Goal: Information Seeking & Learning: Learn about a topic

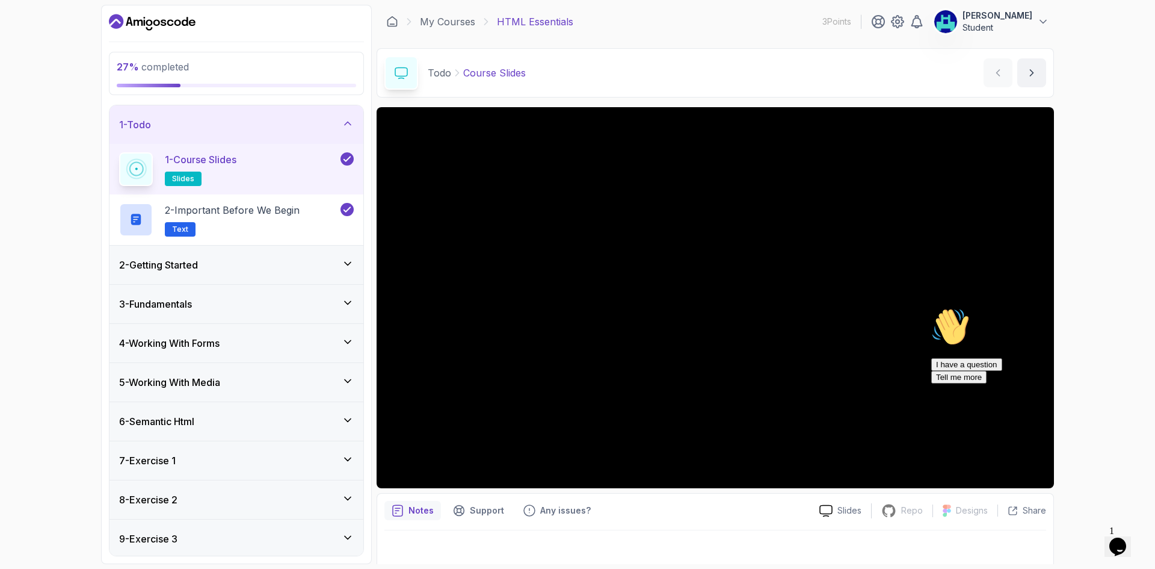
click at [220, 263] on div "2 - Getting Started" at bounding box center [236, 265] width 235 height 14
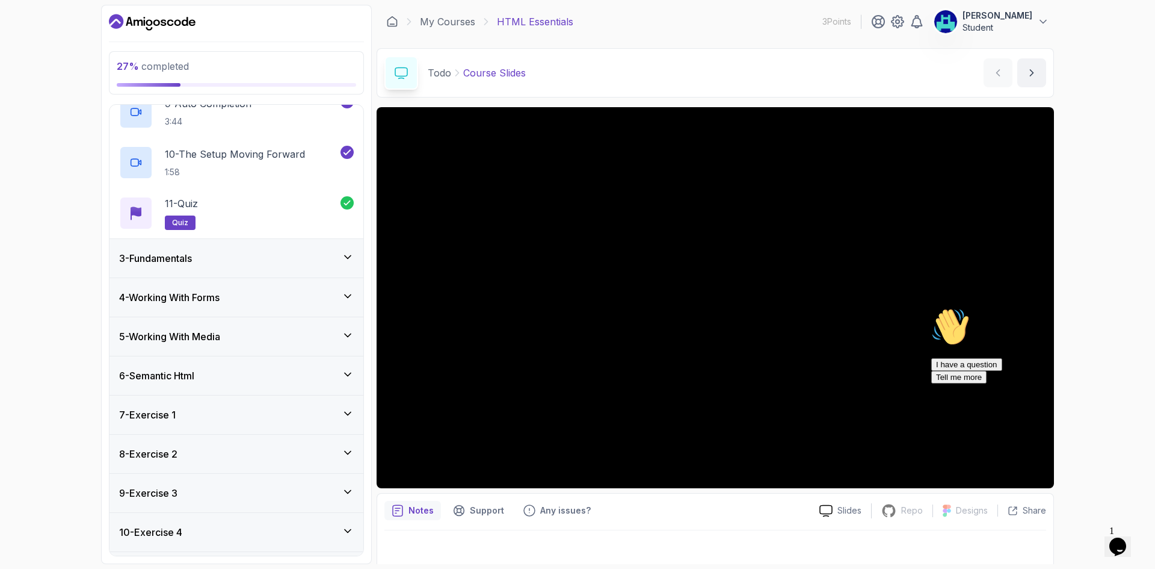
scroll to position [501, 0]
click at [244, 259] on div "3 - Fundamentals" at bounding box center [236, 257] width 235 height 14
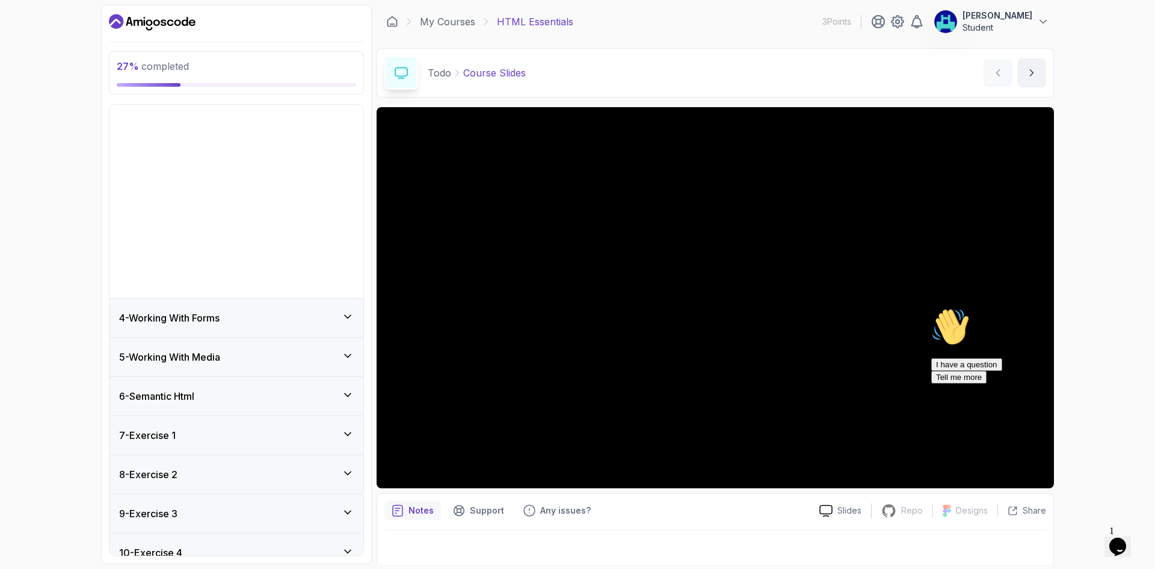
scroll to position [0, 0]
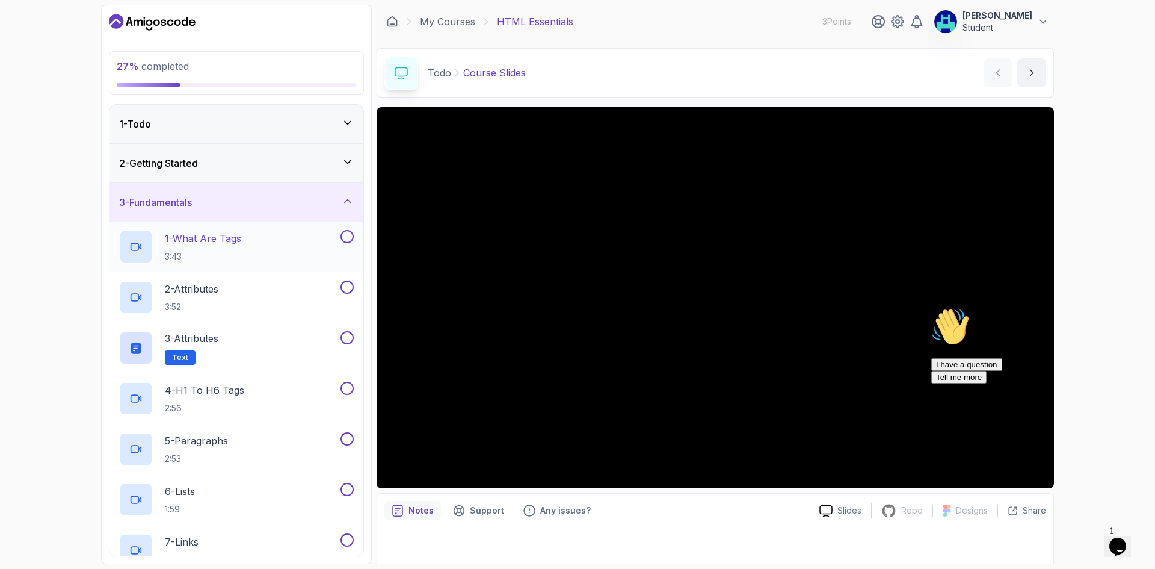
click at [261, 247] on div "1 - What Are Tags 3:43" at bounding box center [228, 247] width 219 height 34
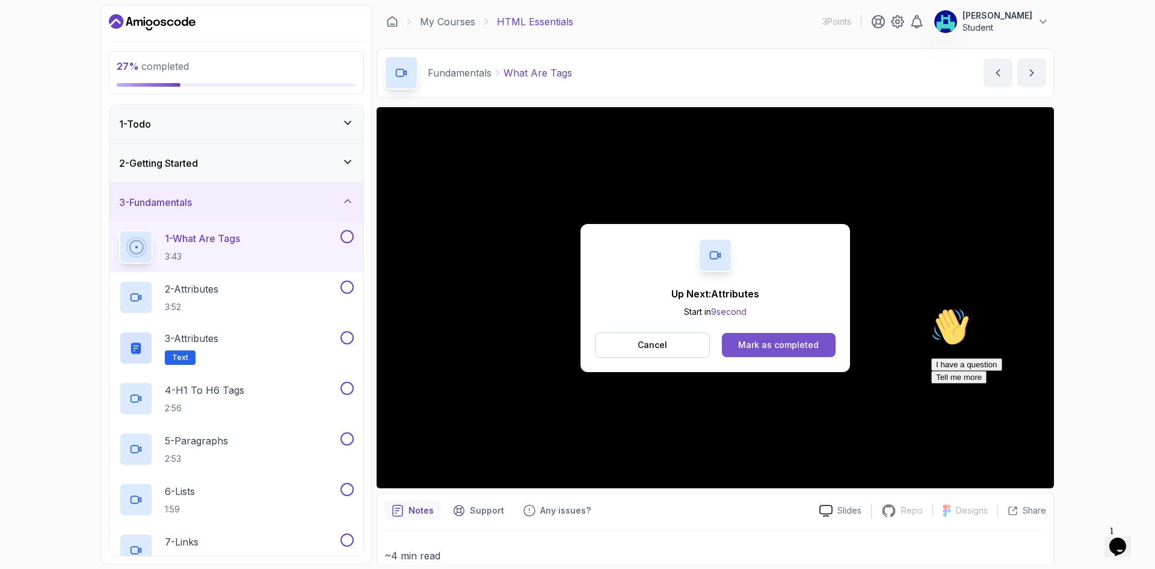
click at [762, 353] on button "Mark as completed" at bounding box center [779, 345] width 114 height 24
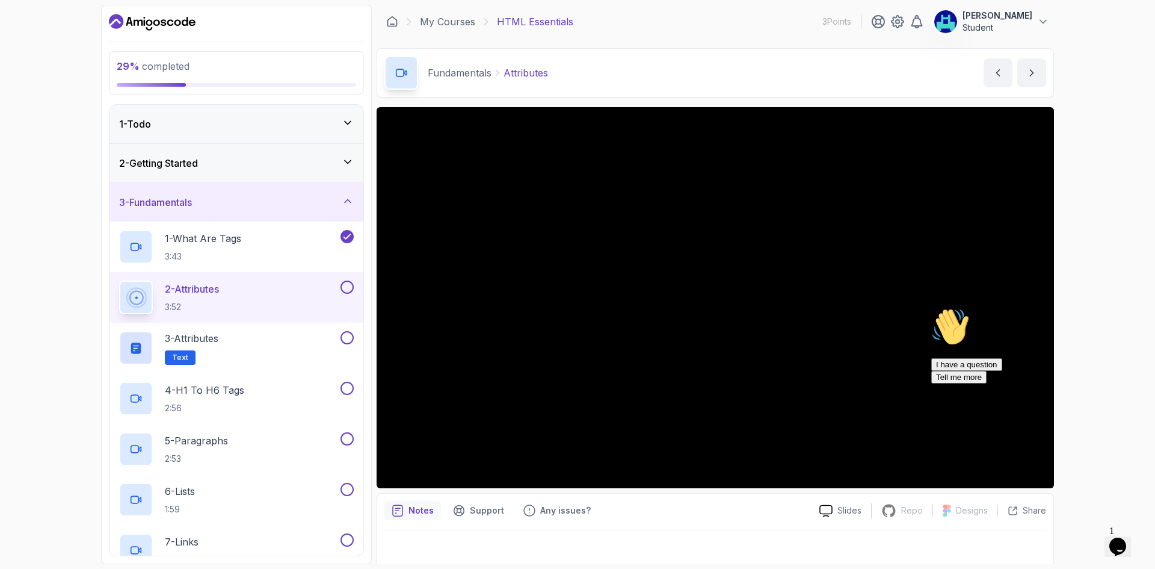
scroll to position [8, 0]
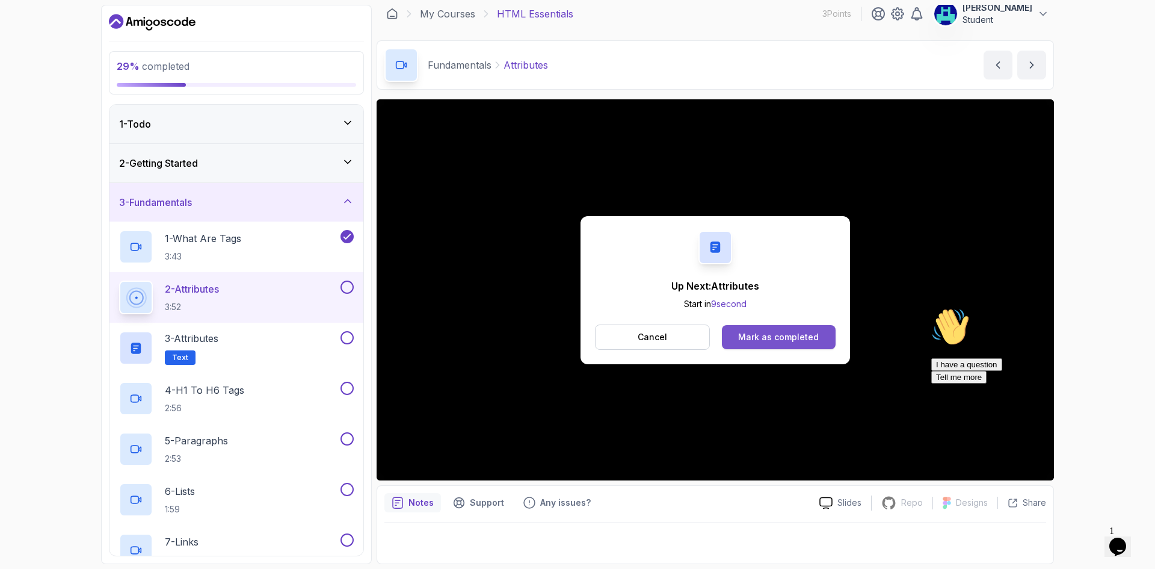
click at [756, 334] on div "Mark as completed" at bounding box center [778, 337] width 81 height 12
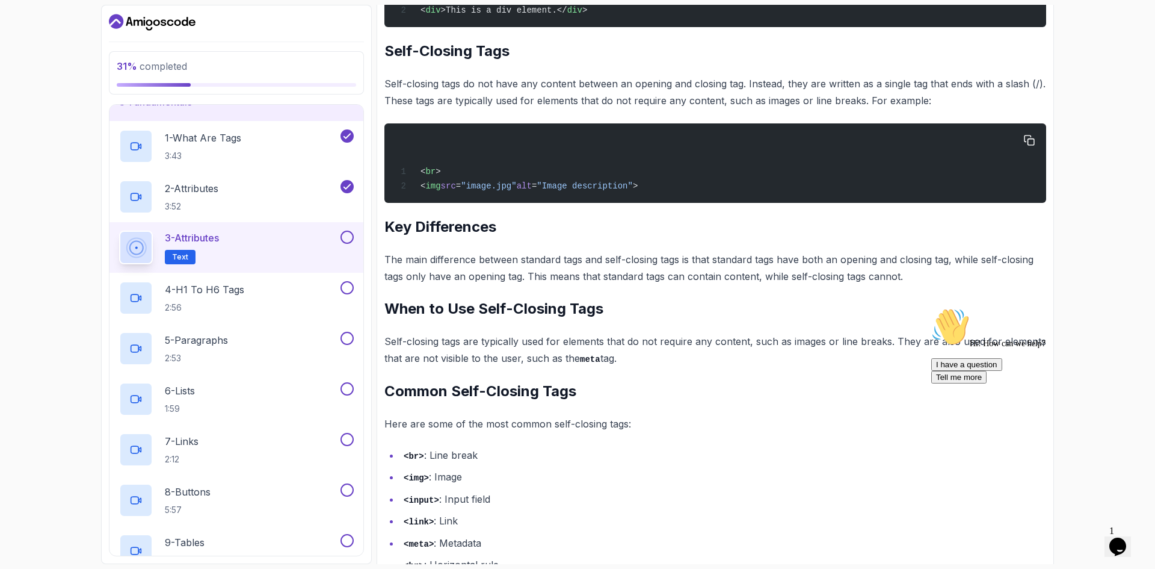
scroll to position [404, 0]
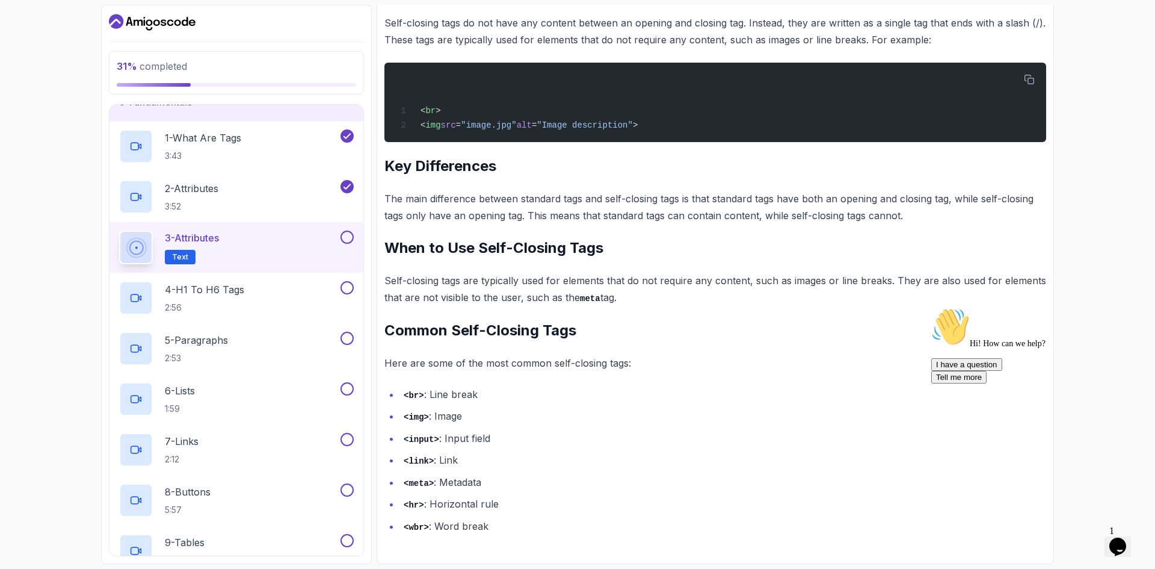
click at [348, 238] on button at bounding box center [347, 236] width 13 height 13
click at [187, 258] on span "Text" at bounding box center [180, 257] width 16 height 10
click at [286, 295] on div "4 - H1 To H6 Tags 2:56" at bounding box center [228, 298] width 219 height 34
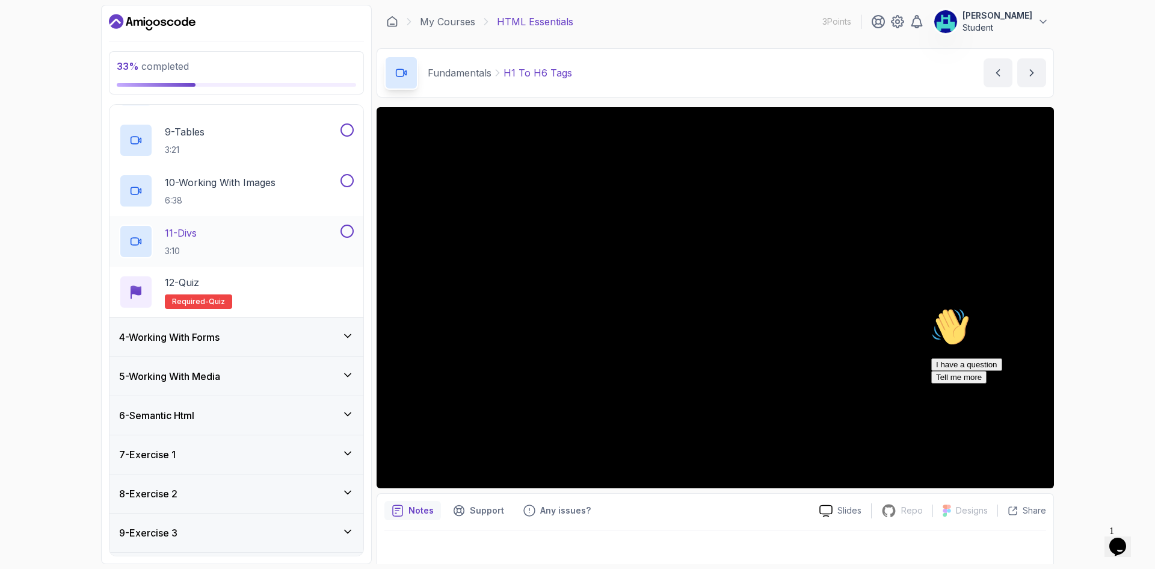
scroll to position [586, 0]
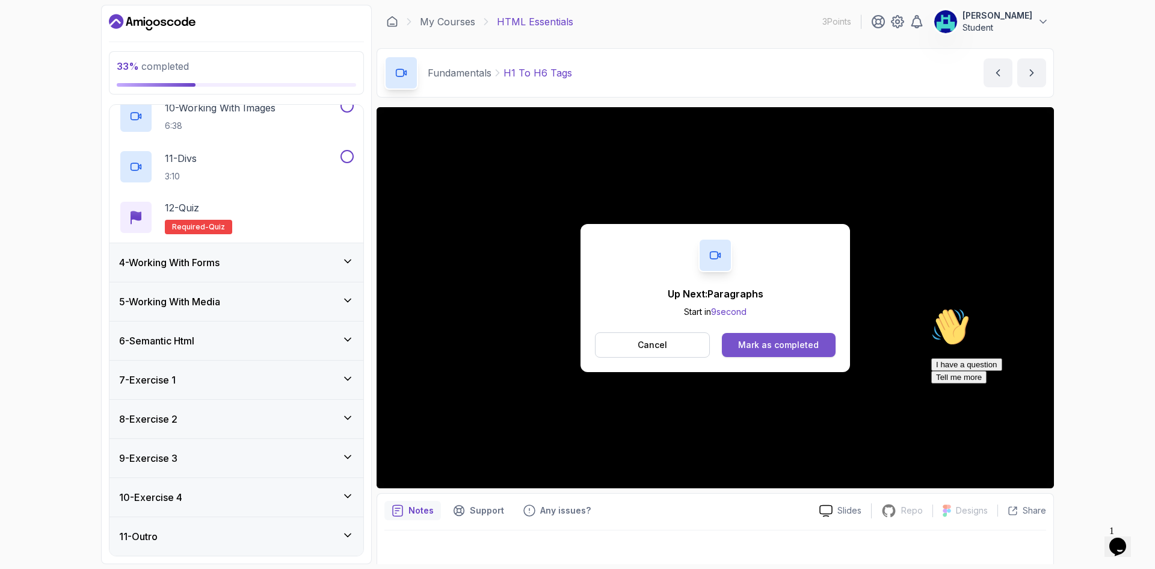
click at [753, 351] on button "Mark as completed" at bounding box center [779, 345] width 114 height 24
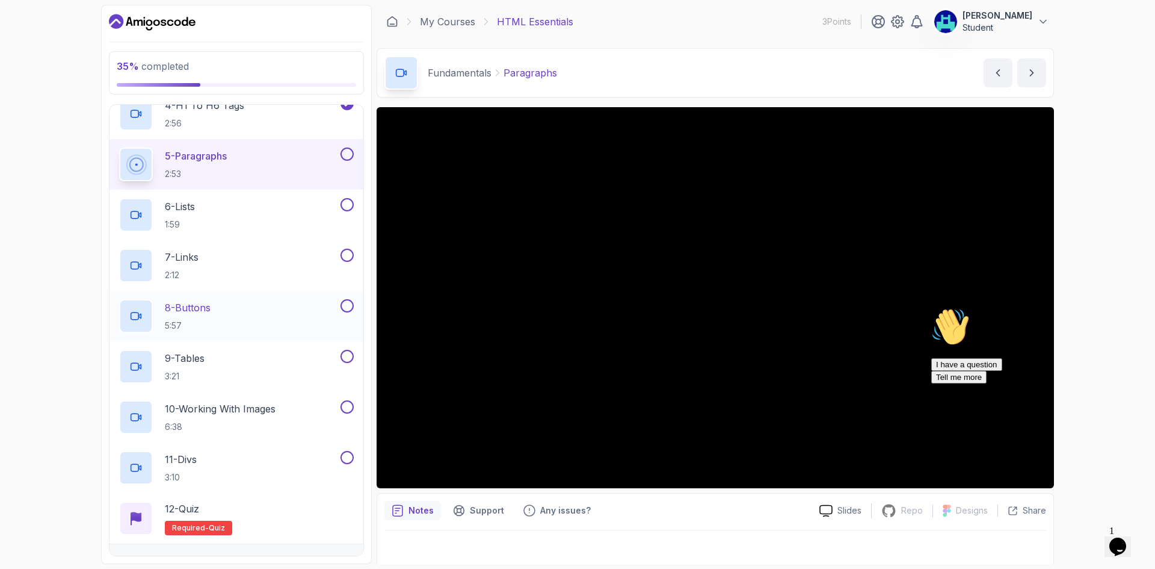
scroll to position [184, 0]
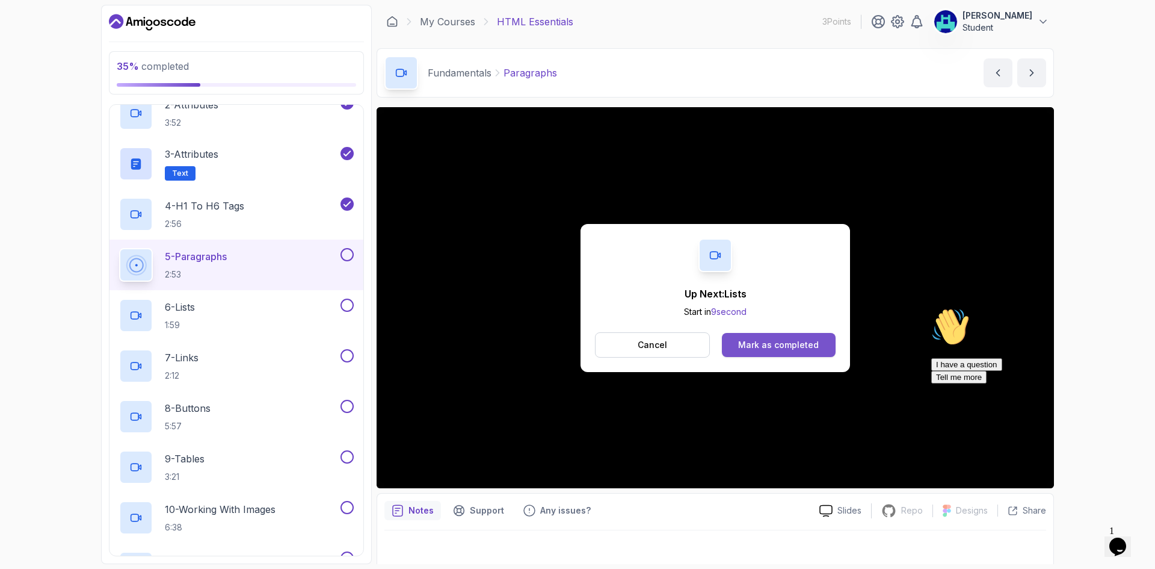
click at [780, 342] on div "Mark as completed" at bounding box center [778, 345] width 81 height 12
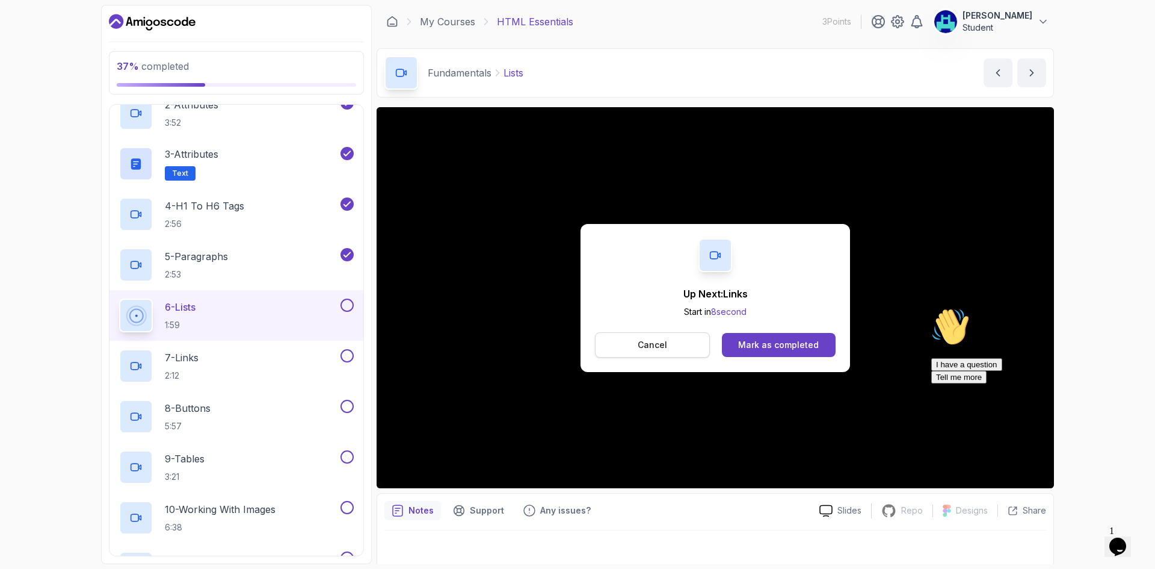
click at [676, 347] on button "Cancel" at bounding box center [652, 344] width 115 height 25
click at [796, 338] on button "Mark as completed" at bounding box center [779, 345] width 114 height 24
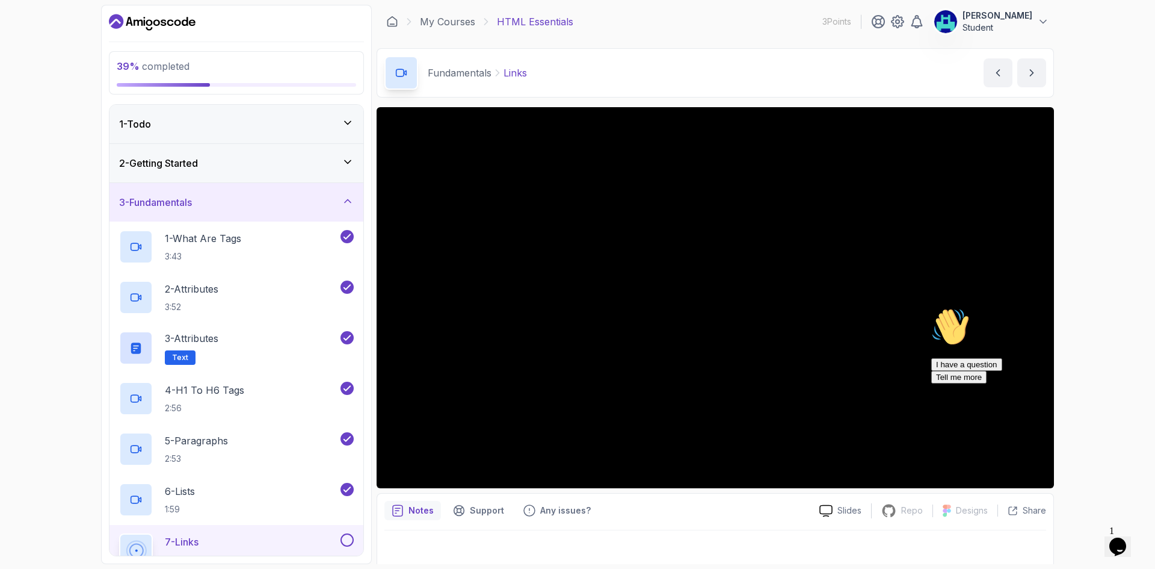
click at [220, 172] on div "2 - Getting Started" at bounding box center [237, 163] width 254 height 39
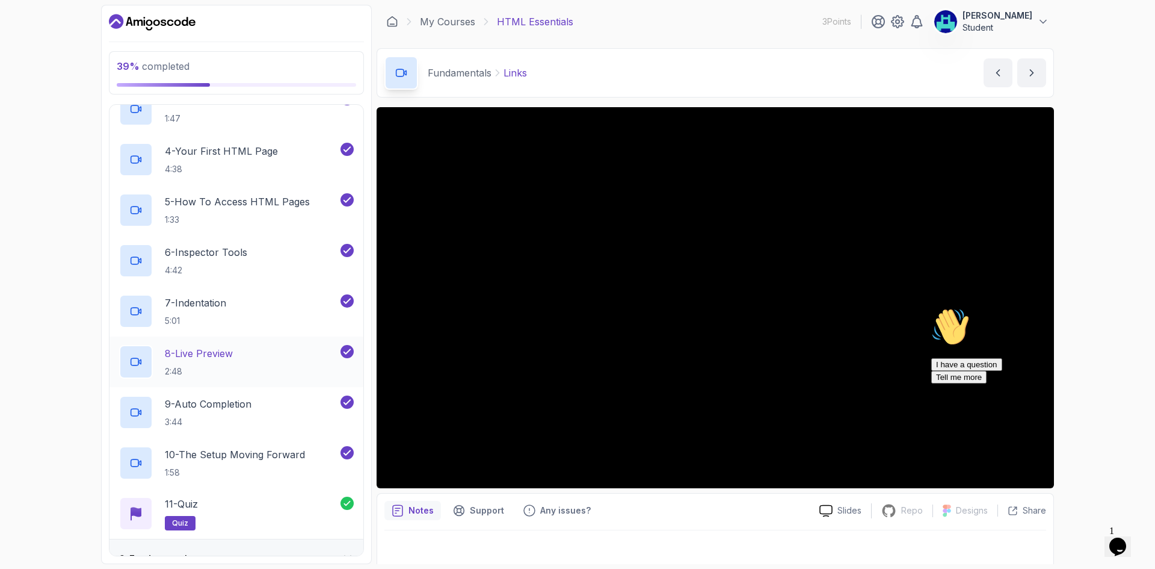
scroll to position [200, 0]
click at [269, 422] on div "9 - Auto Completion 3:44" at bounding box center [228, 412] width 219 height 34
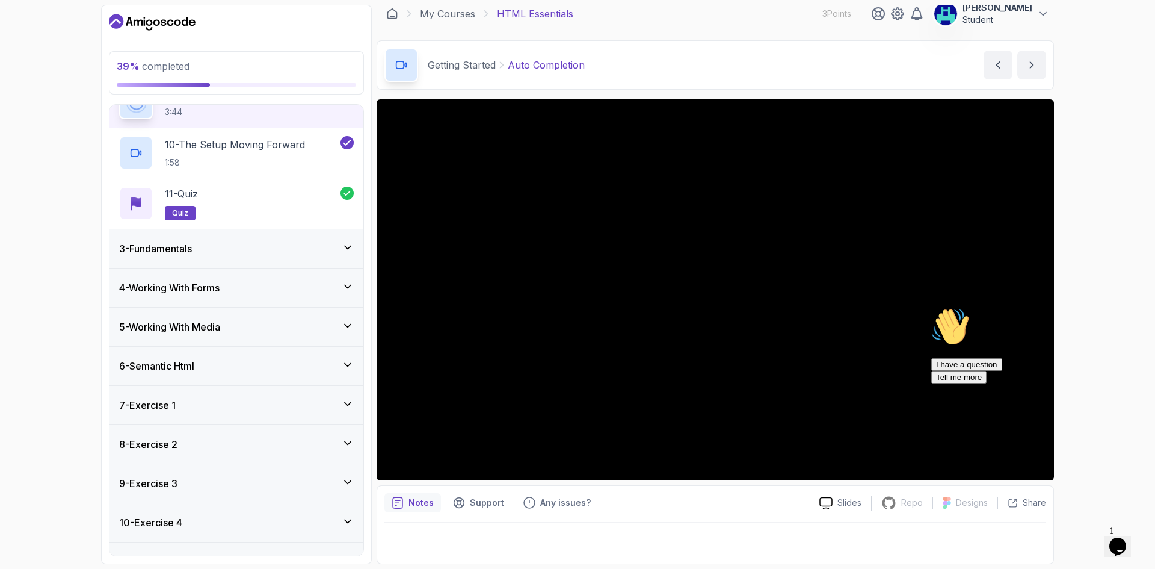
scroll to position [535, 0]
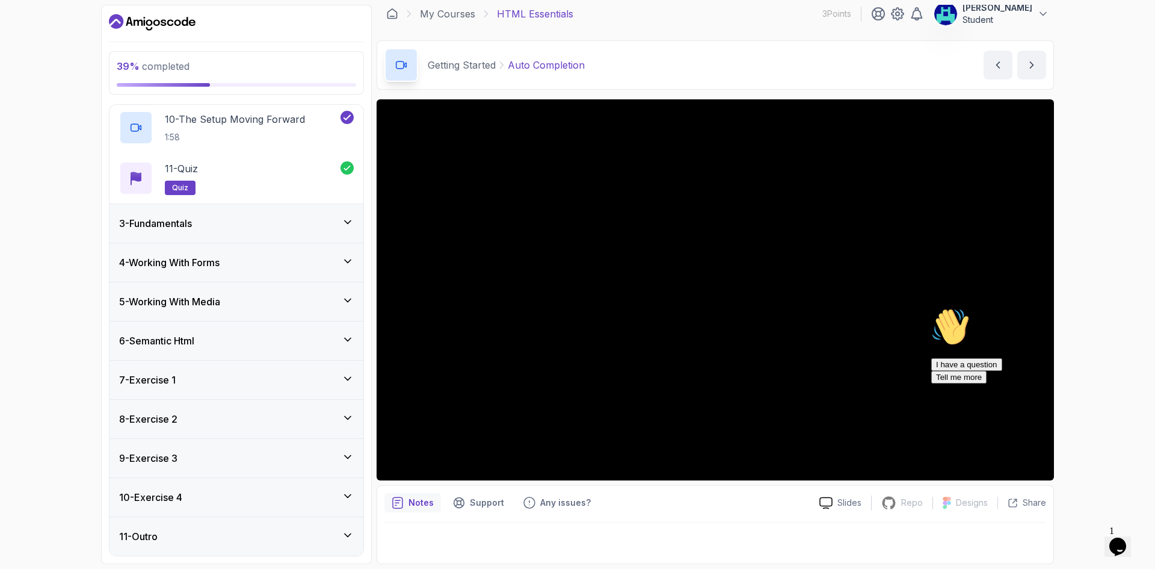
click at [220, 227] on div "3 - Fundamentals" at bounding box center [236, 223] width 235 height 14
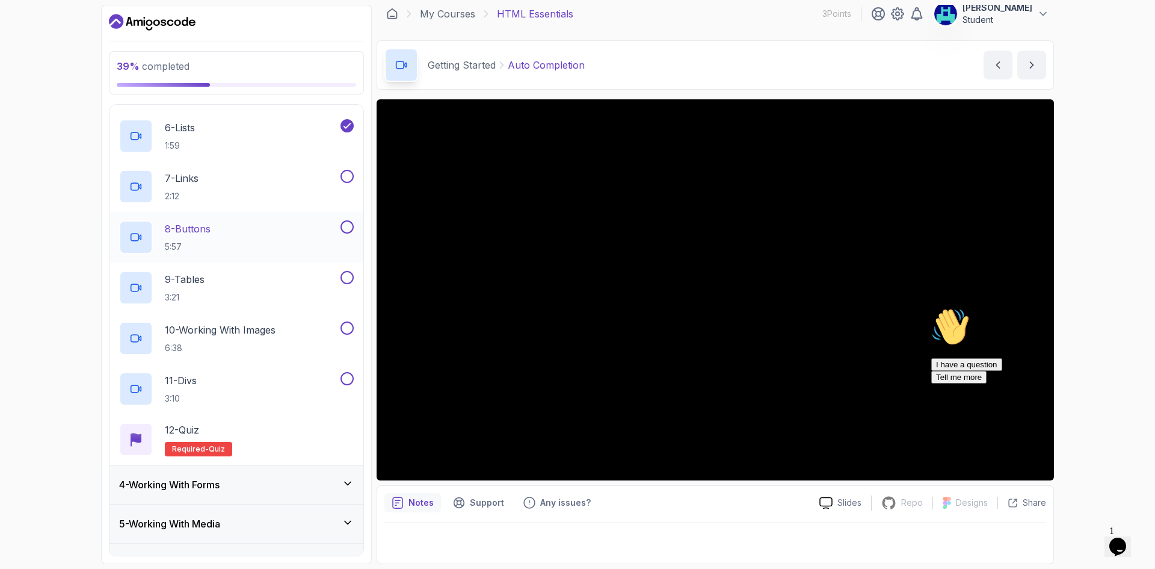
scroll to position [301, 0]
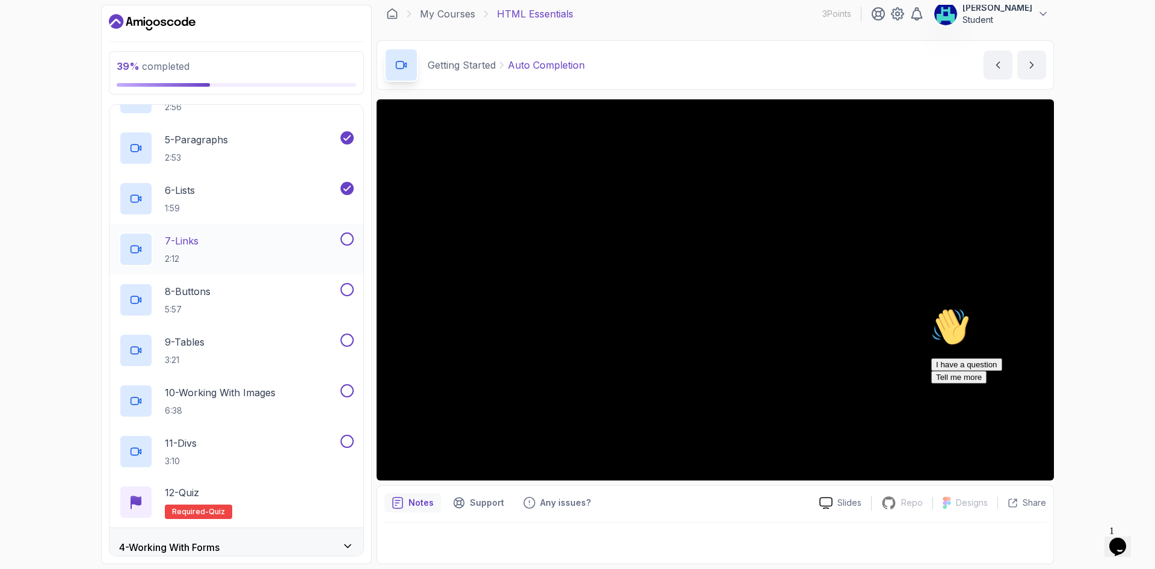
click at [286, 233] on div "7 - Links 2:12" at bounding box center [228, 249] width 219 height 34
click at [932, 308] on icon "Chat attention grabber" at bounding box center [932, 308] width 0 height 0
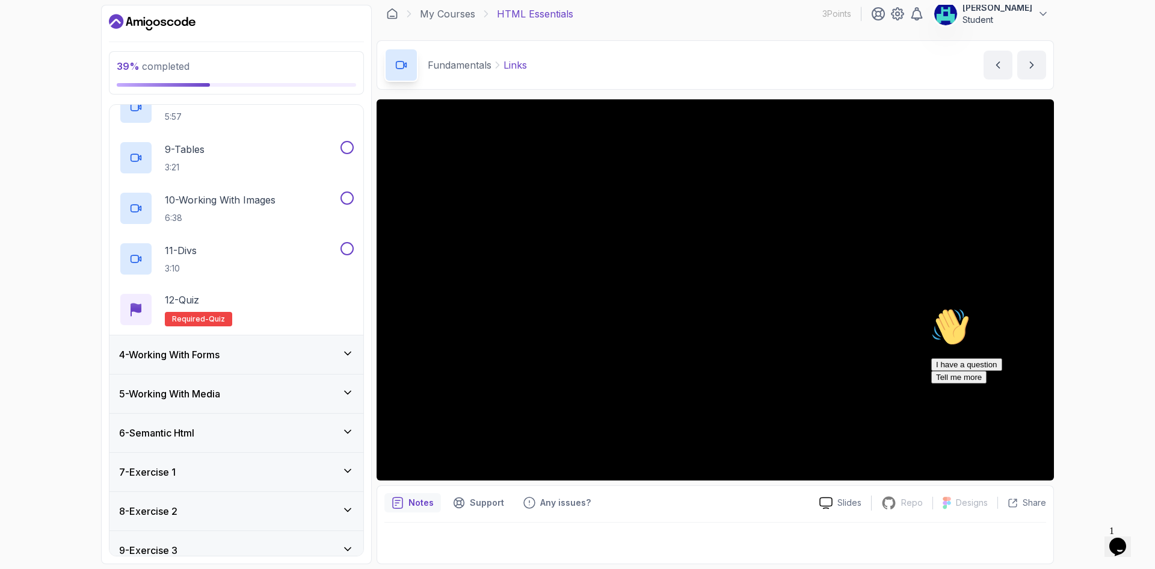
scroll to position [385, 0]
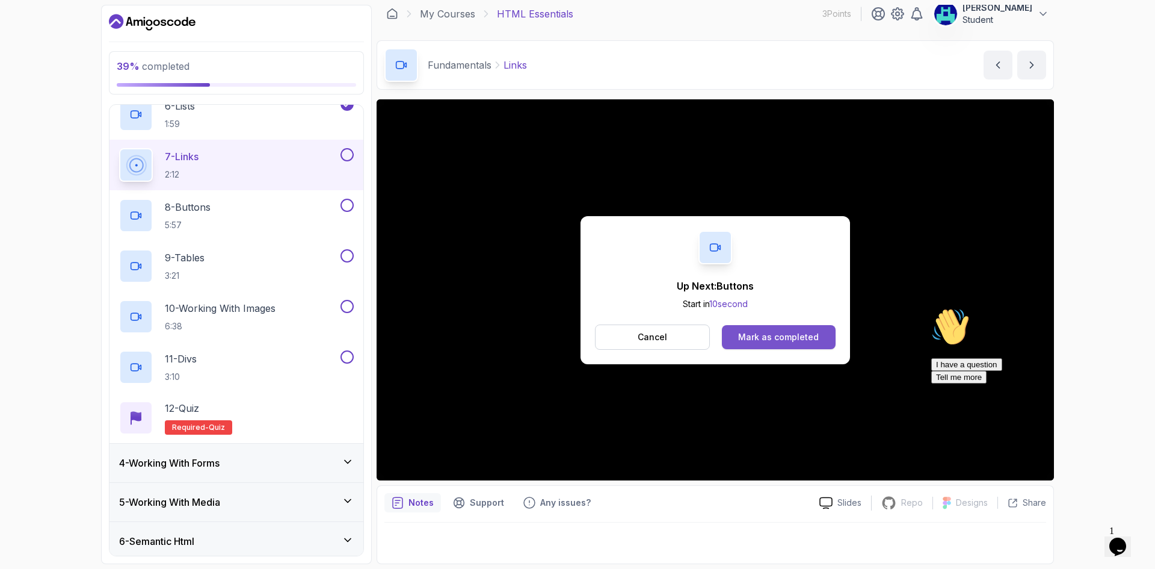
click at [767, 337] on div "Mark as completed" at bounding box center [778, 337] width 81 height 12
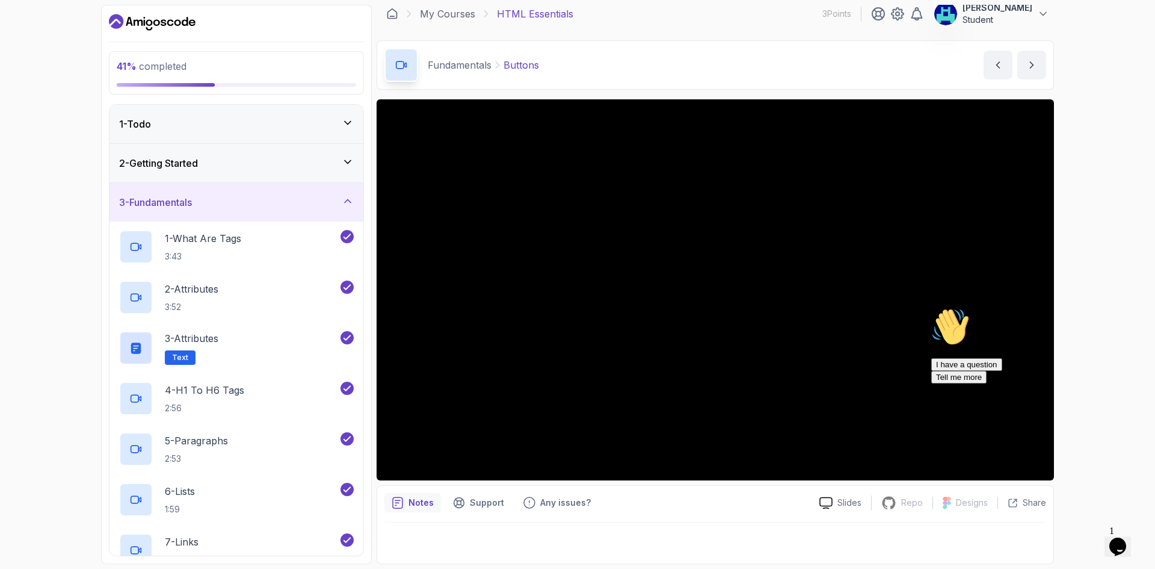
click at [240, 173] on div "2 - Getting Started" at bounding box center [237, 163] width 254 height 39
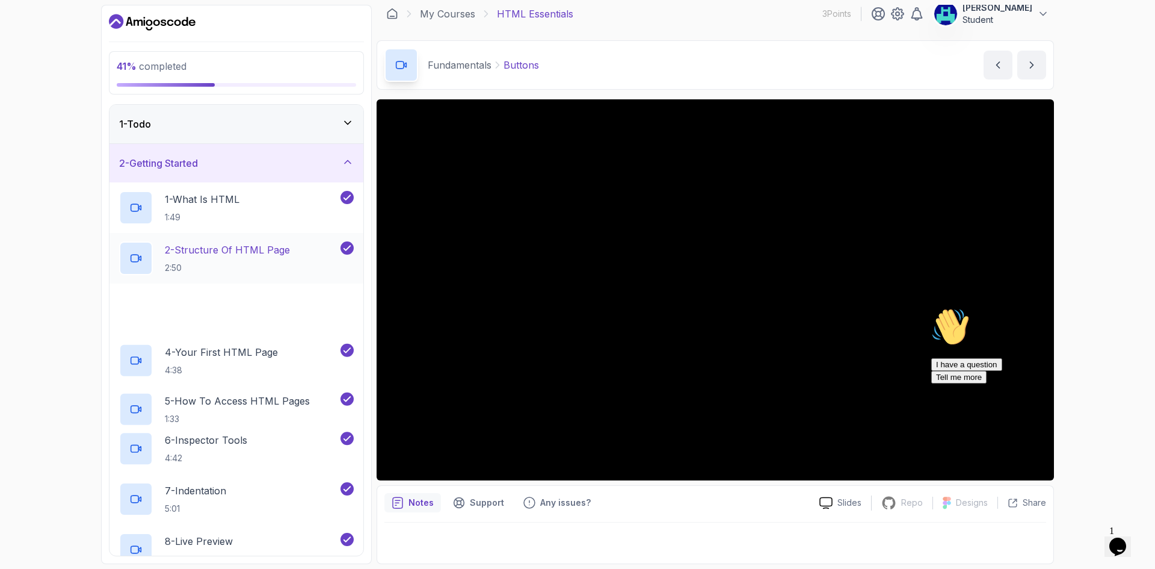
scroll to position [200, 0]
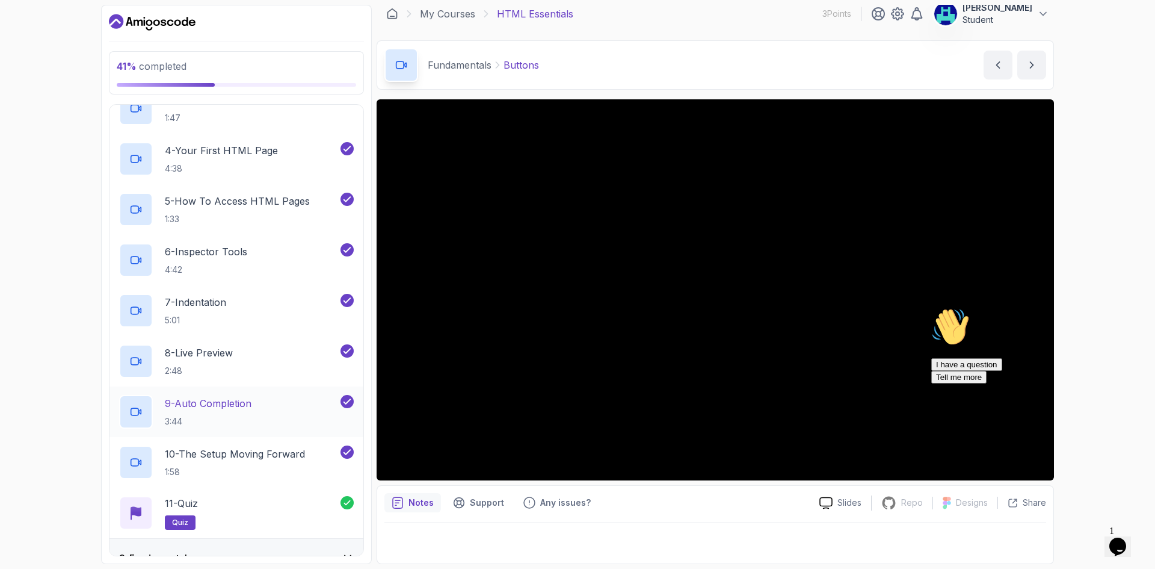
click at [259, 415] on div "9 - Auto Completion 3:44" at bounding box center [228, 412] width 219 height 34
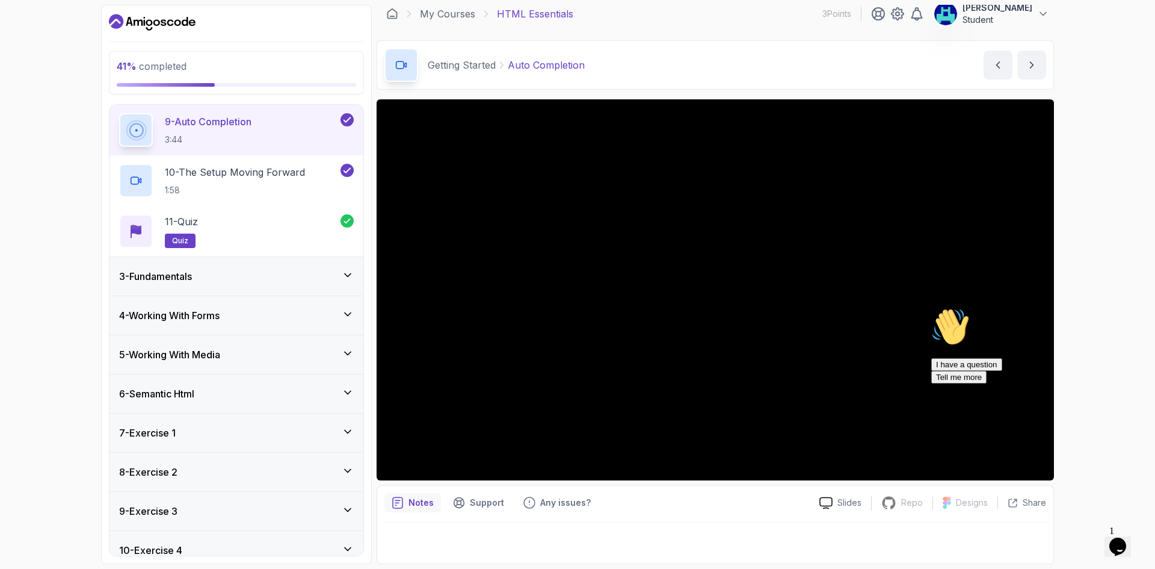
scroll to position [535, 0]
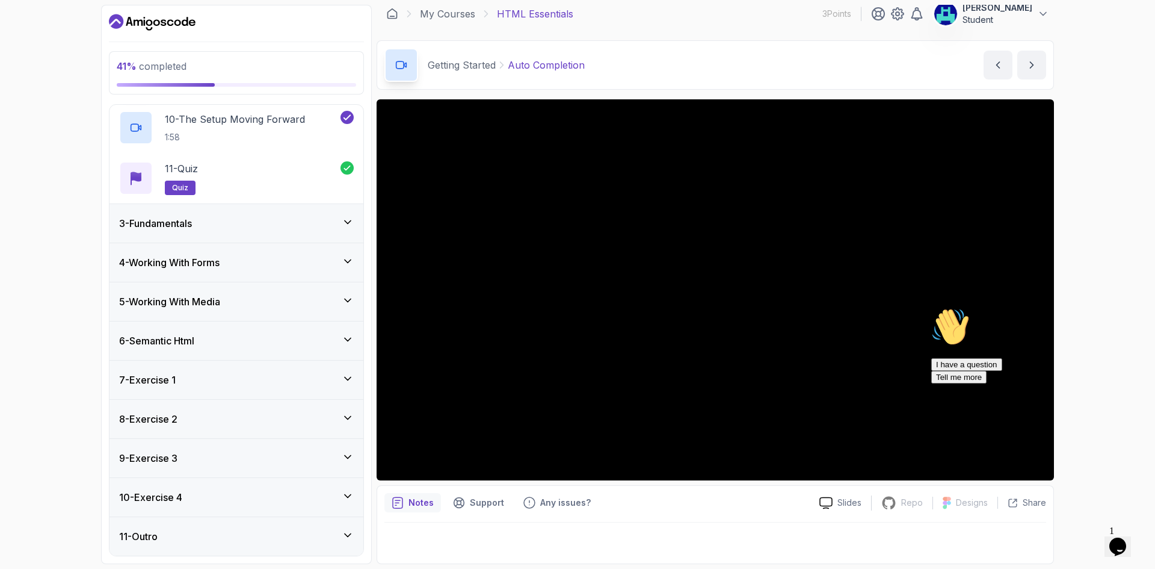
click at [254, 234] on div "3 - Fundamentals" at bounding box center [237, 223] width 254 height 39
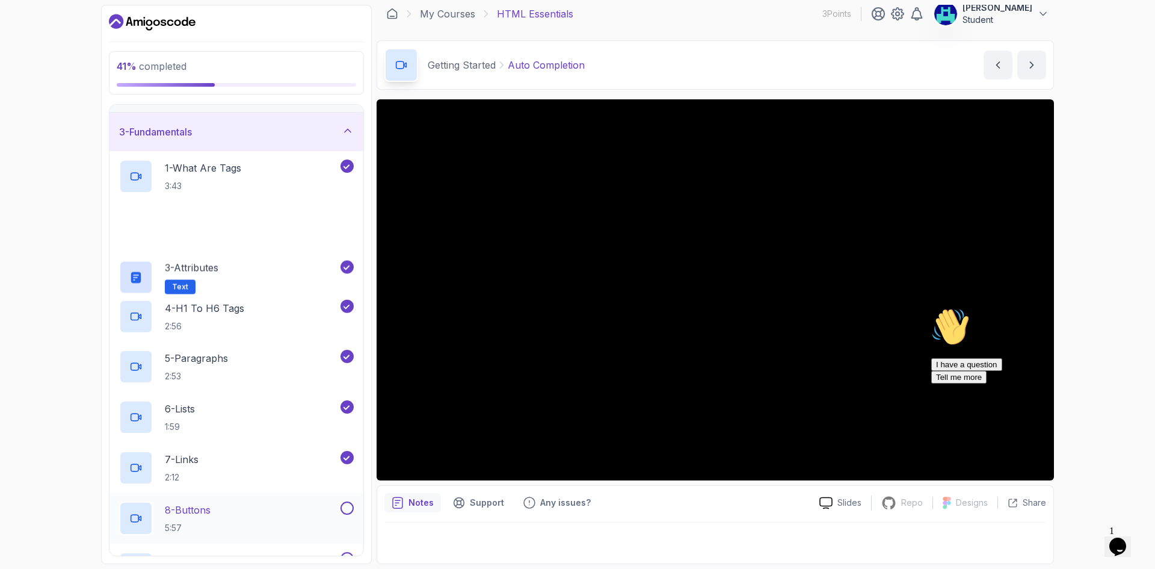
scroll to position [301, 0]
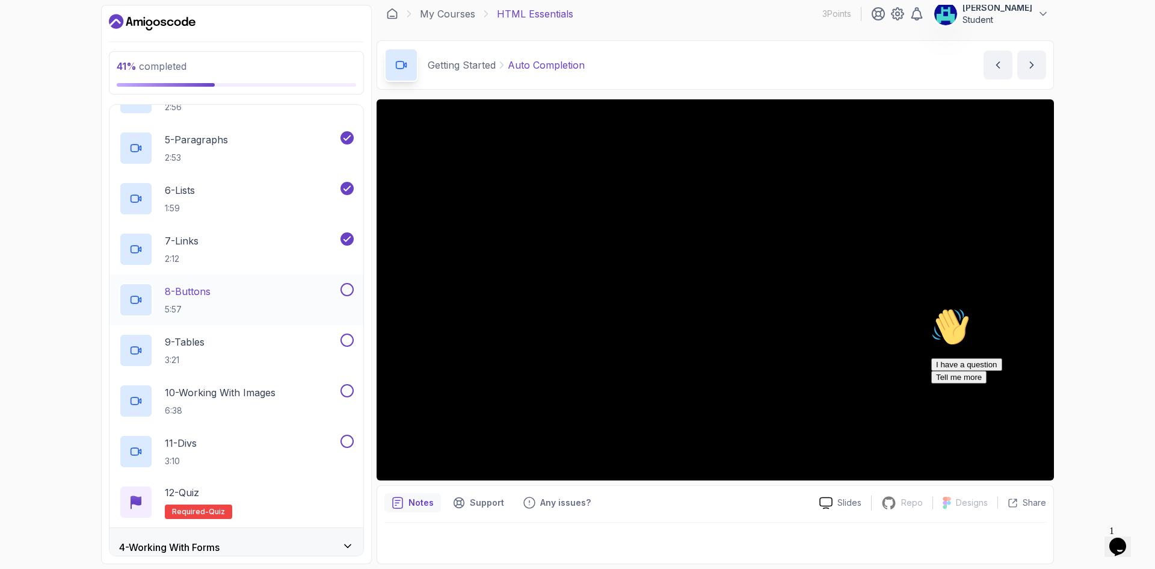
click at [253, 286] on div "8 - Buttons 5:57" at bounding box center [228, 300] width 219 height 34
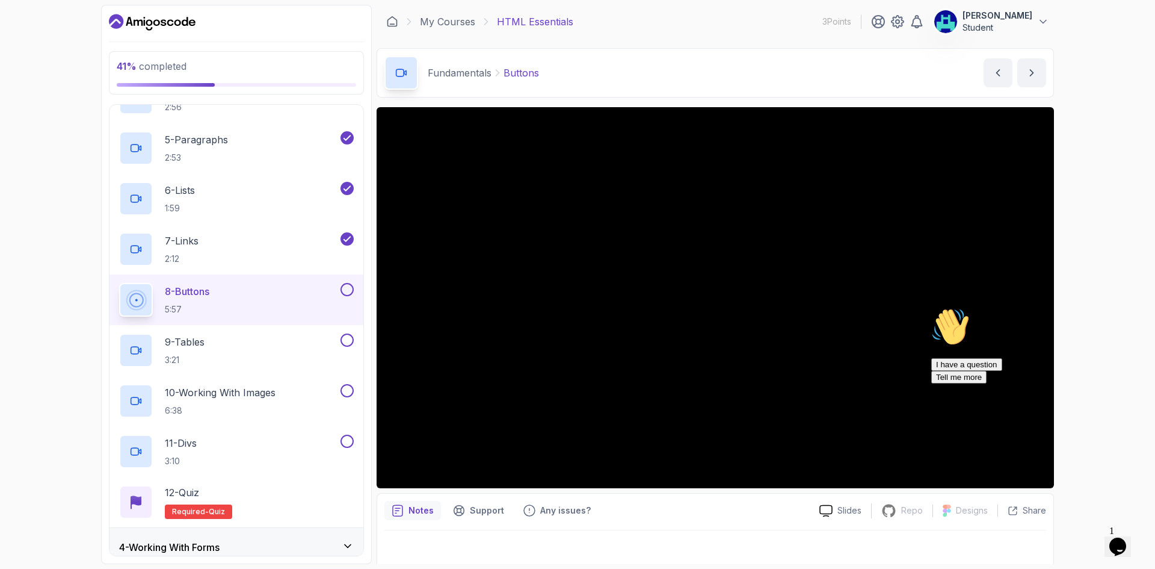
click at [932, 383] on div "Hi! How can we help? I have a question Tell me more" at bounding box center [1040, 346] width 217 height 76
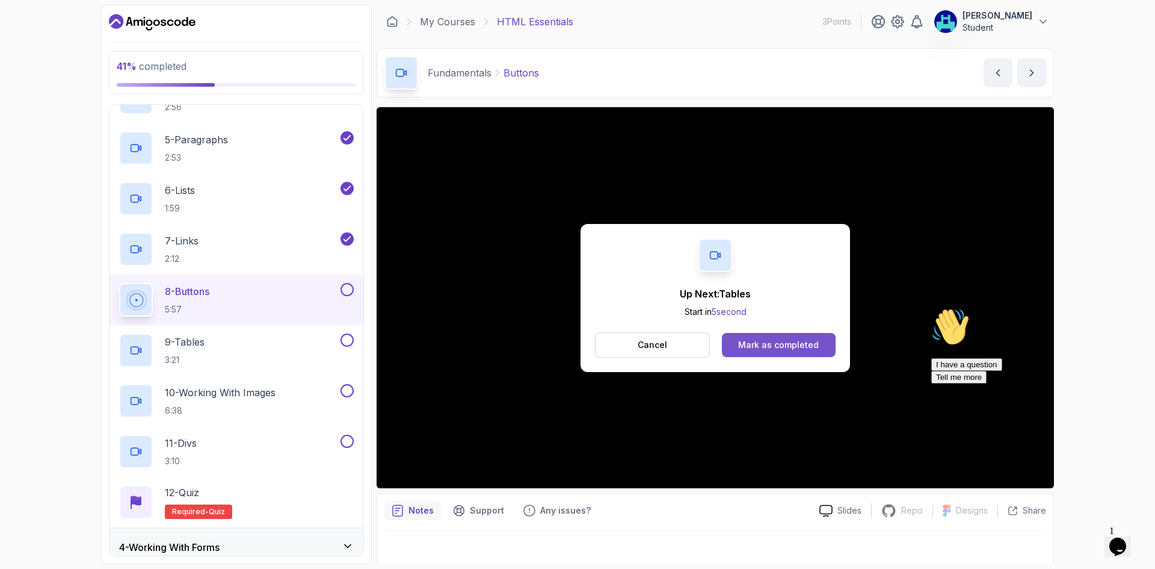
click at [824, 343] on button "Mark as completed" at bounding box center [779, 345] width 114 height 24
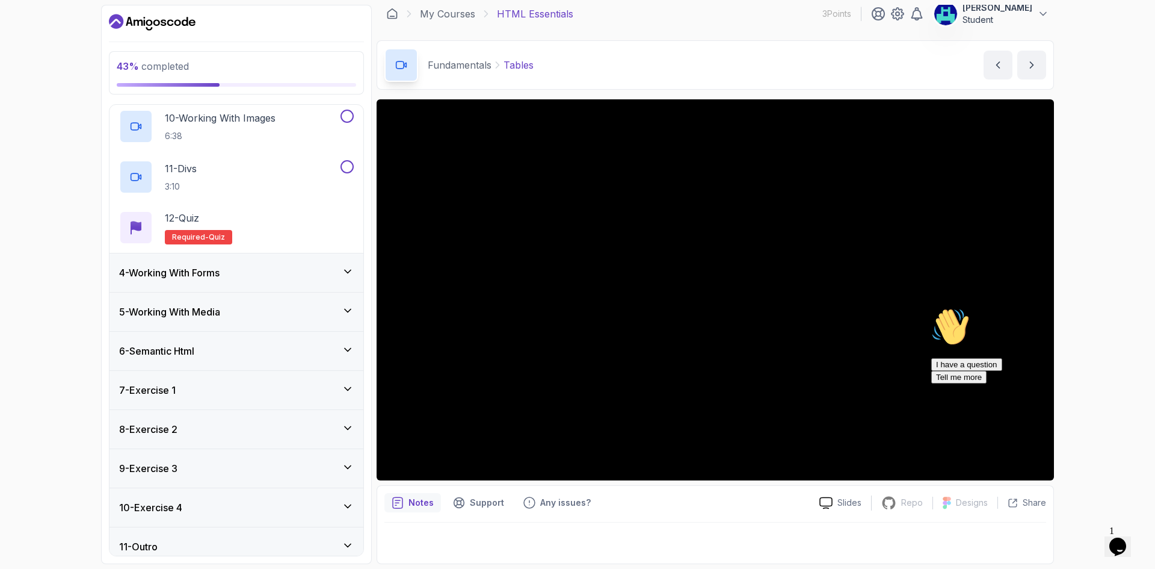
scroll to position [586, 0]
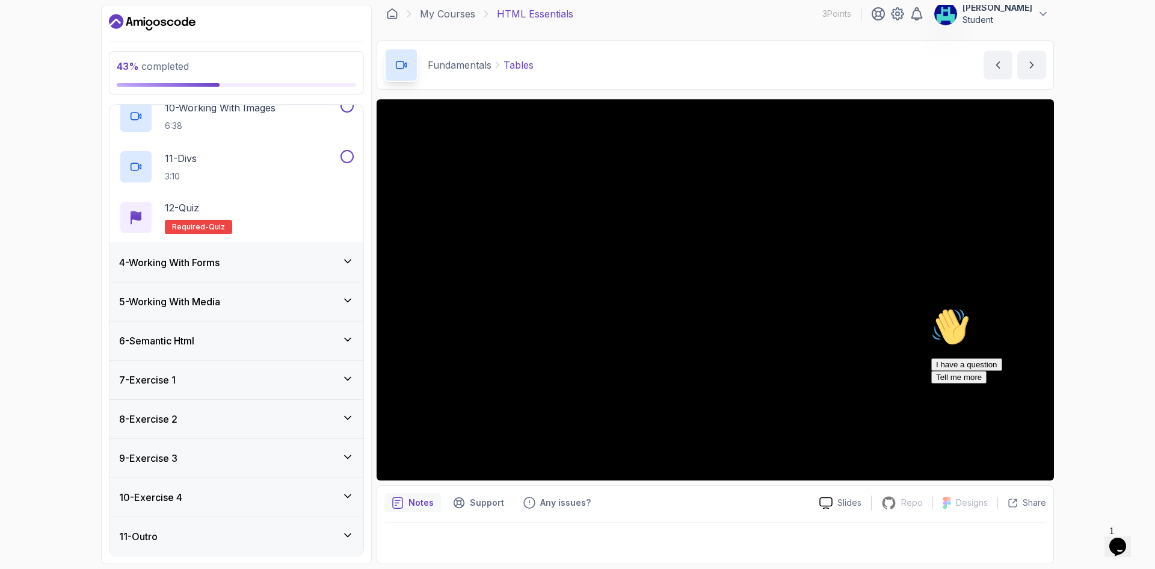
click at [233, 269] on div "4 - Working With Forms" at bounding box center [236, 262] width 235 height 14
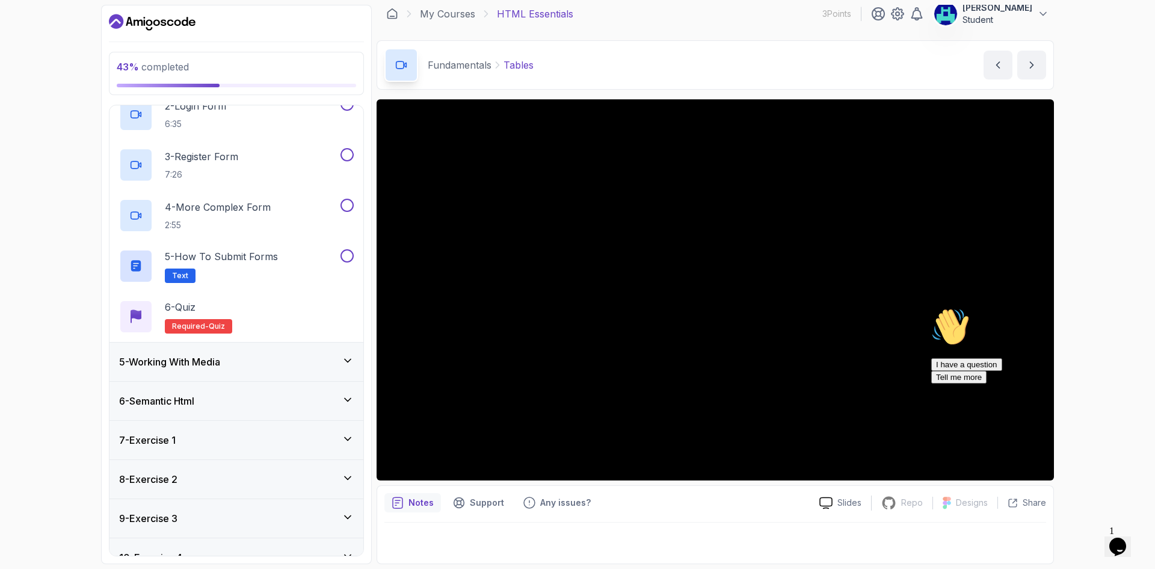
scroll to position [283, 0]
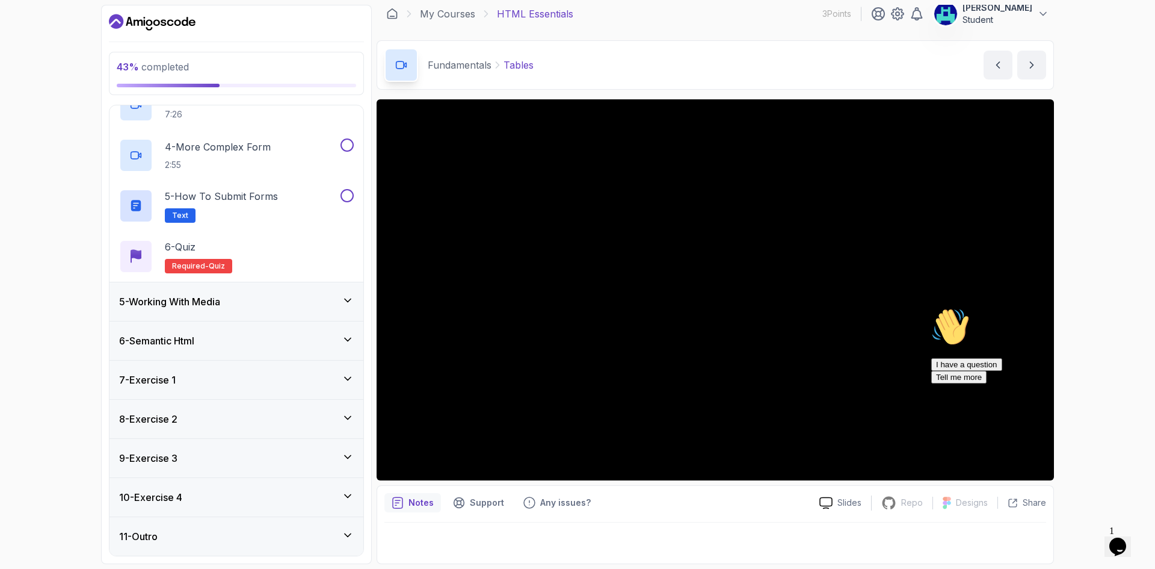
click at [291, 306] on div "5 - Working With Media" at bounding box center [236, 301] width 235 height 14
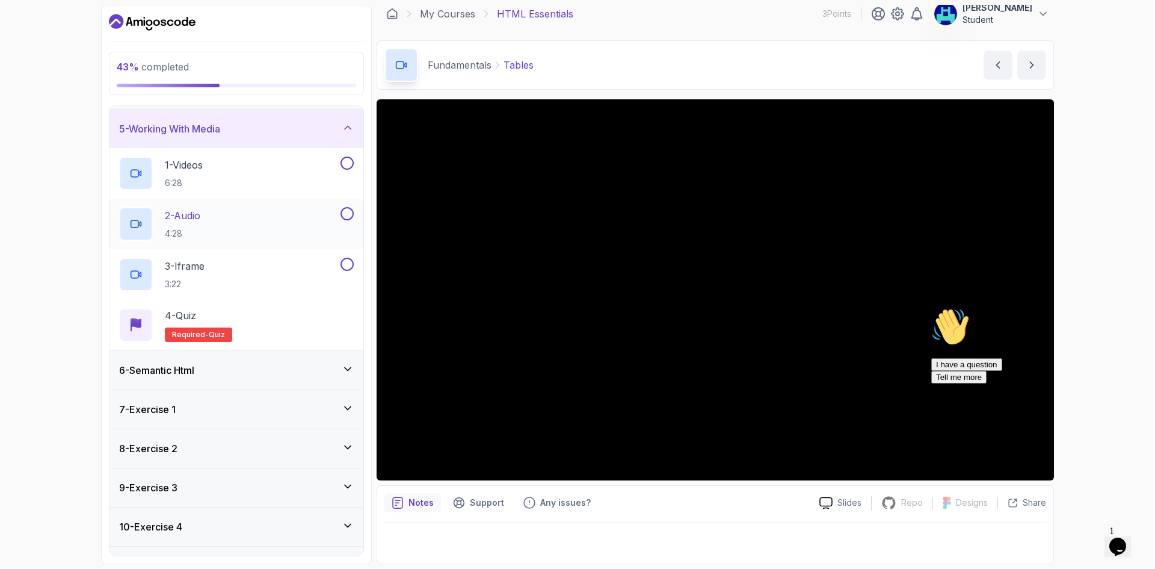
scroll to position [182, 0]
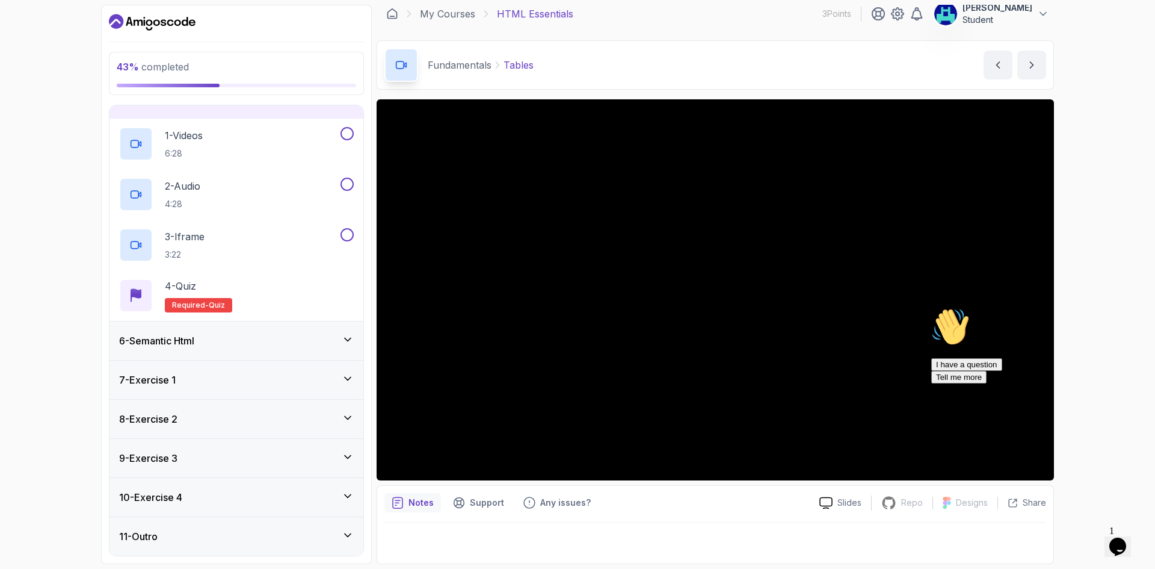
click at [310, 339] on div "6 - Semantic Html" at bounding box center [236, 340] width 235 height 14
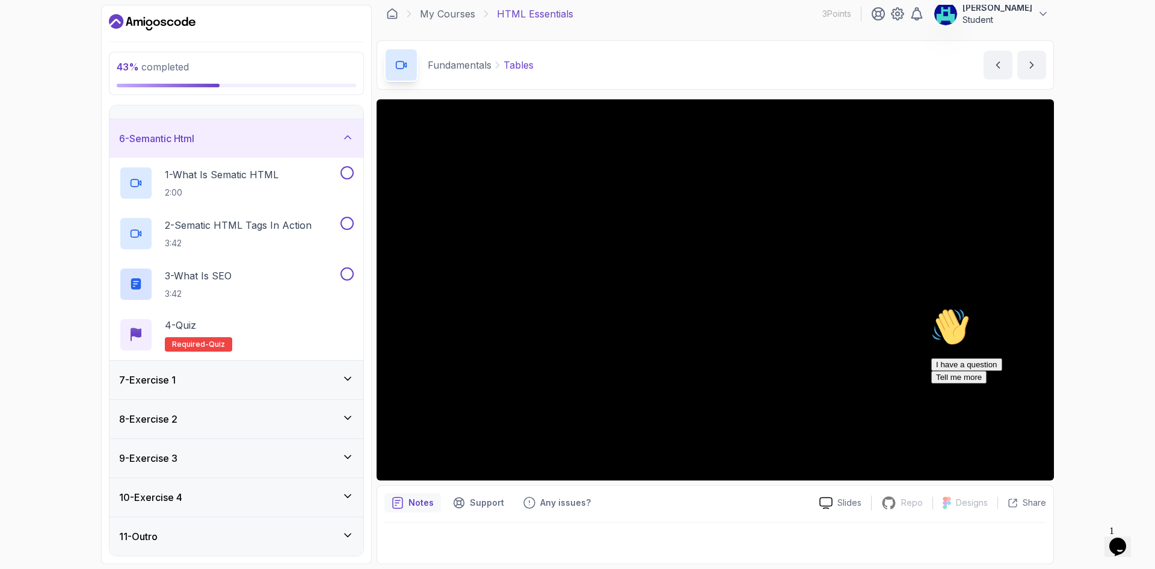
click at [312, 379] on div "7 - Exercise 1" at bounding box center [236, 379] width 235 height 14
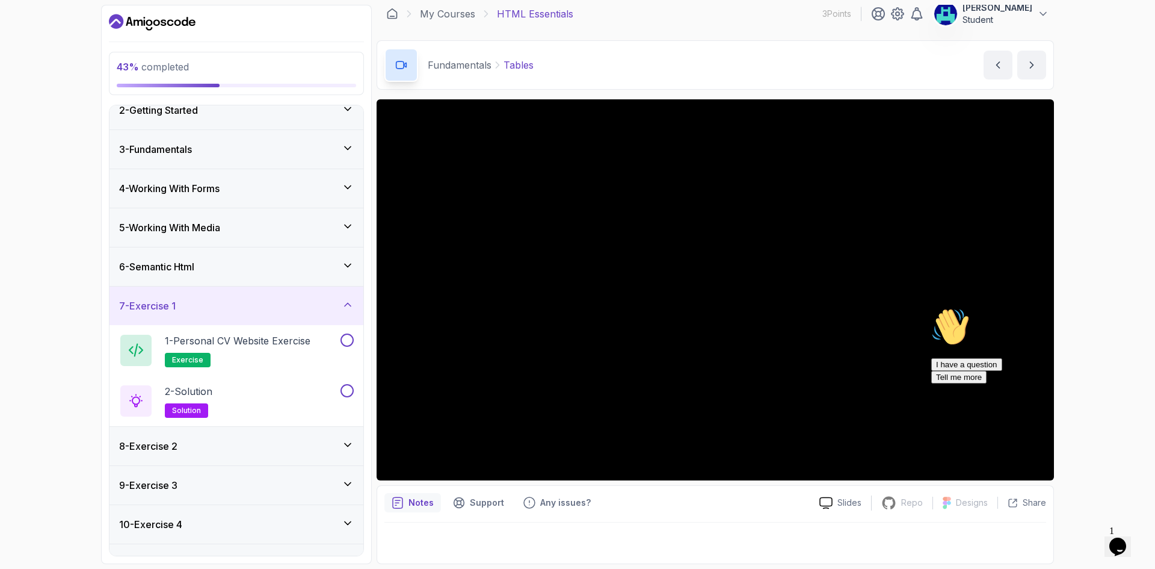
scroll to position [81, 0]
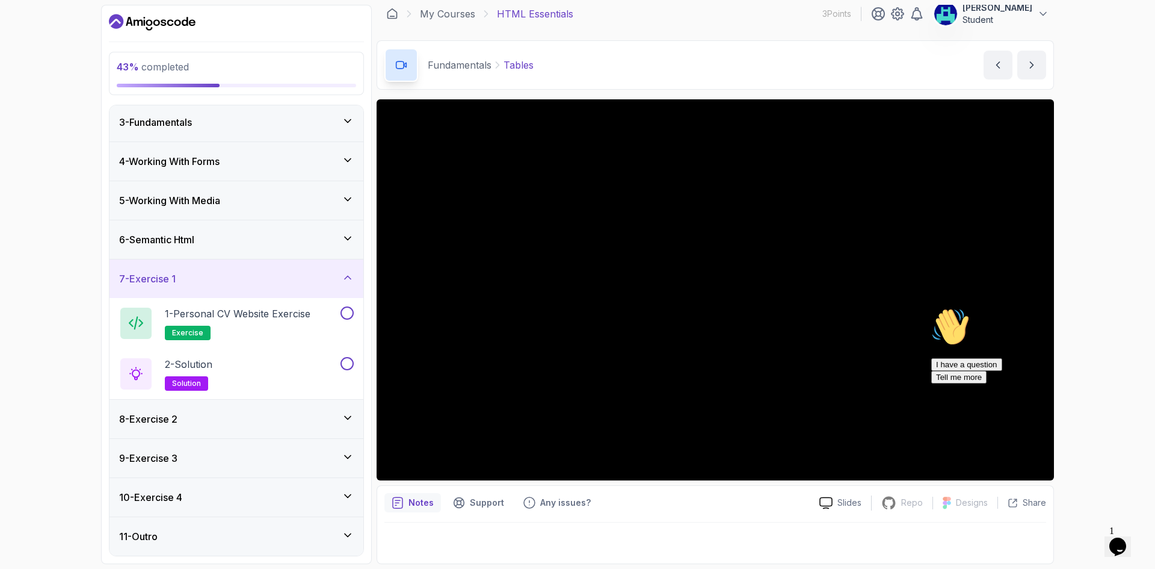
click at [311, 425] on div "8 - Exercise 2" at bounding box center [236, 419] width 235 height 14
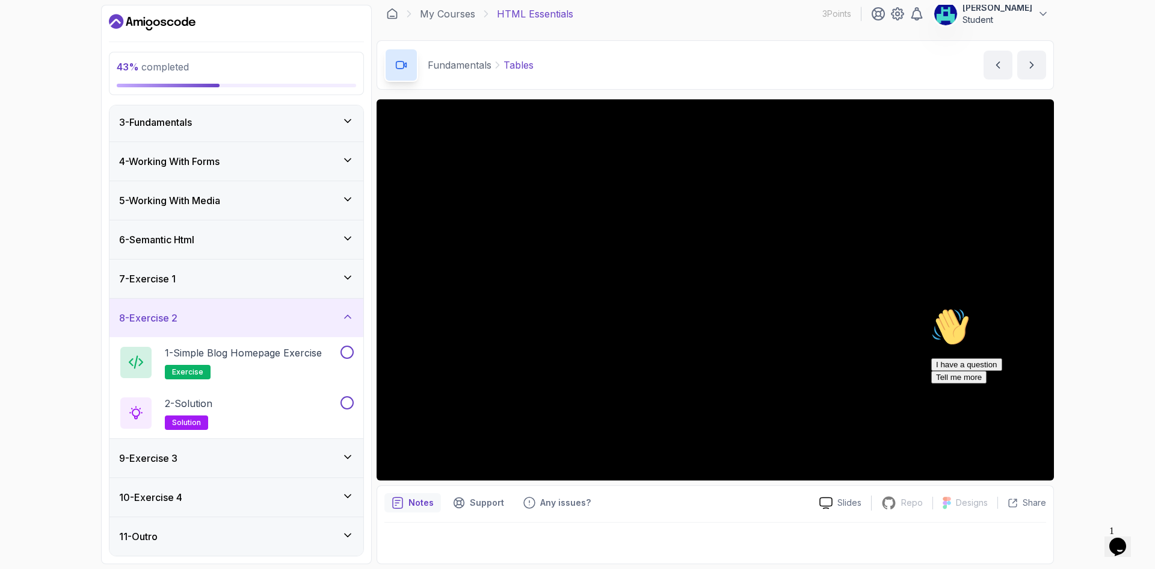
click at [315, 456] on div "9 - Exercise 3" at bounding box center [236, 458] width 235 height 14
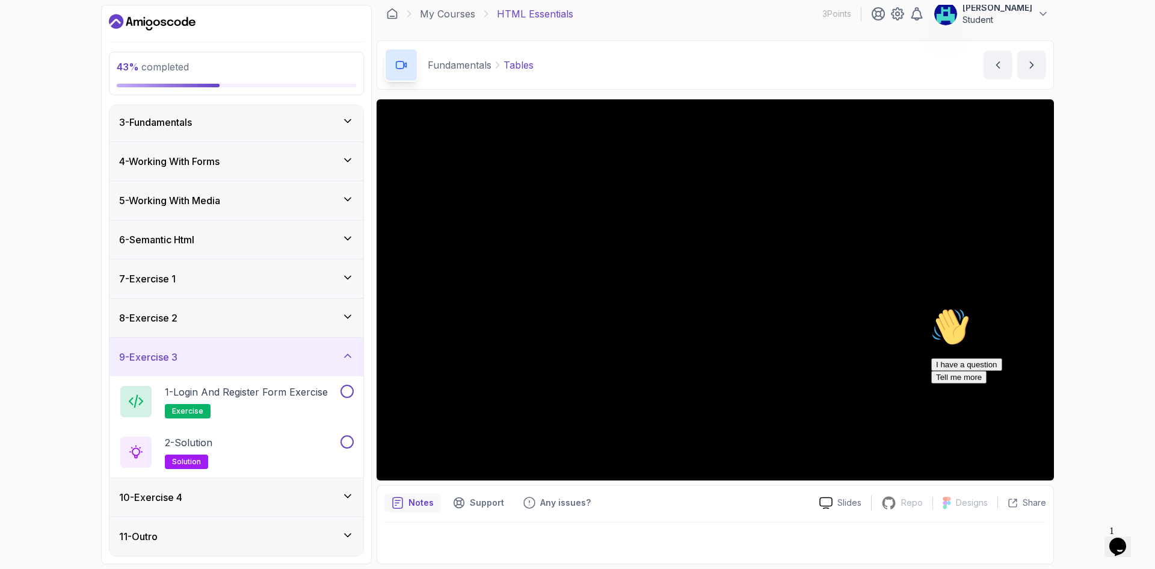
click at [327, 495] on div "10 - Exercise 4" at bounding box center [236, 497] width 235 height 14
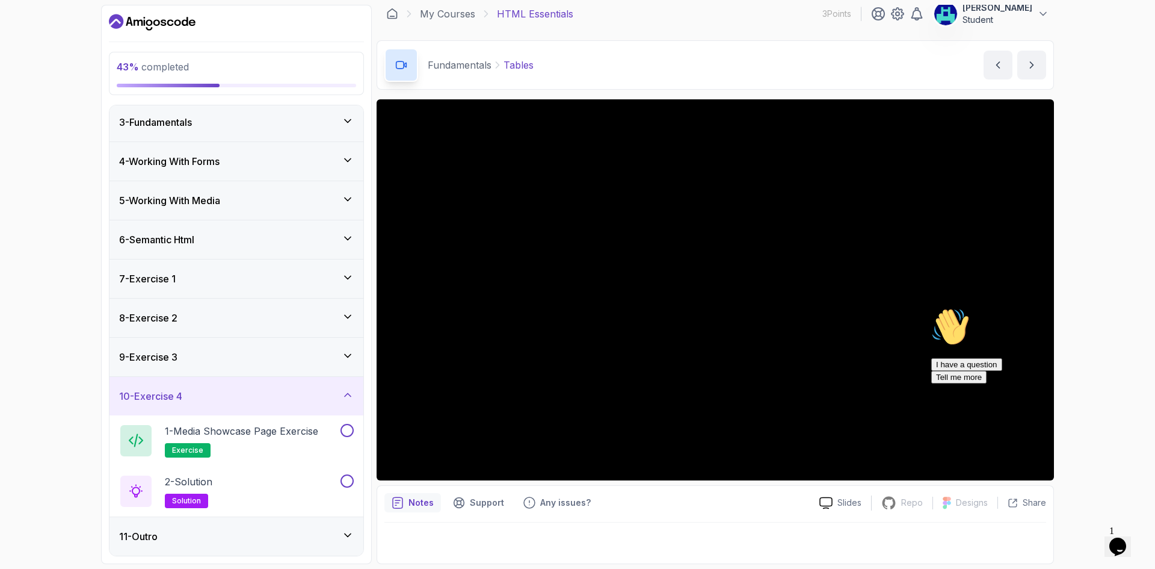
click at [332, 527] on div "11 - Outro" at bounding box center [237, 536] width 254 height 39
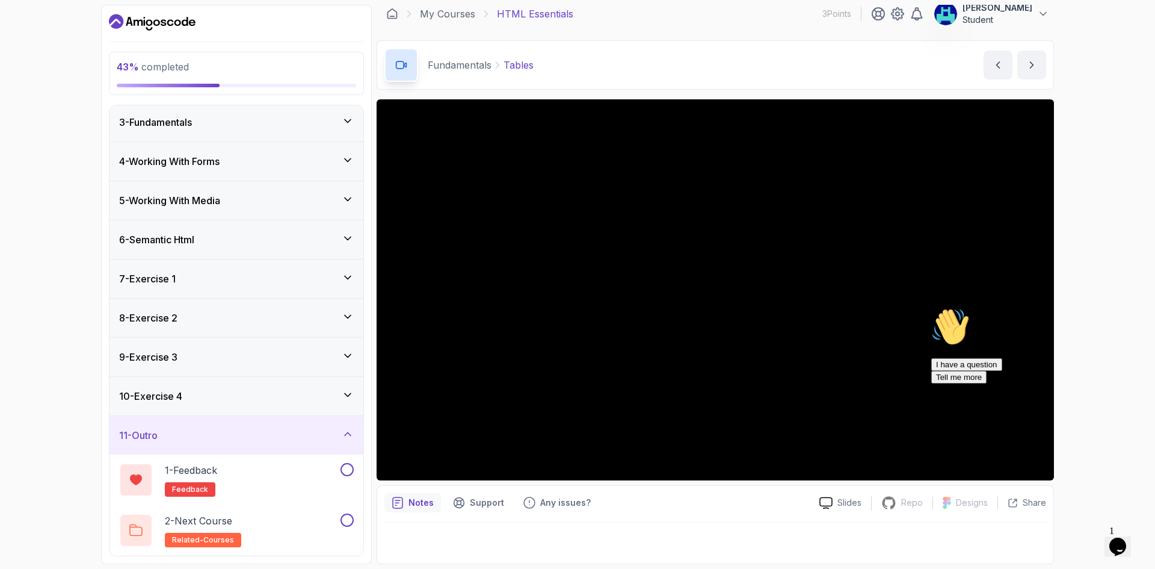
scroll to position [0, 0]
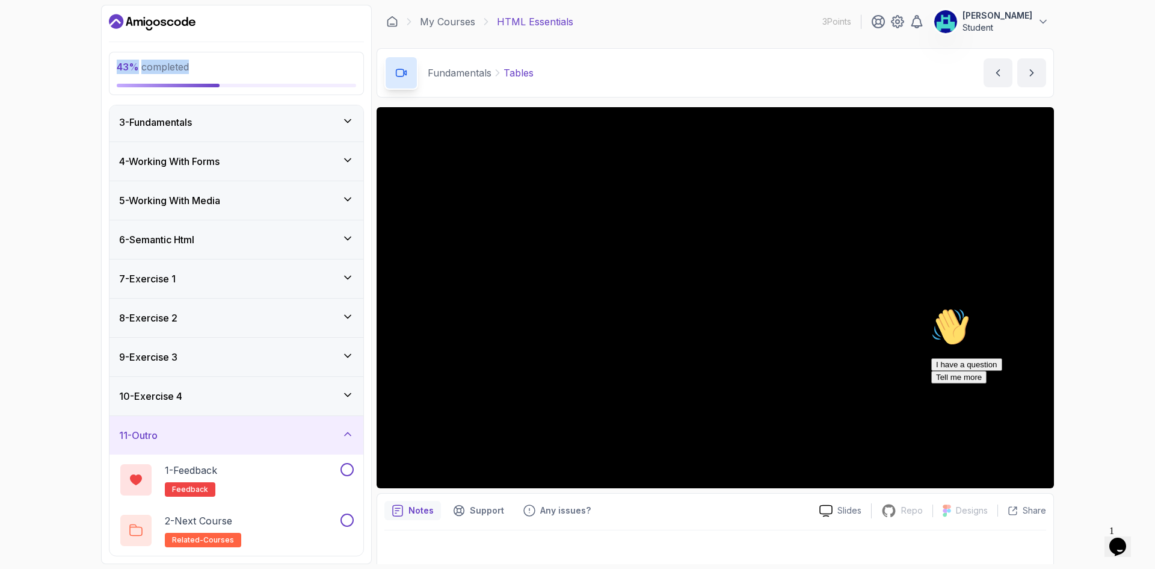
drag, startPoint x: 115, startPoint y: 69, endPoint x: 197, endPoint y: 64, distance: 82.6
click at [197, 64] on div "43 % completed" at bounding box center [236, 73] width 255 height 43
click at [273, 69] on p "43 % completed" at bounding box center [237, 67] width 240 height 14
drag, startPoint x: 114, startPoint y: 64, endPoint x: 201, endPoint y: 63, distance: 87.3
click at [201, 63] on div "43 % completed" at bounding box center [236, 73] width 255 height 43
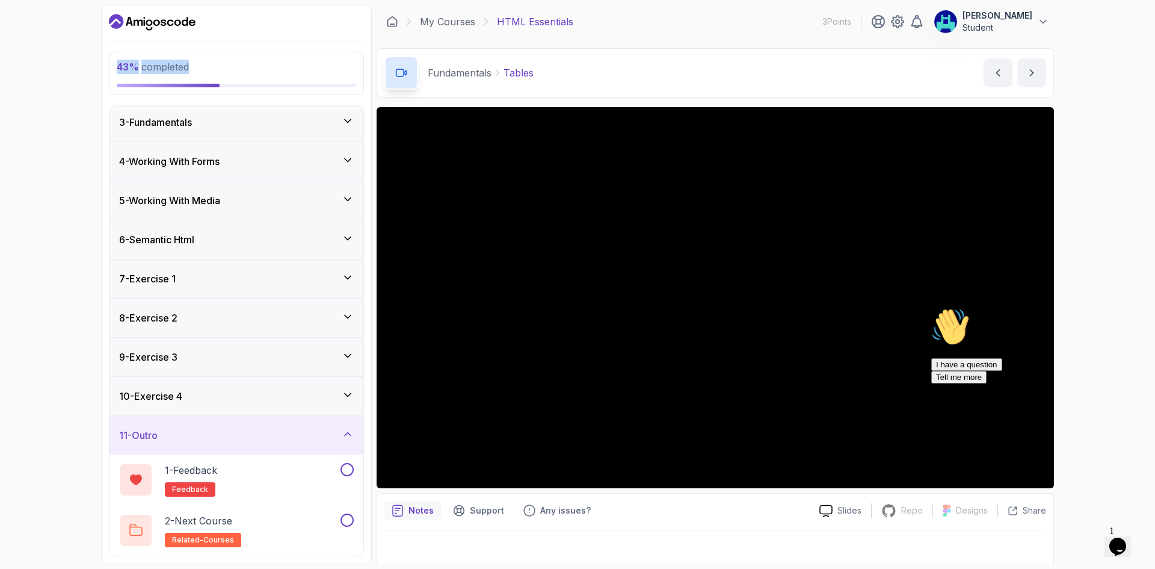
click at [242, 64] on p "43 % completed" at bounding box center [237, 67] width 240 height 14
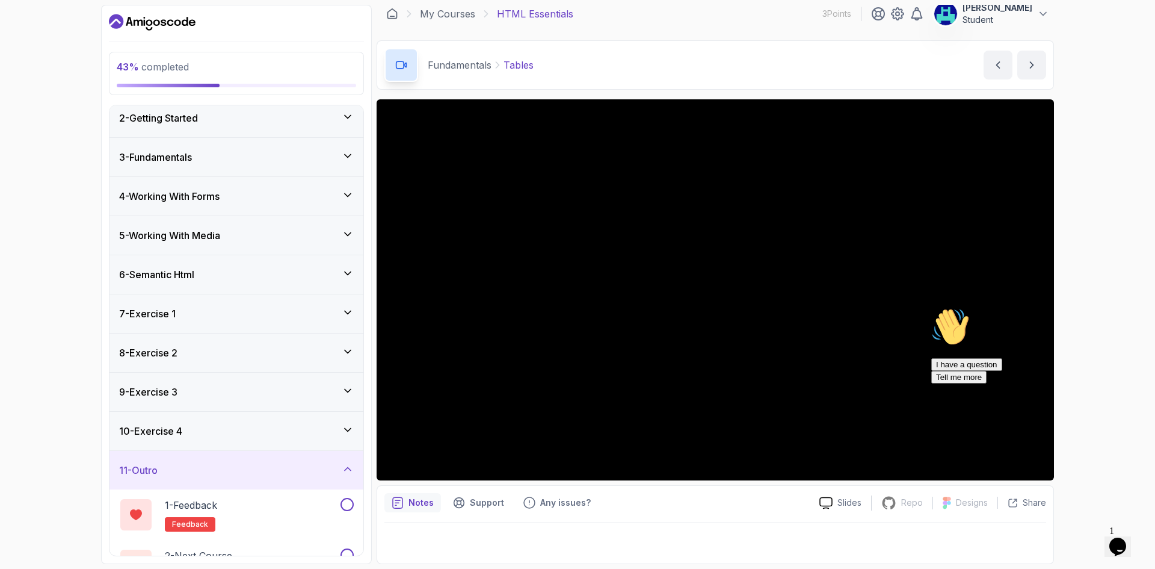
scroll to position [81, 0]
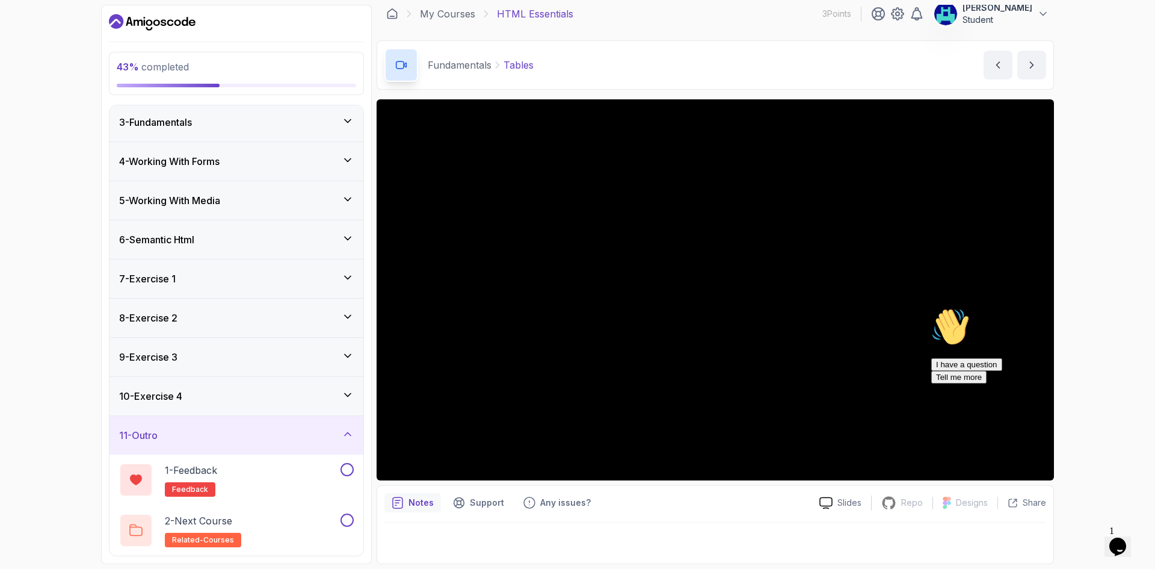
click at [218, 286] on div "7 - Exercise 1" at bounding box center [237, 278] width 254 height 39
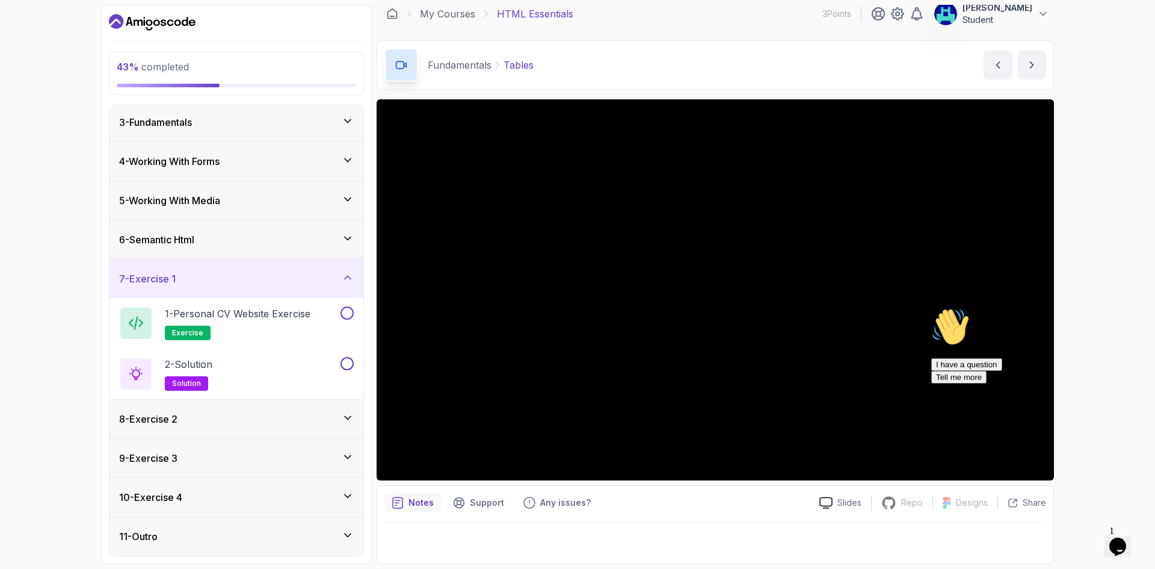
click at [231, 416] on div "8 - Exercise 2" at bounding box center [236, 419] width 235 height 14
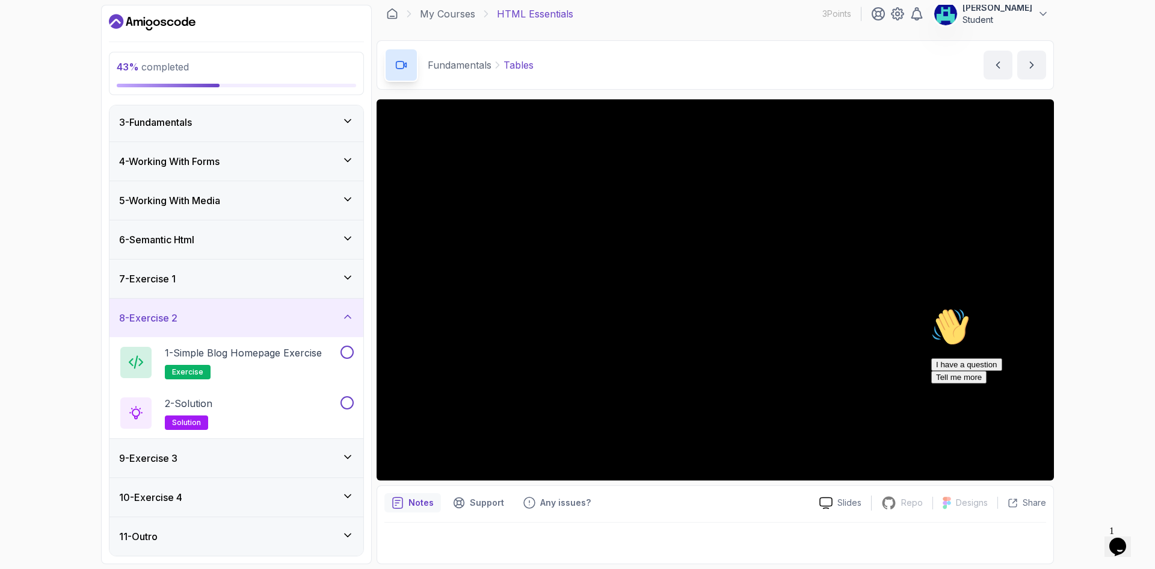
click at [253, 462] on div "9 - Exercise 3" at bounding box center [236, 458] width 235 height 14
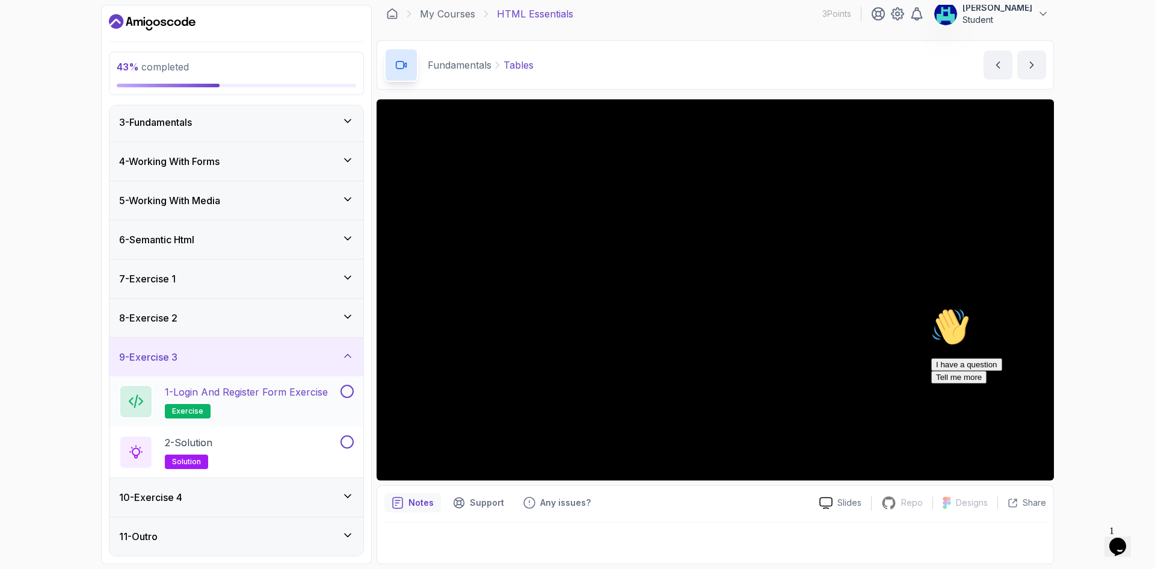
click at [252, 491] on div "10 - Exercise 4" at bounding box center [236, 497] width 235 height 14
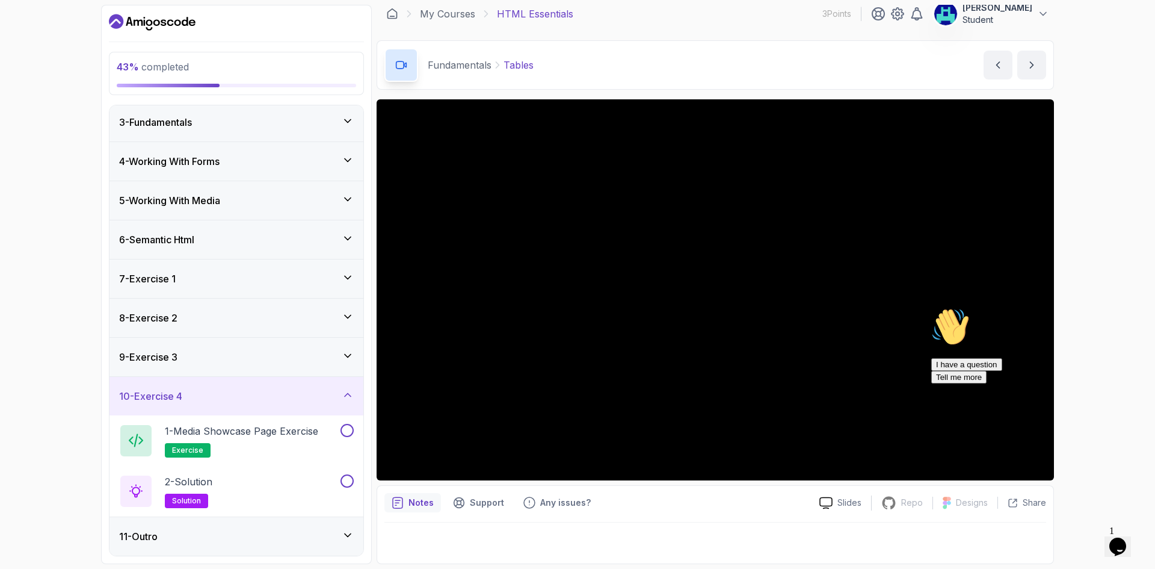
click at [227, 531] on div "11 - Outro" at bounding box center [236, 536] width 235 height 14
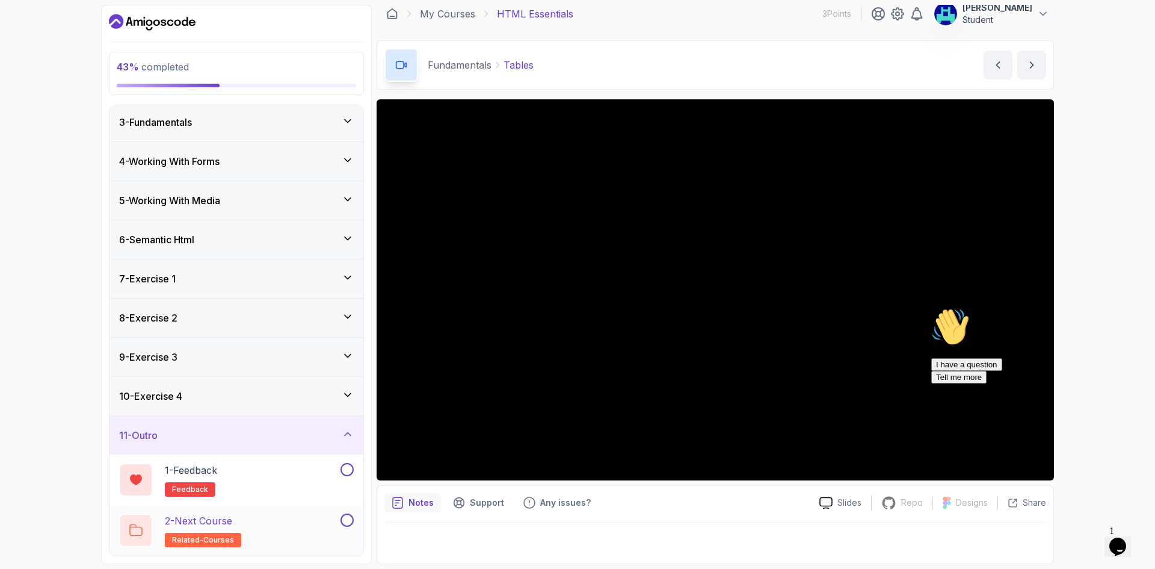
click at [268, 523] on div "2 - Next Course related-courses" at bounding box center [228, 530] width 219 height 34
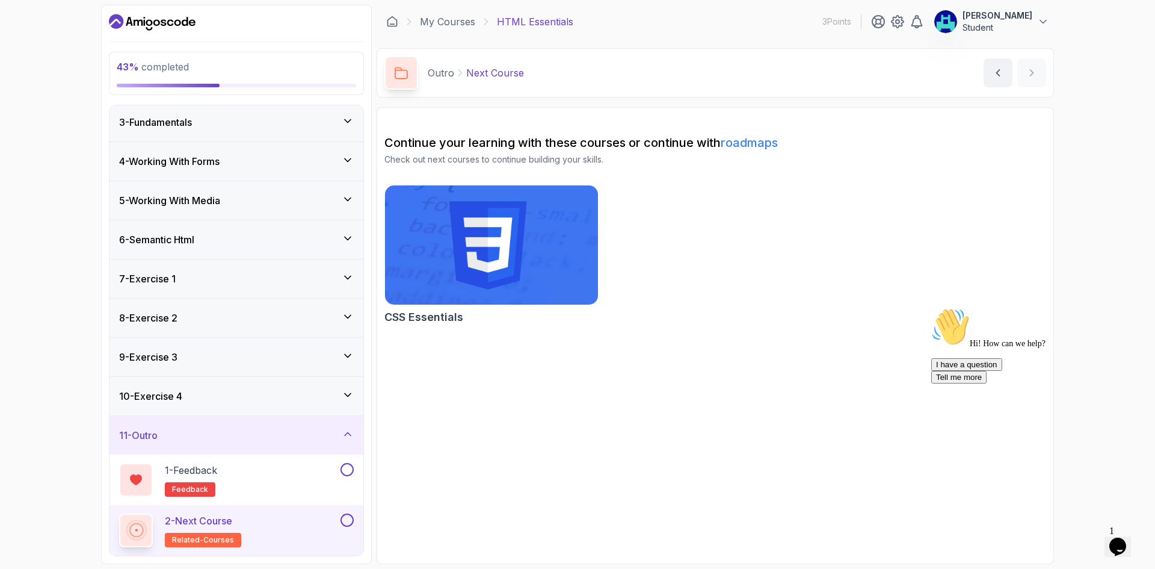
click at [757, 145] on link "roadmaps" at bounding box center [749, 142] width 57 height 14
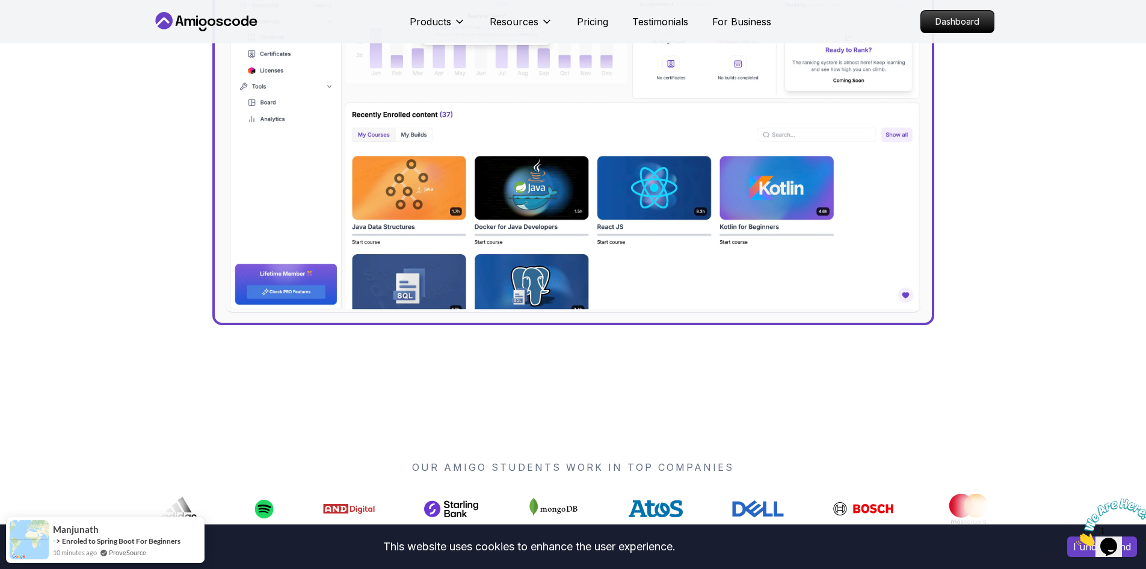
scroll to position [602, 0]
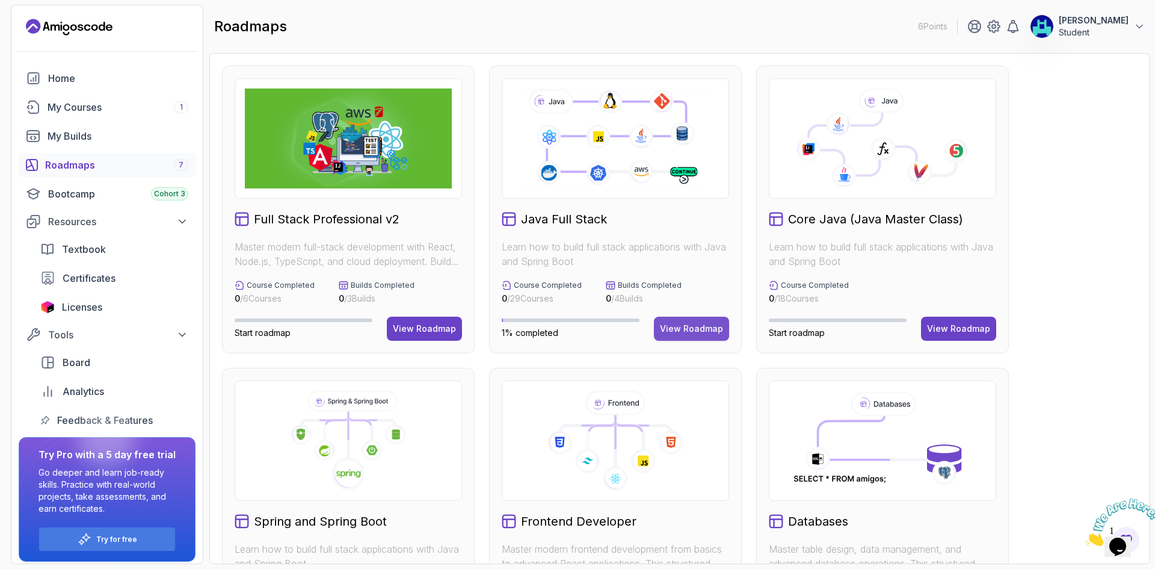
click at [673, 324] on div "View Roadmap" at bounding box center [691, 329] width 63 height 12
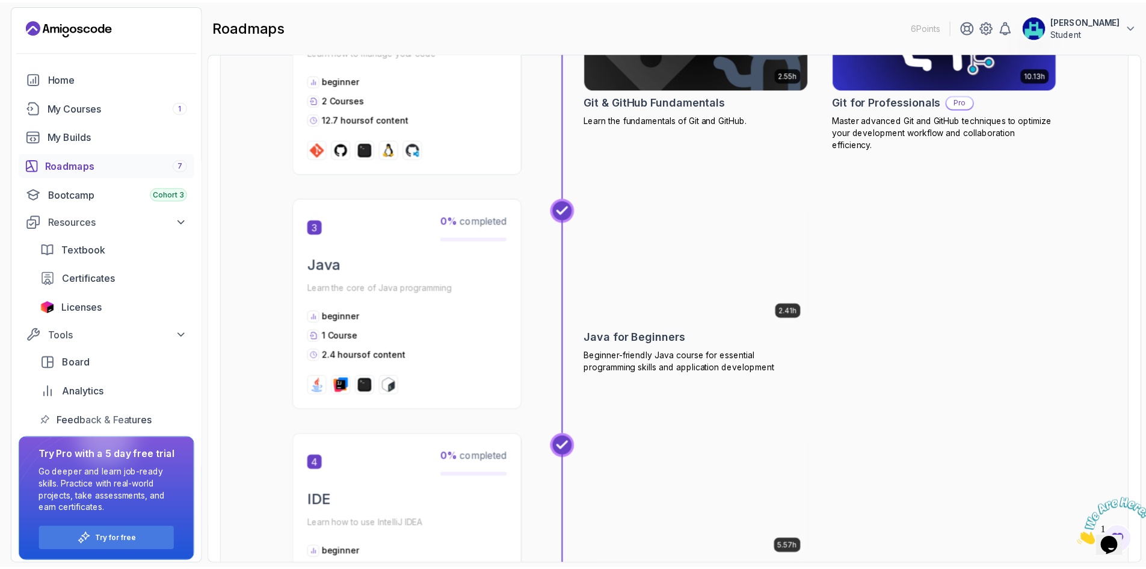
scroll to position [802, 0]
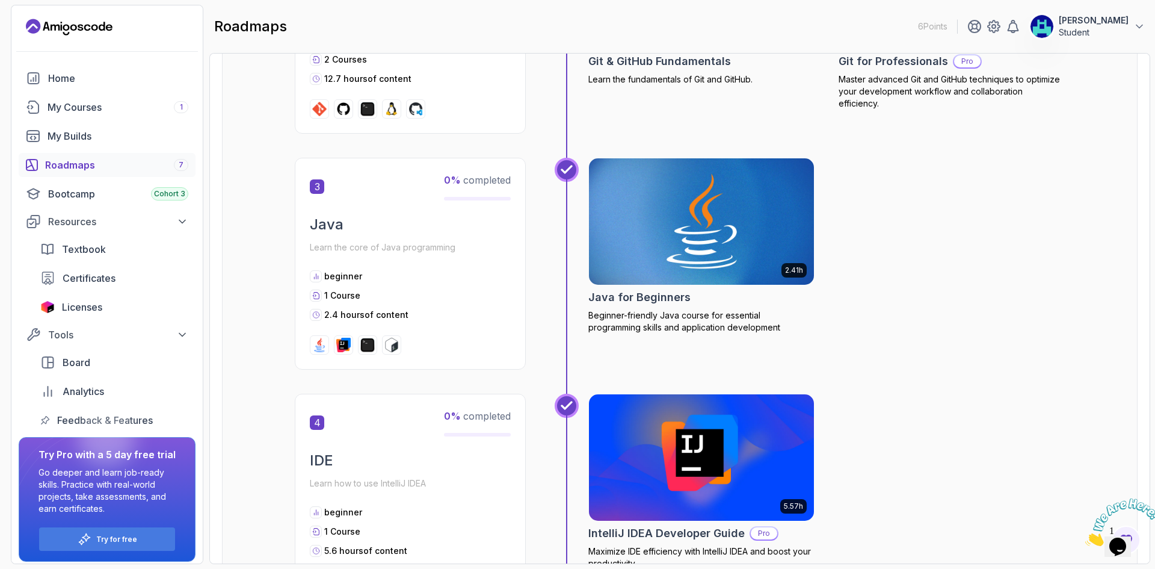
click at [693, 253] on img at bounding box center [702, 221] width 236 height 132
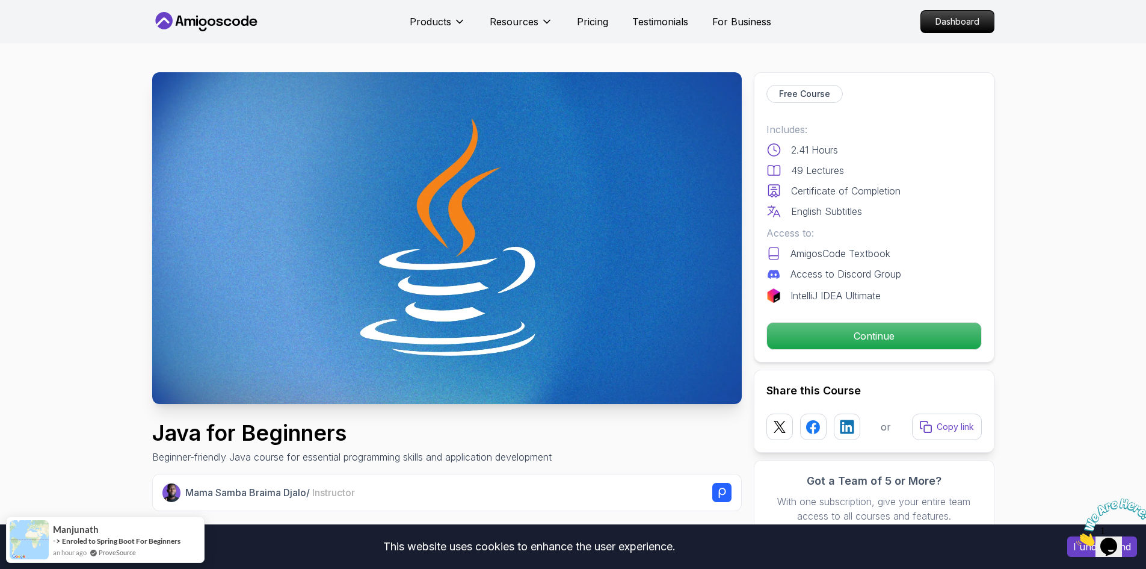
click at [254, 25] on icon at bounding box center [253, 22] width 8 height 7
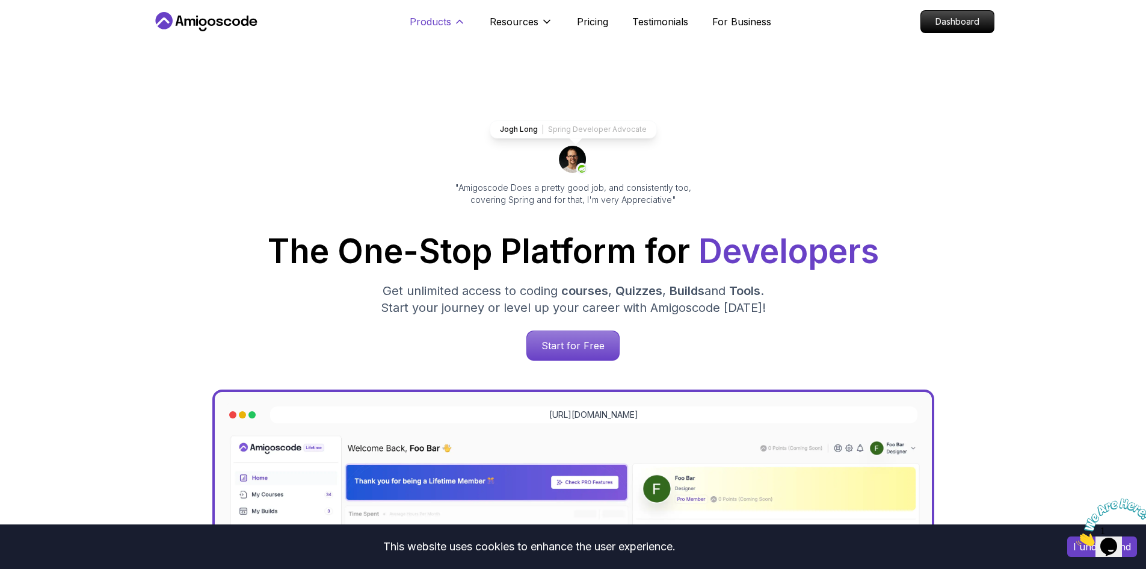
click at [441, 21] on p "Products" at bounding box center [431, 21] width 42 height 14
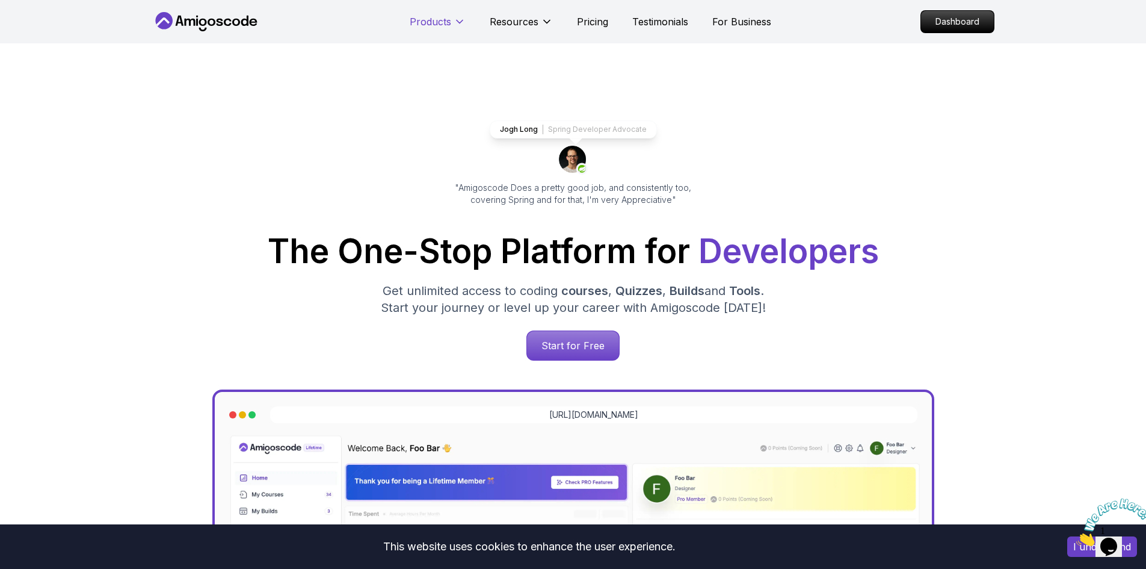
click at [441, 21] on p "Products" at bounding box center [431, 21] width 42 height 14
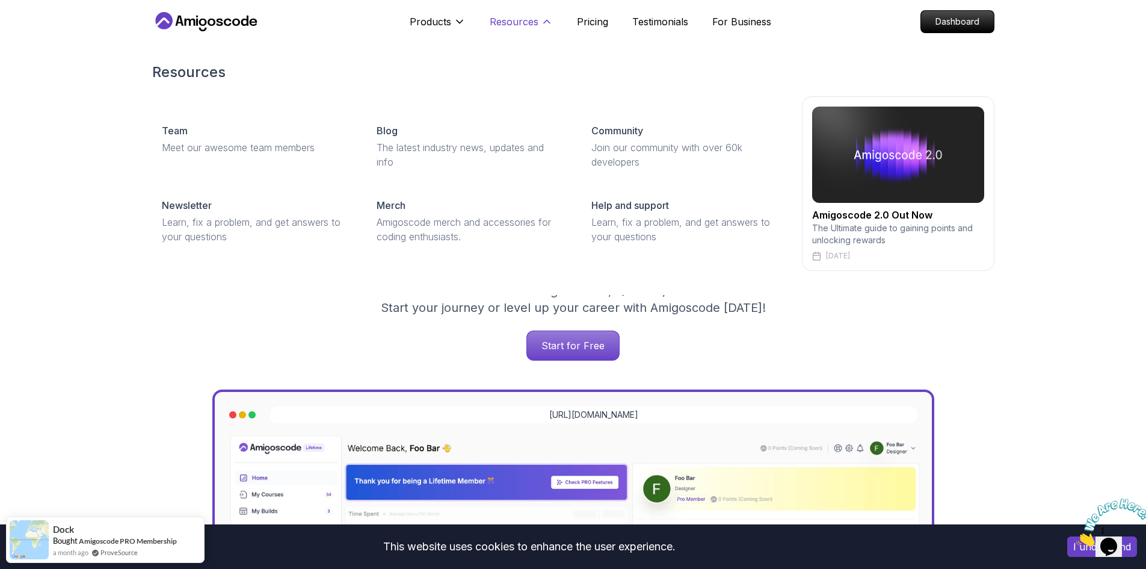
click at [525, 21] on p "Resources" at bounding box center [514, 21] width 49 height 14
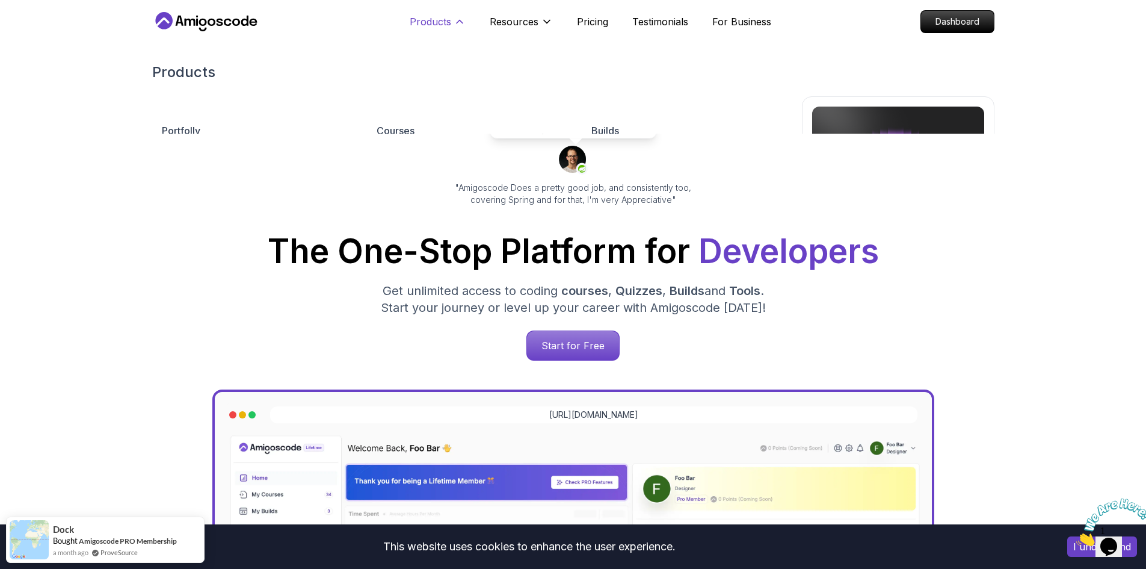
click at [436, 15] on p "Products" at bounding box center [431, 21] width 42 height 14
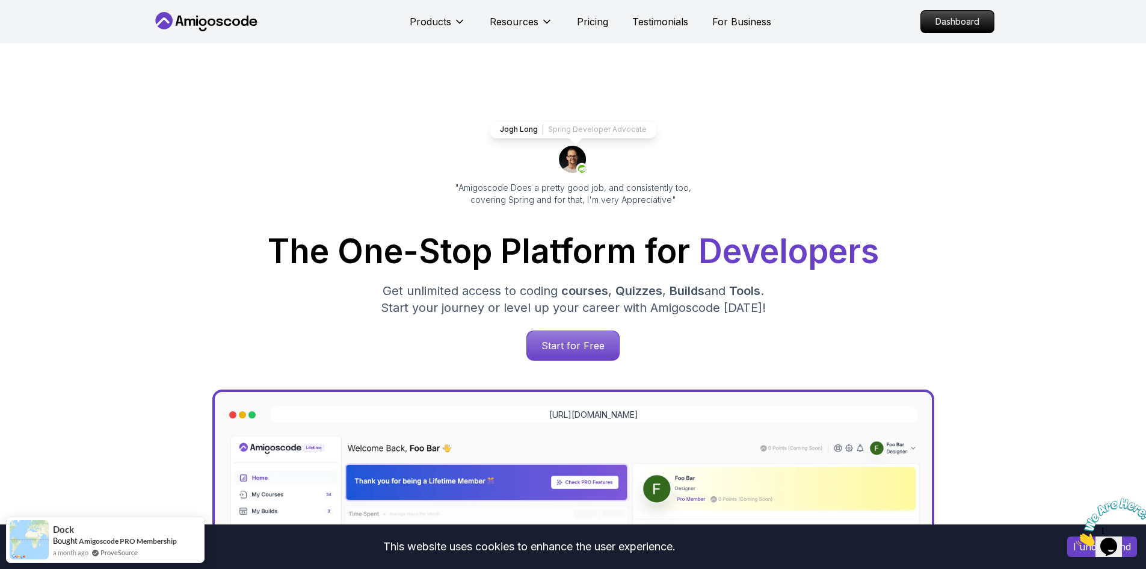
click at [238, 25] on icon at bounding box center [236, 22] width 8 height 7
click at [227, 20] on icon at bounding box center [206, 21] width 108 height 19
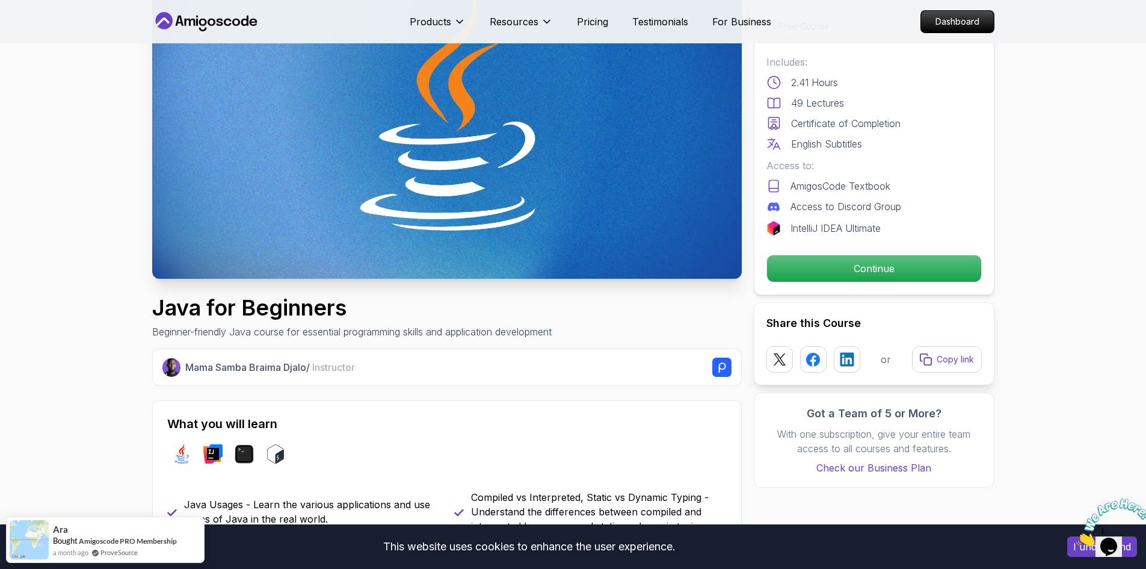
scroll to position [200, 0]
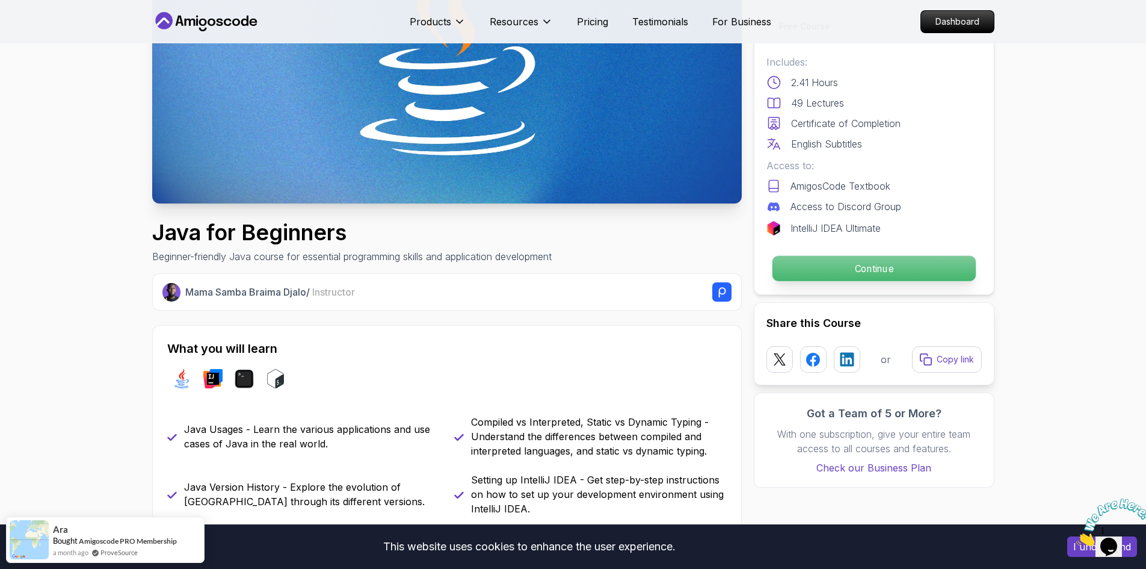
click at [856, 273] on p "Continue" at bounding box center [873, 268] width 203 height 25
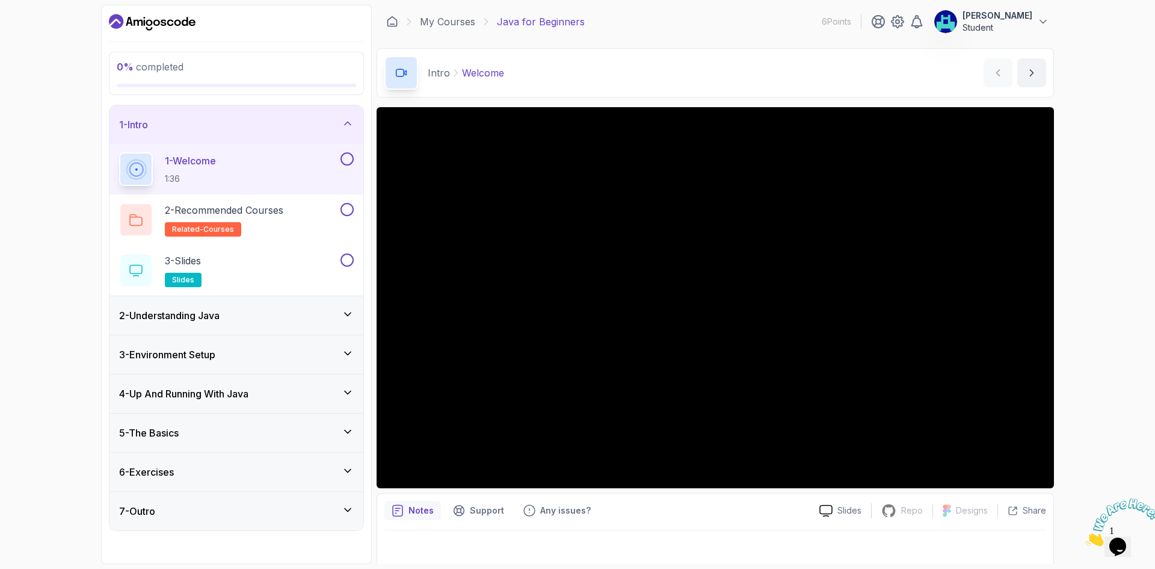
click at [181, 29] on icon "Dashboard" at bounding box center [152, 22] width 87 height 19
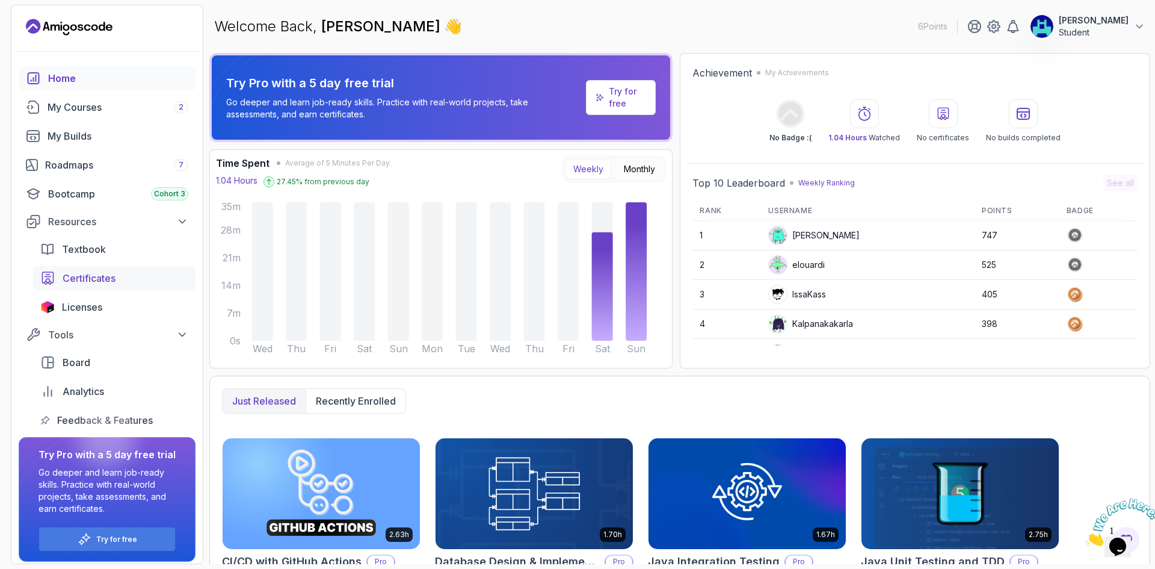
click at [105, 272] on span "Certificates" at bounding box center [89, 278] width 53 height 14
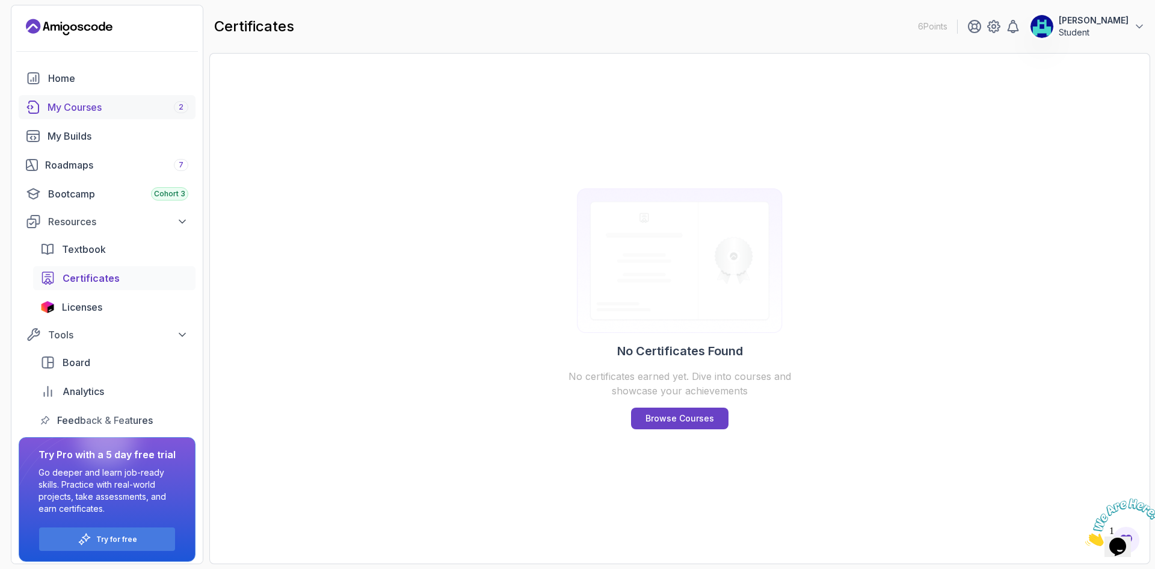
click at [84, 104] on div "My Courses 2" at bounding box center [118, 107] width 141 height 14
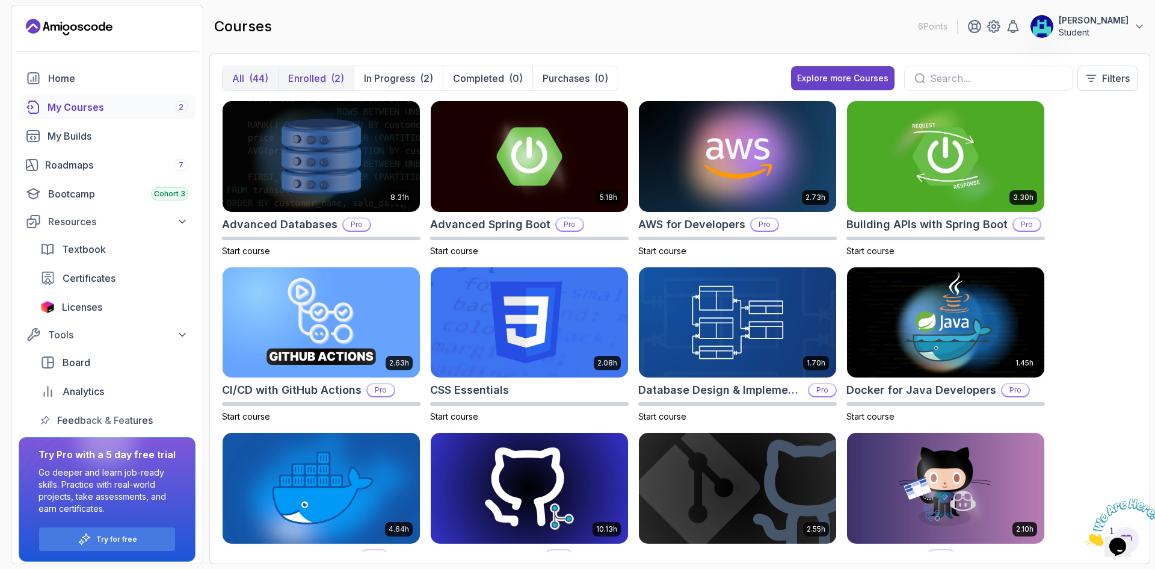
click at [320, 75] on p "Enrolled" at bounding box center [307, 78] width 38 height 14
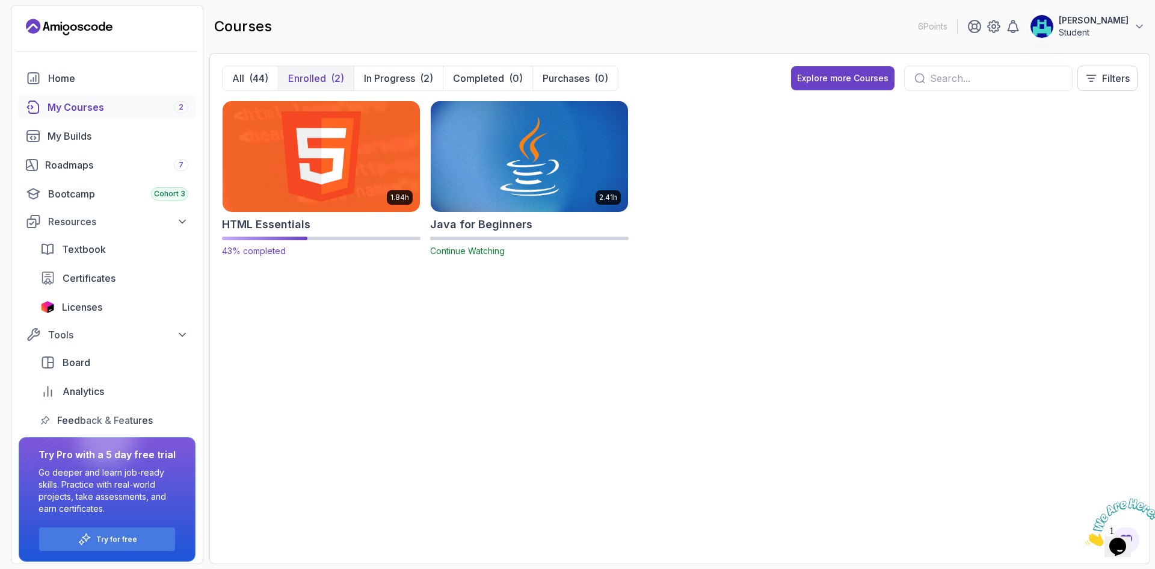
click at [360, 177] on img at bounding box center [321, 156] width 207 height 116
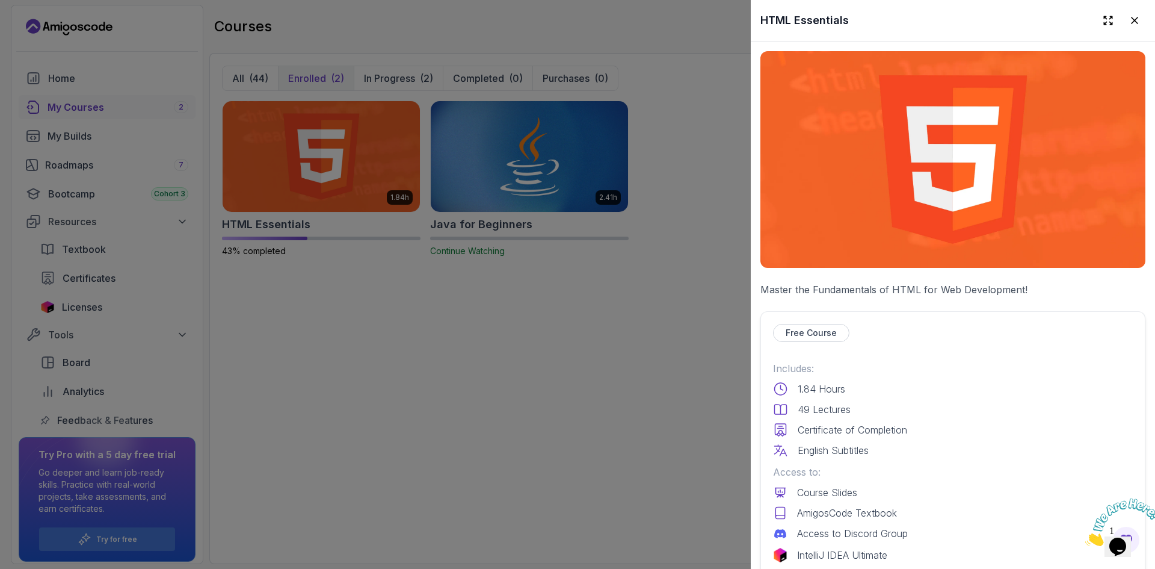
scroll to position [100, 0]
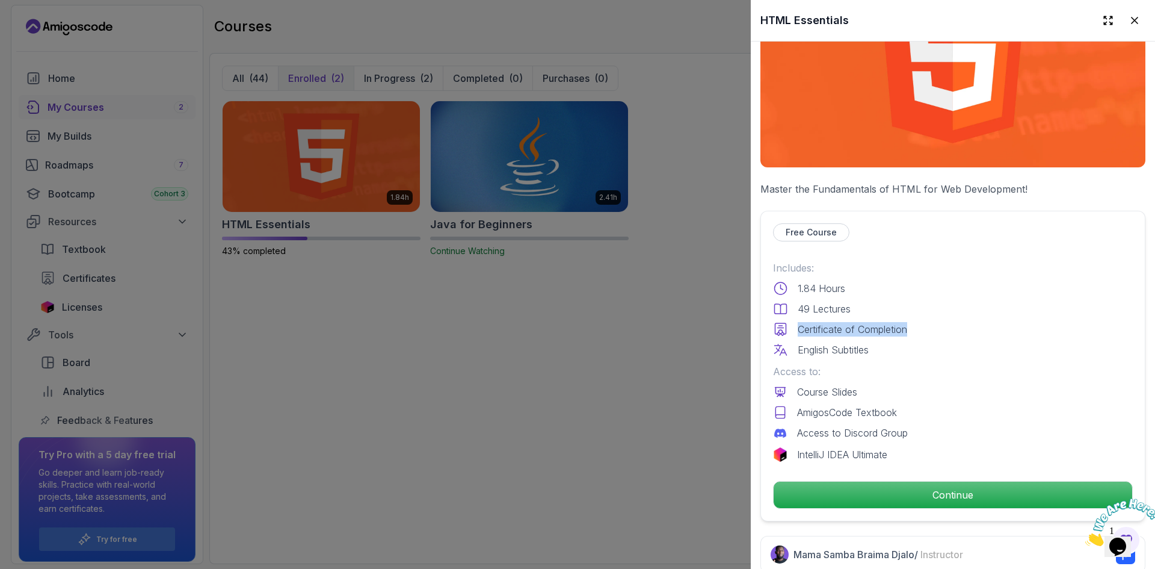
drag, startPoint x: 795, startPoint y: 321, endPoint x: 916, endPoint y: 324, distance: 121.0
click at [916, 324] on div "Certificate of Completion" at bounding box center [953, 329] width 360 height 14
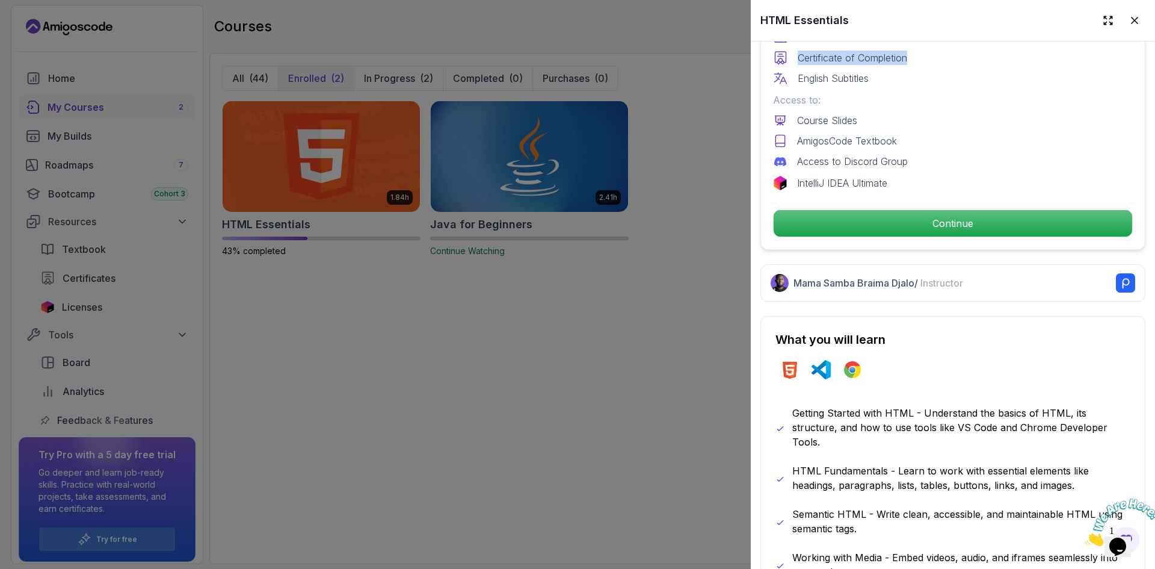
scroll to position [501, 0]
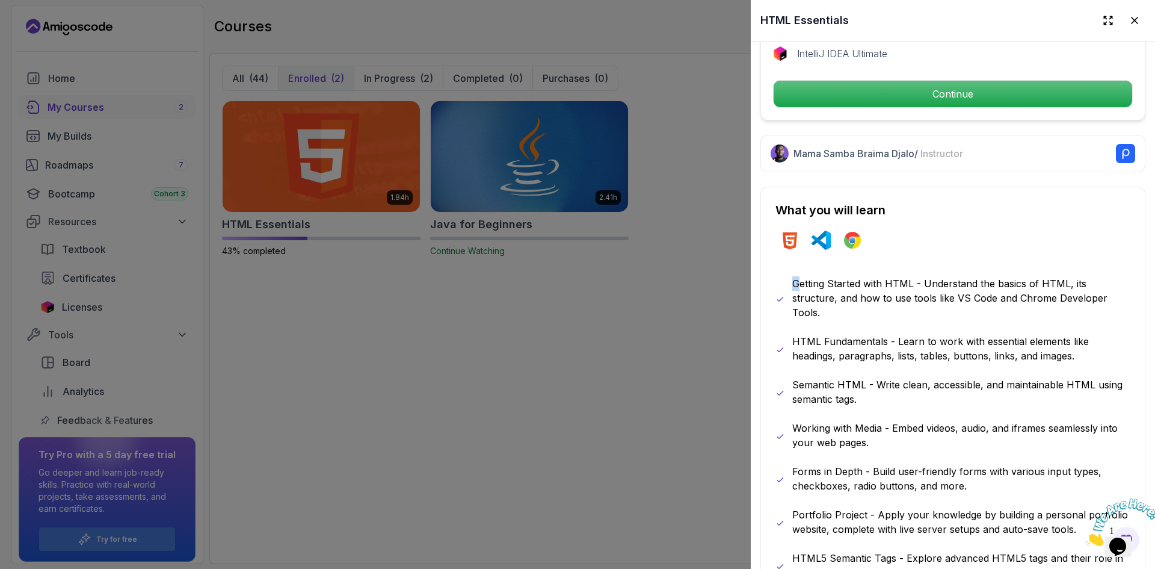
click at [797, 276] on p "Getting Started with HTML - Understand the basics of HTML, its structure, and h…" at bounding box center [962, 297] width 338 height 43
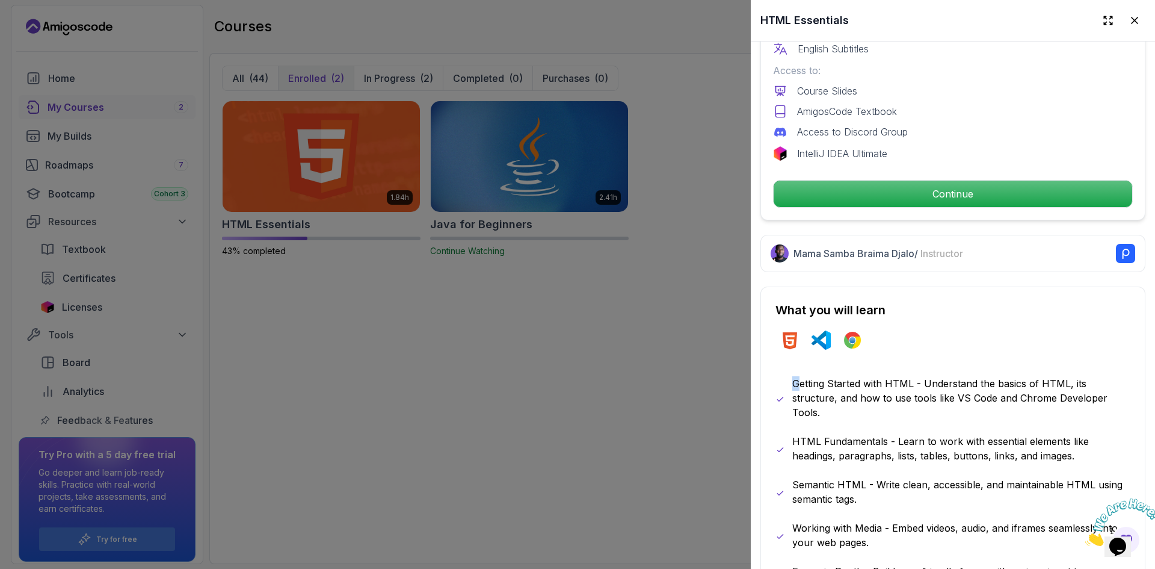
scroll to position [0, 0]
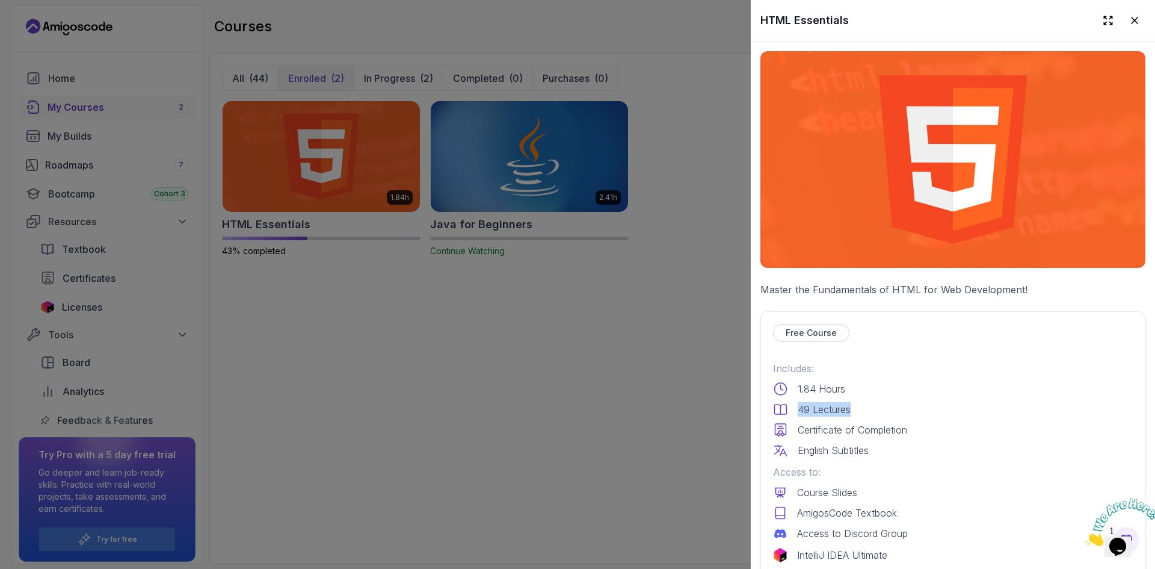
drag, startPoint x: 796, startPoint y: 406, endPoint x: 859, endPoint y: 403, distance: 63.3
click at [859, 403] on div "49 Lectures" at bounding box center [953, 409] width 360 height 14
click at [876, 406] on div "49 Lectures" at bounding box center [953, 409] width 360 height 14
click at [250, 125] on div at bounding box center [577, 284] width 1155 height 569
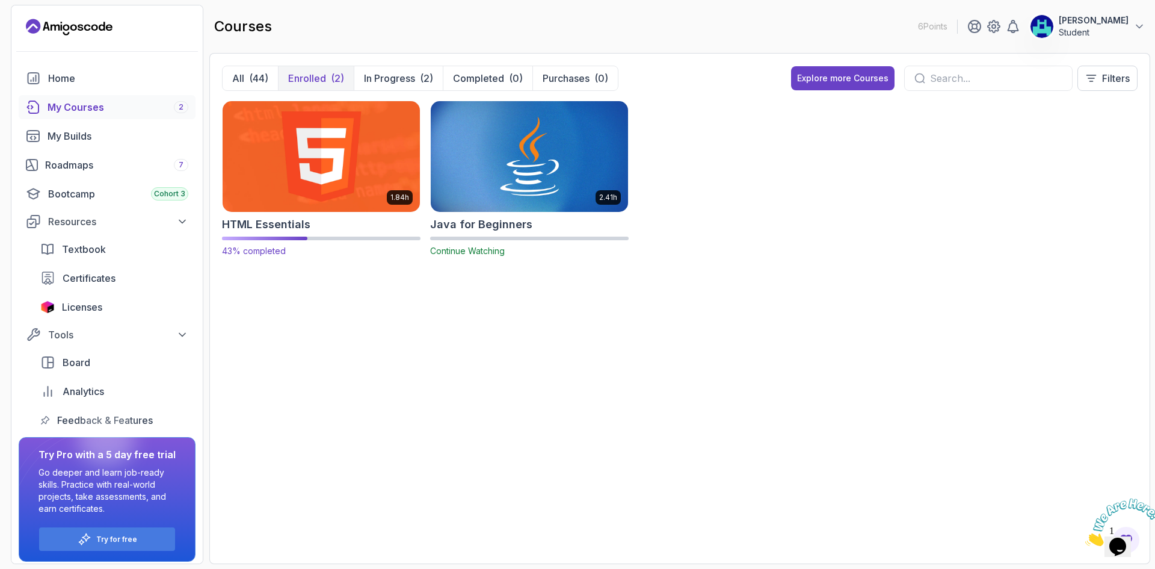
click at [314, 140] on img at bounding box center [321, 156] width 207 height 116
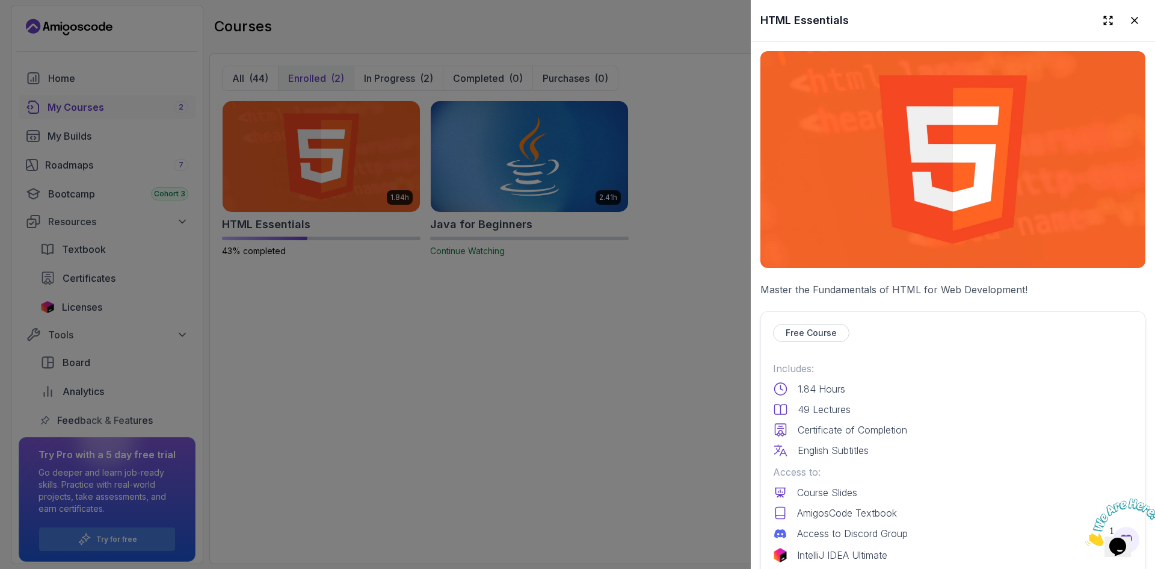
scroll to position [200, 0]
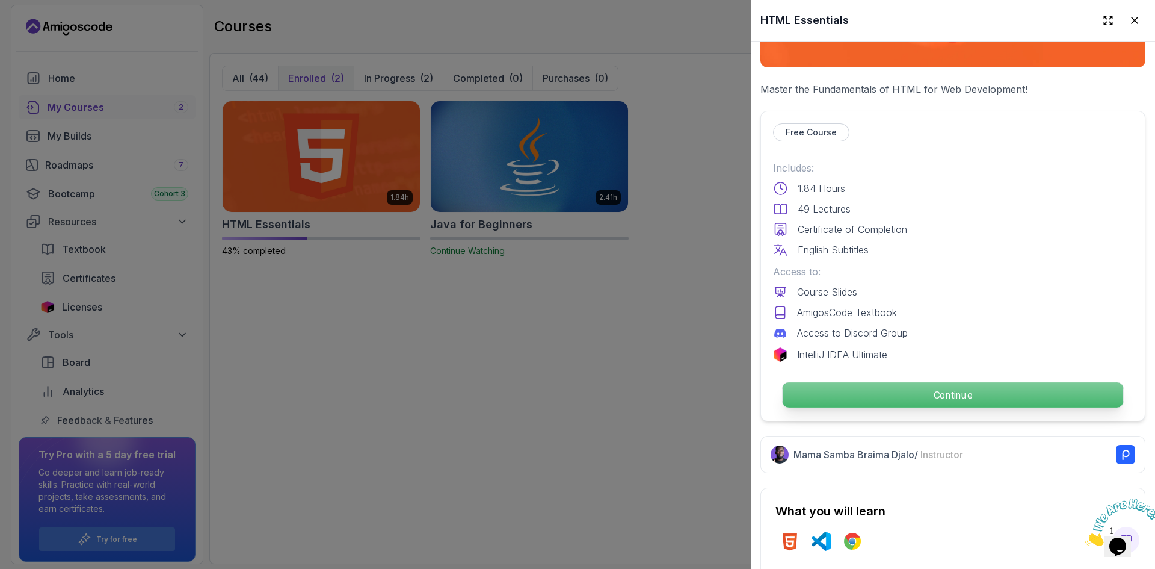
click at [944, 384] on p "Continue" at bounding box center [953, 394] width 341 height 25
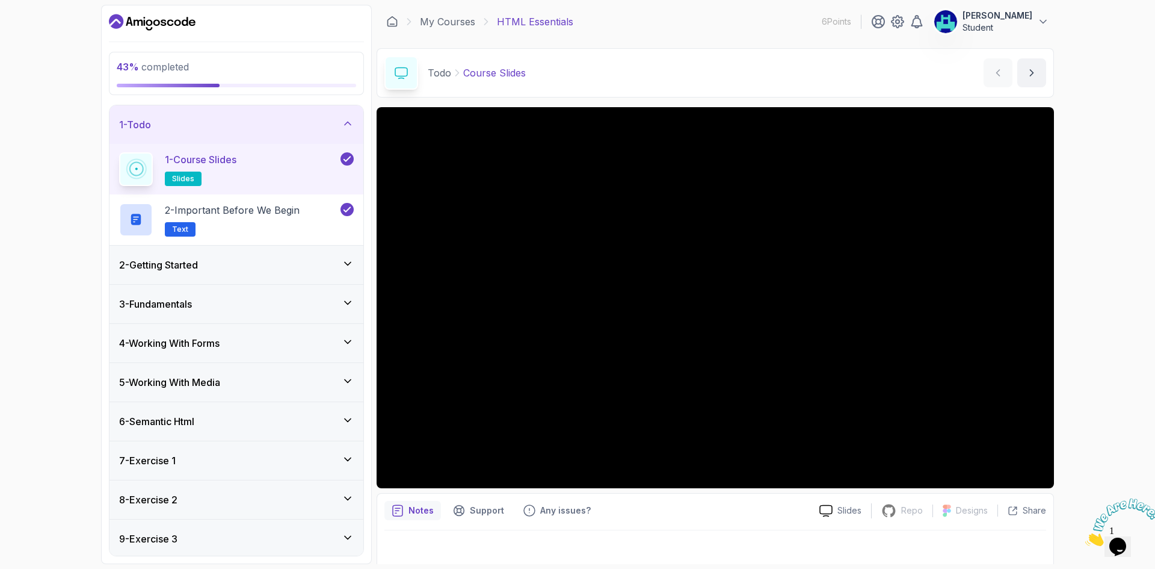
click at [292, 270] on div "2 - Getting Started" at bounding box center [236, 265] width 235 height 14
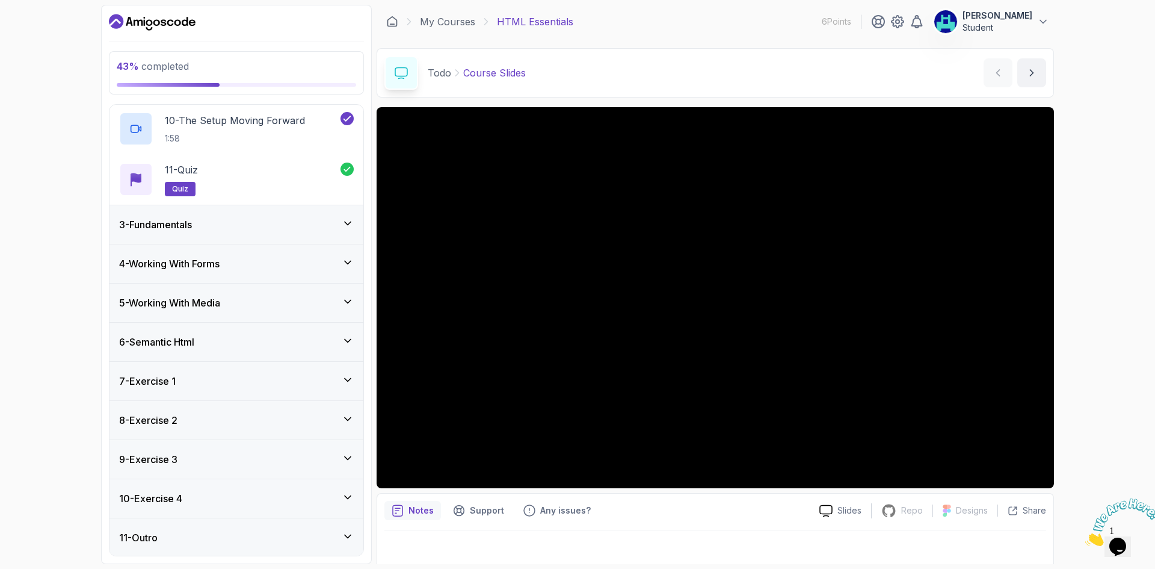
scroll to position [535, 0]
click at [282, 224] on div "3 - Fundamentals" at bounding box center [236, 223] width 235 height 14
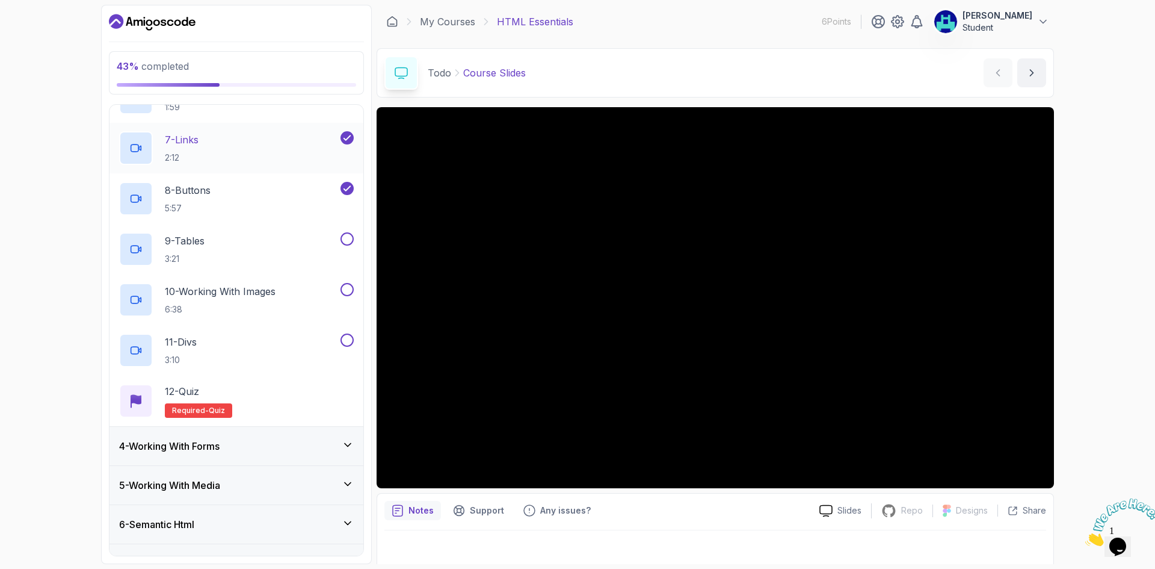
scroll to position [301, 0]
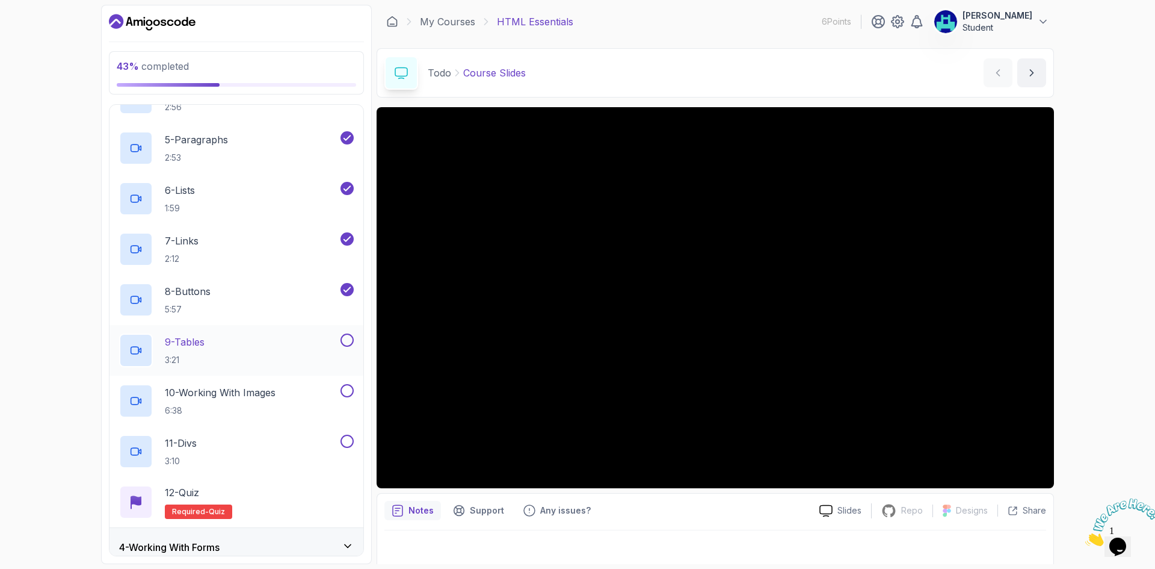
click at [308, 347] on div "9 - Tables 3:21" at bounding box center [228, 350] width 219 height 34
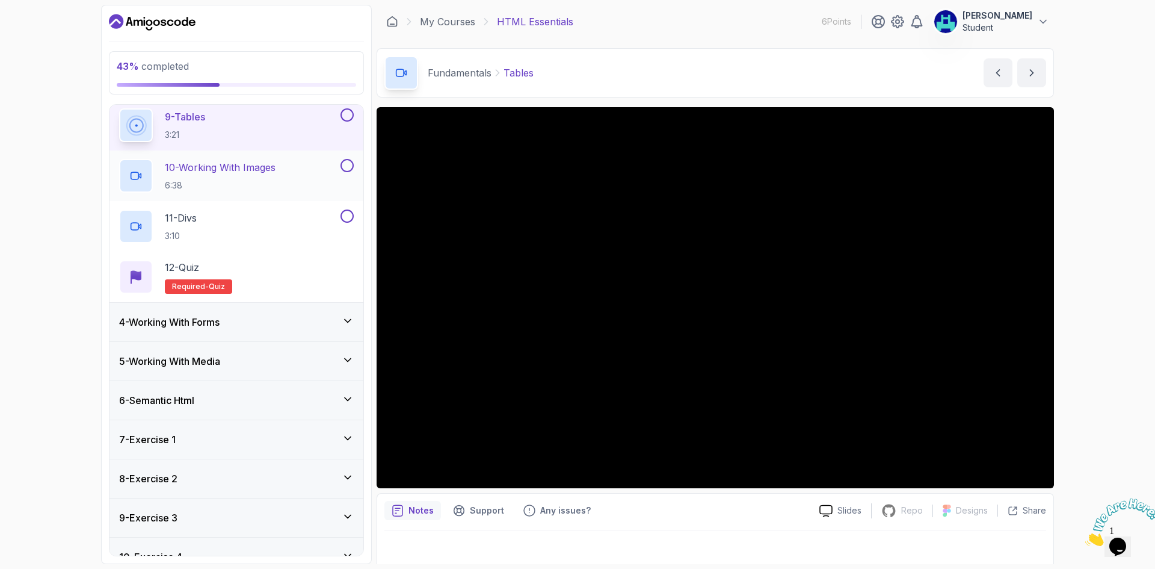
scroll to position [385, 0]
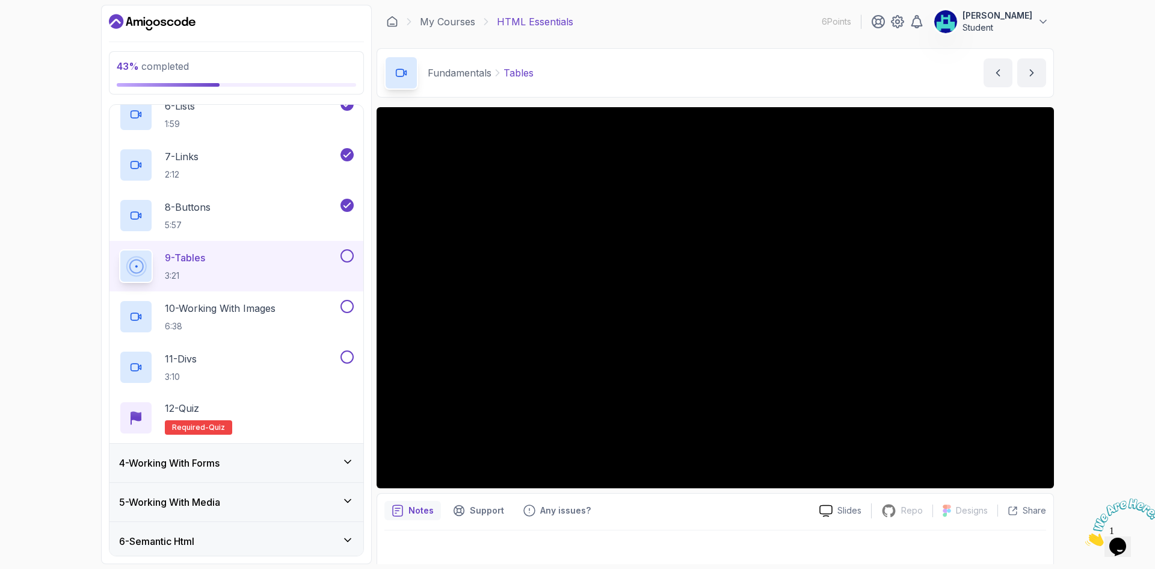
click at [164, 25] on icon "Dashboard" at bounding box center [163, 22] width 5 height 7
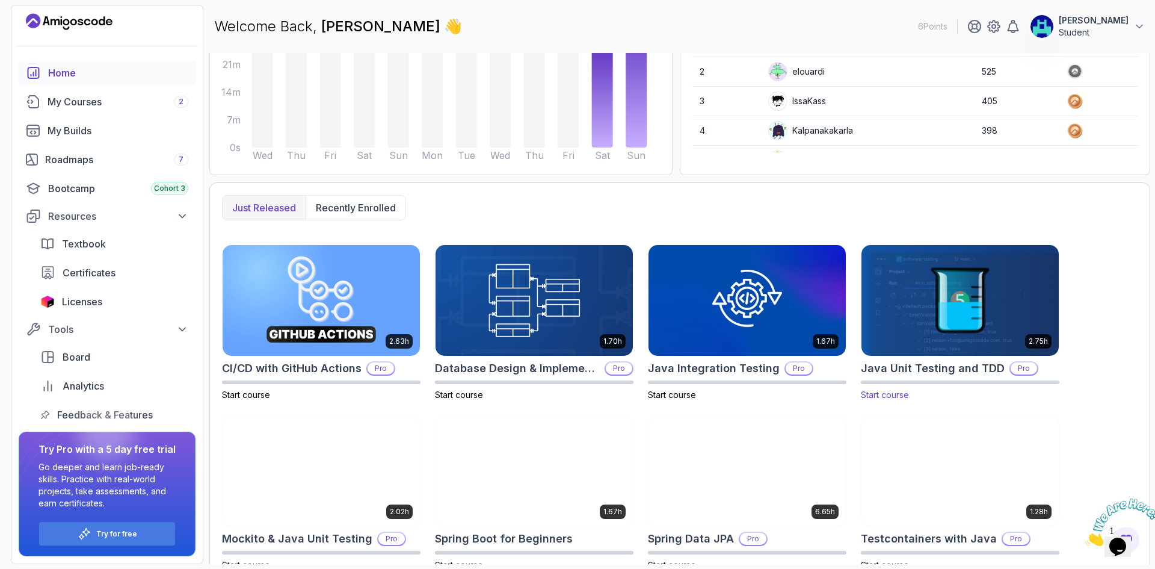
scroll to position [200, 0]
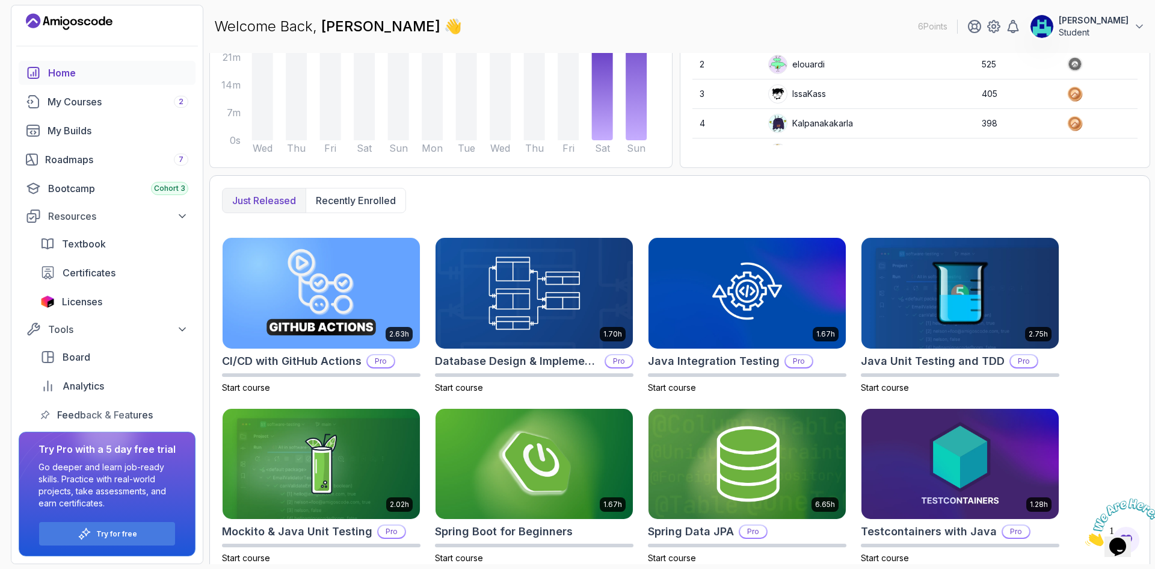
click at [1118, 34] on p "Student" at bounding box center [1094, 32] width 70 height 12
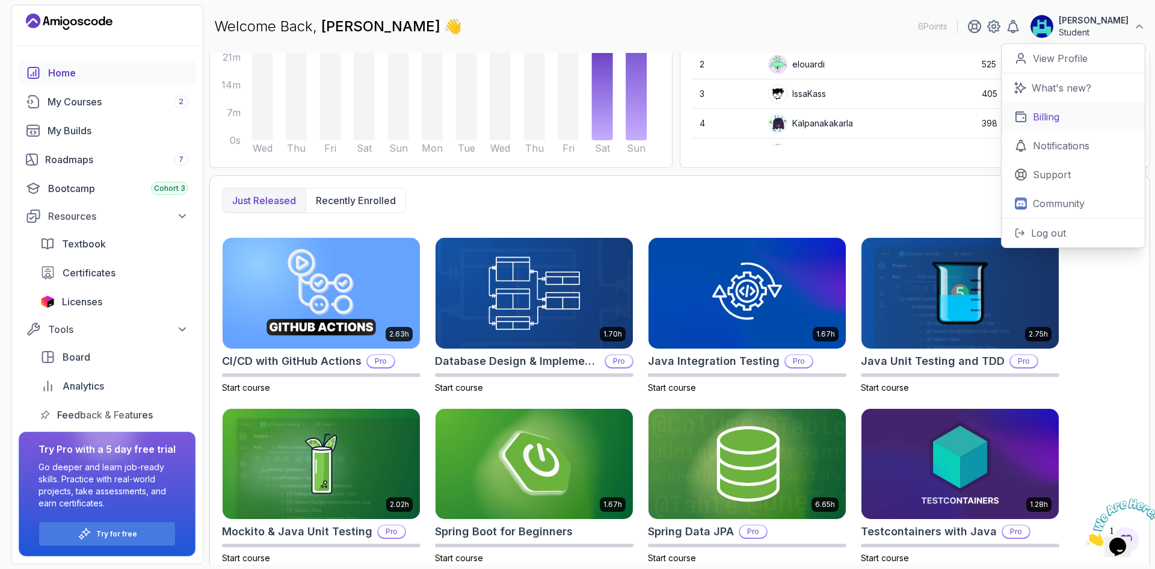
click at [1054, 117] on p "Billing" at bounding box center [1046, 117] width 26 height 14
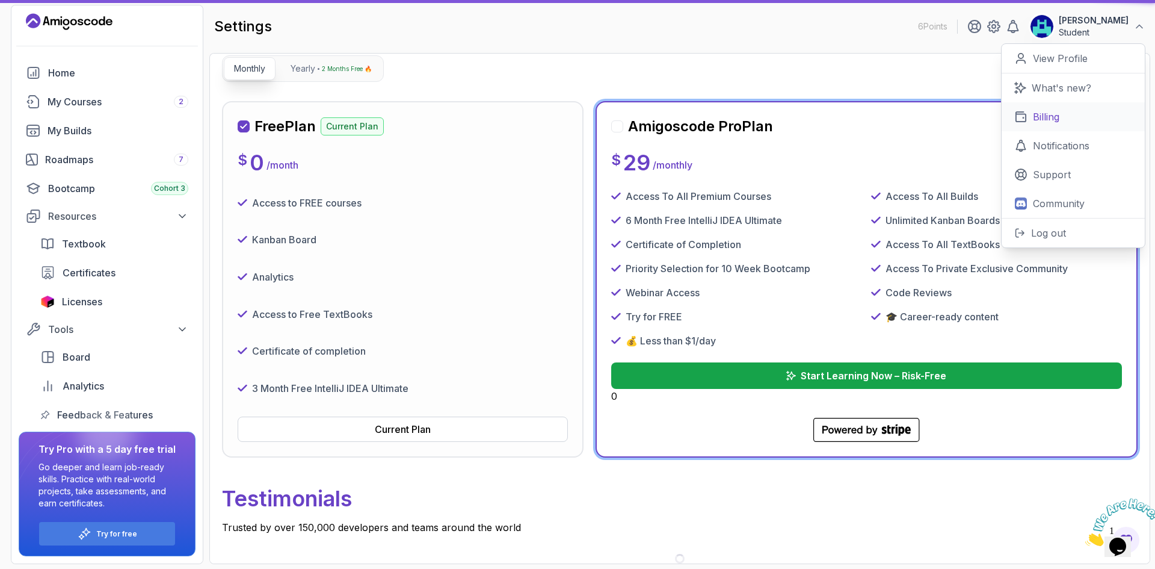
scroll to position [110, 0]
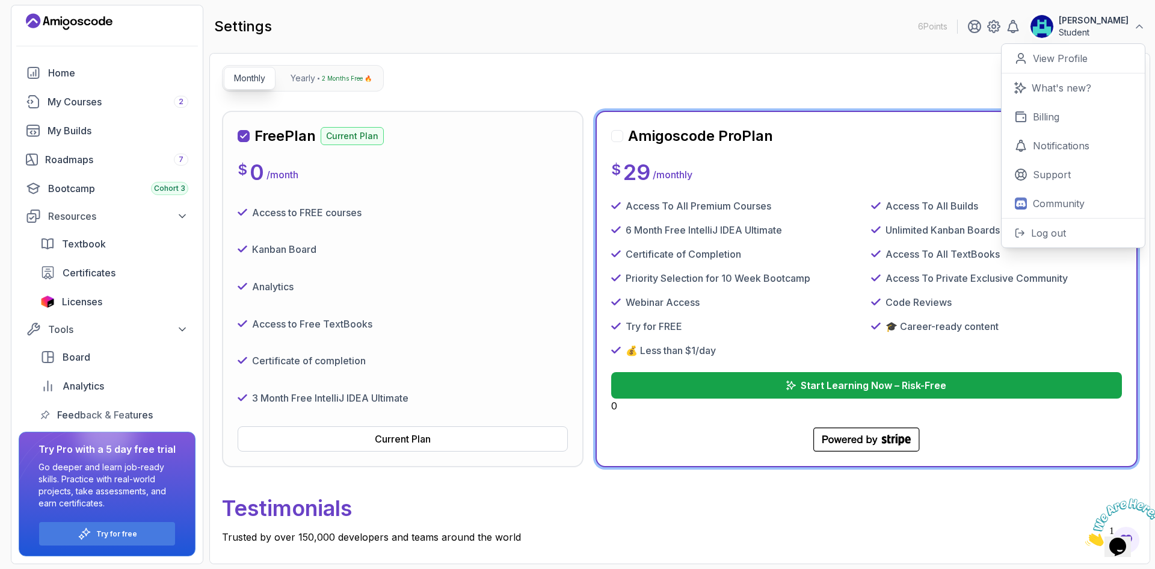
click at [783, 69] on div "Plans & Billing Manage your plans & billing history here Need Help? Monthly Yea…" at bounding box center [680, 293] width 916 height 558
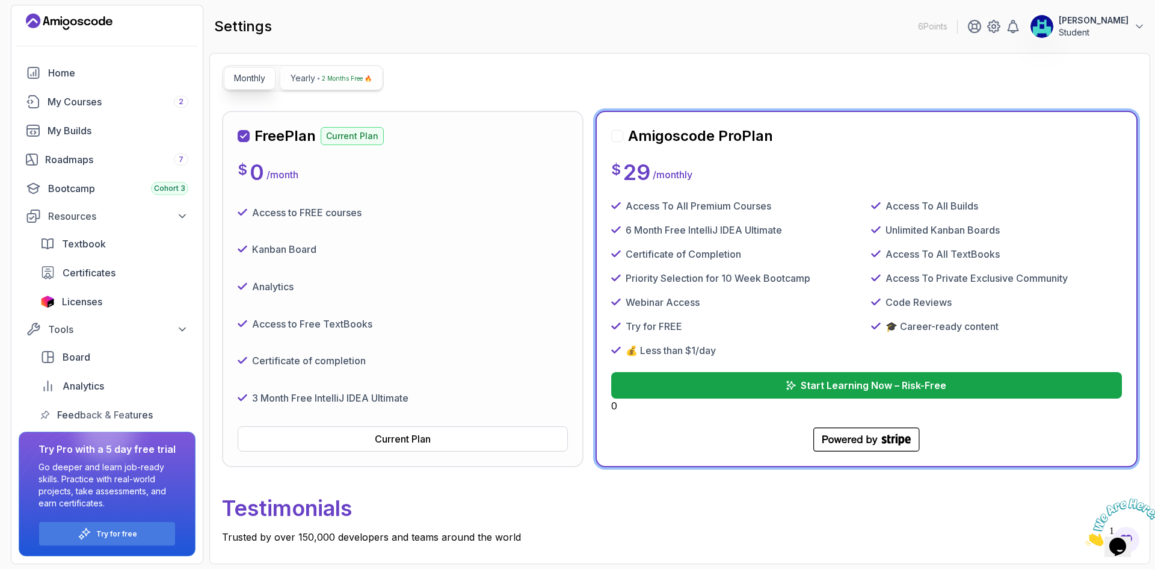
click at [329, 81] on p "2 Months Free 🔥" at bounding box center [347, 78] width 50 height 12
click at [100, 296] on span "Licenses" at bounding box center [82, 301] width 40 height 14
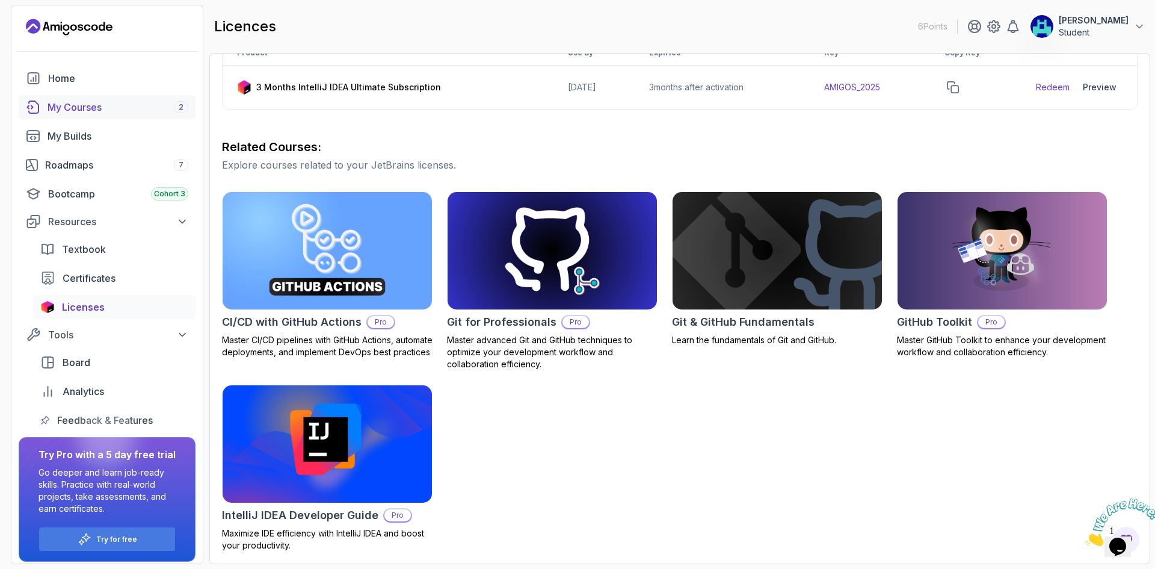
click at [71, 111] on div "My Courses 2" at bounding box center [118, 107] width 141 height 14
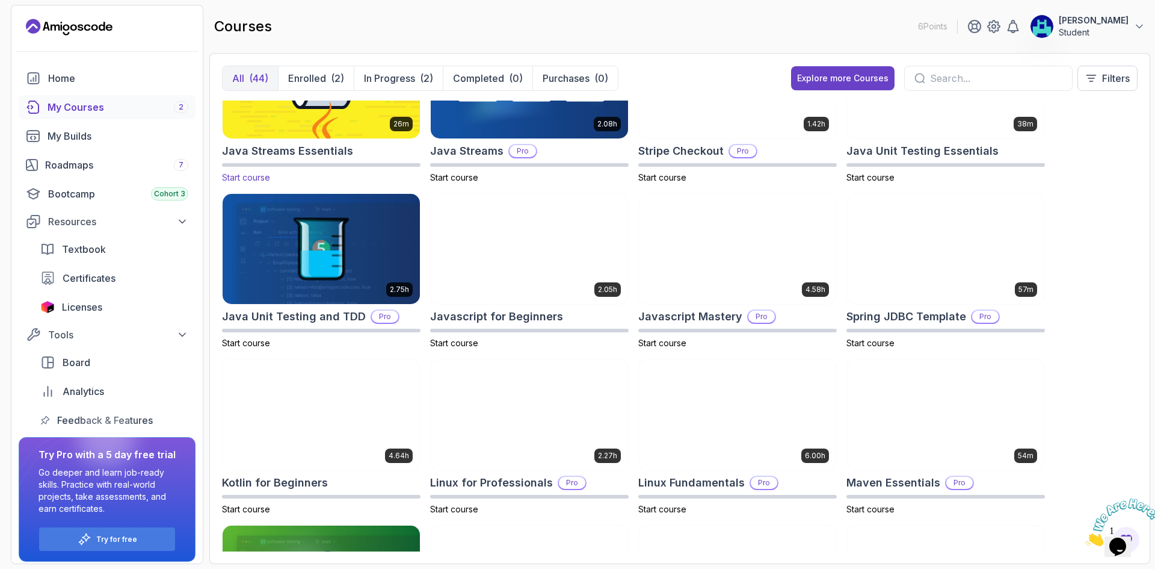
scroll to position [1003, 0]
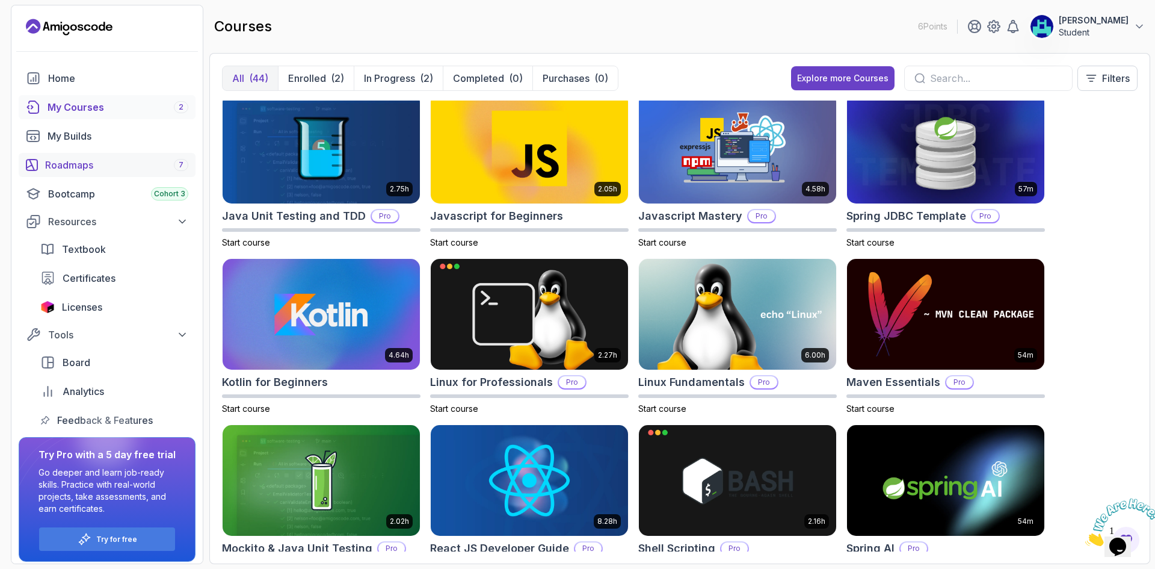
click at [110, 165] on div "Roadmaps 7" at bounding box center [116, 165] width 143 height 14
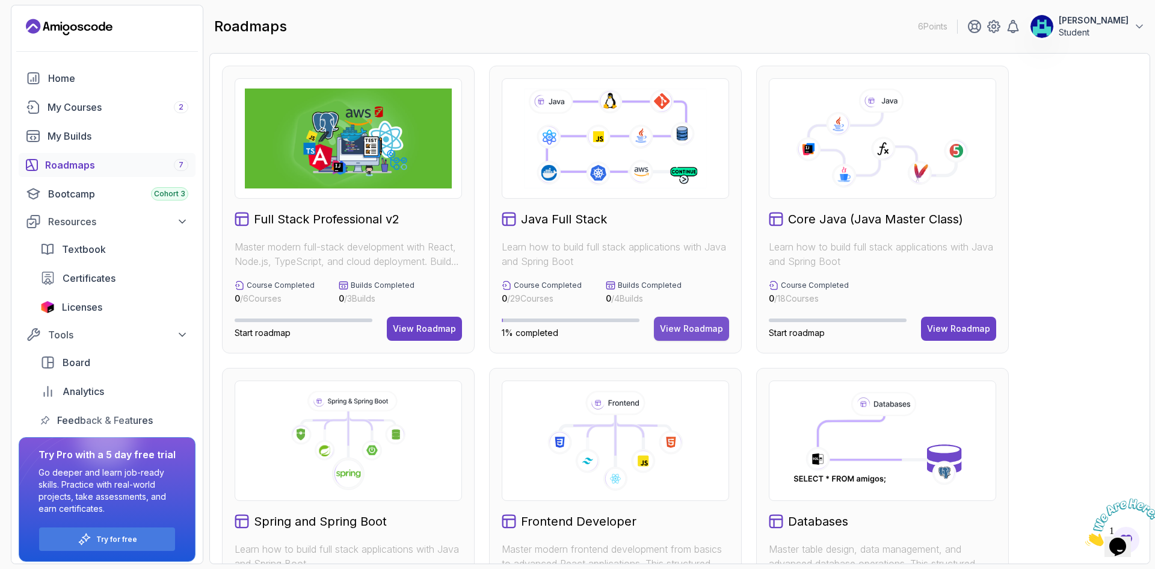
click at [711, 326] on div "View Roadmap" at bounding box center [691, 329] width 63 height 12
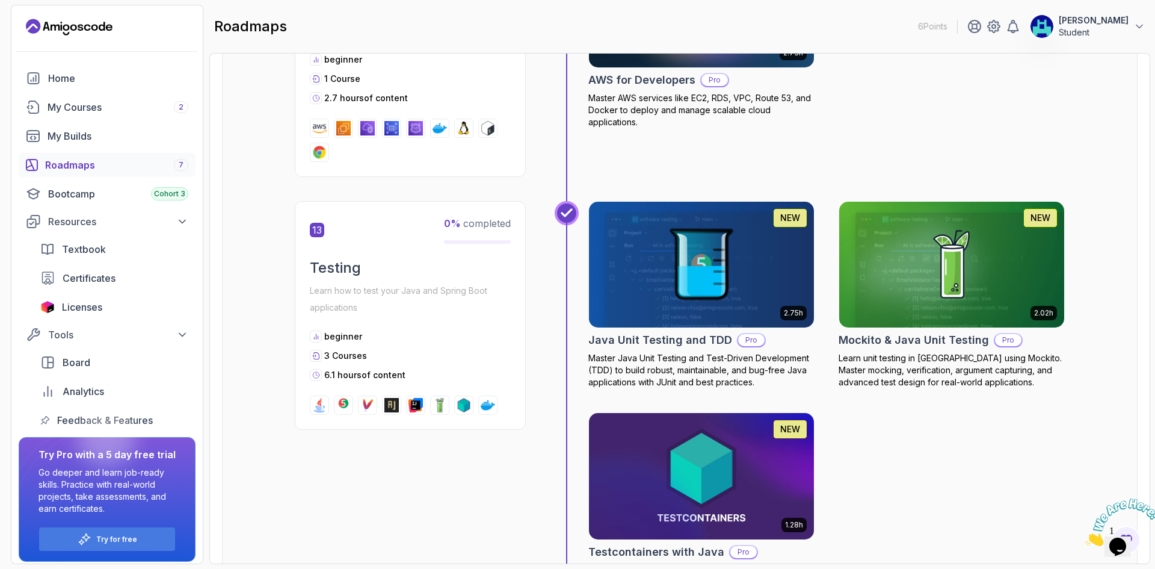
scroll to position [3711, 0]
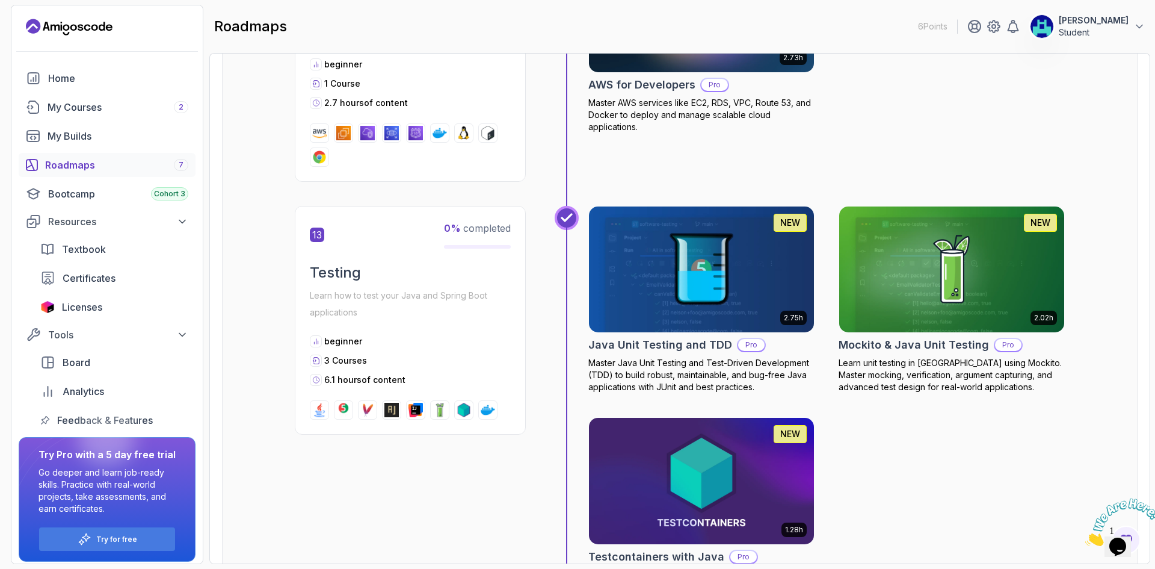
click at [128, 162] on div "Roadmaps 7" at bounding box center [116, 165] width 143 height 14
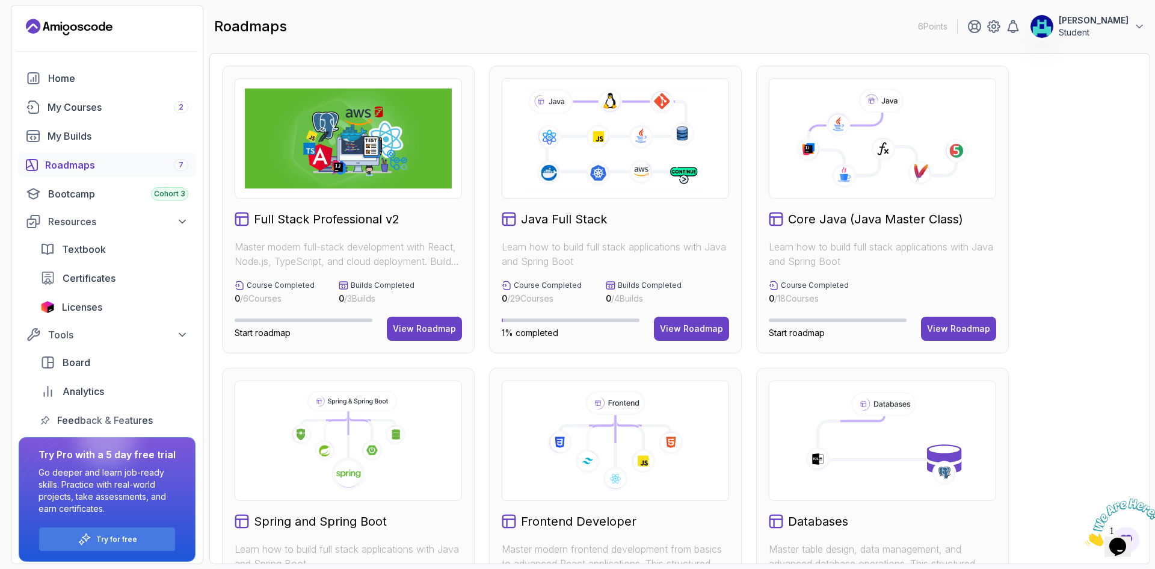
drag, startPoint x: 109, startPoint y: 111, endPoint x: 155, endPoint y: 122, distance: 46.9
click at [109, 111] on div "My Courses 2" at bounding box center [118, 107] width 141 height 14
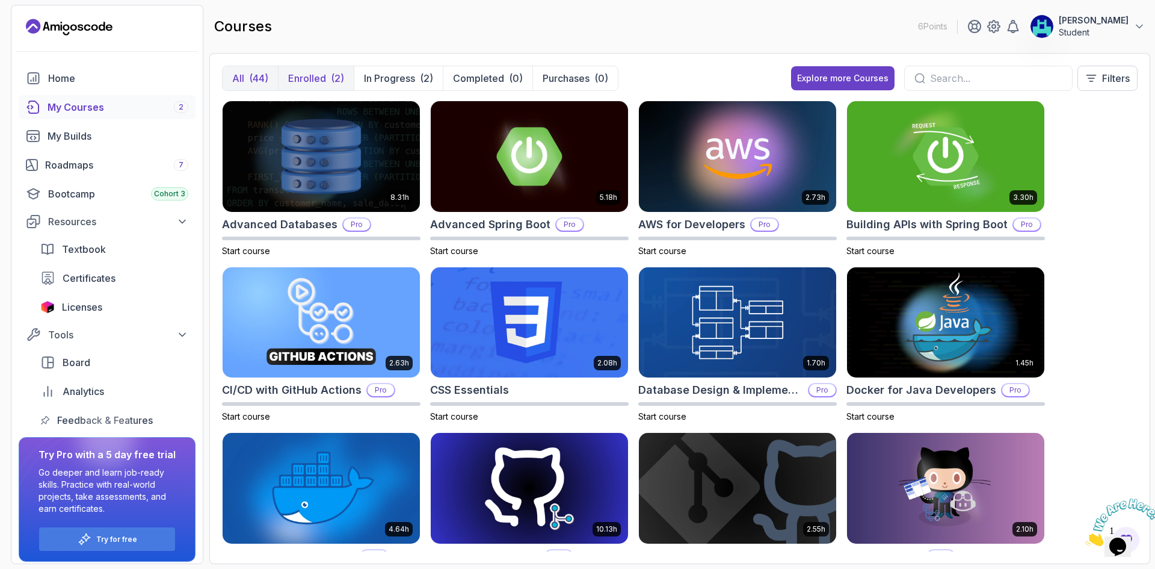
click at [350, 67] on button "Enrolled (2)" at bounding box center [316, 78] width 76 height 24
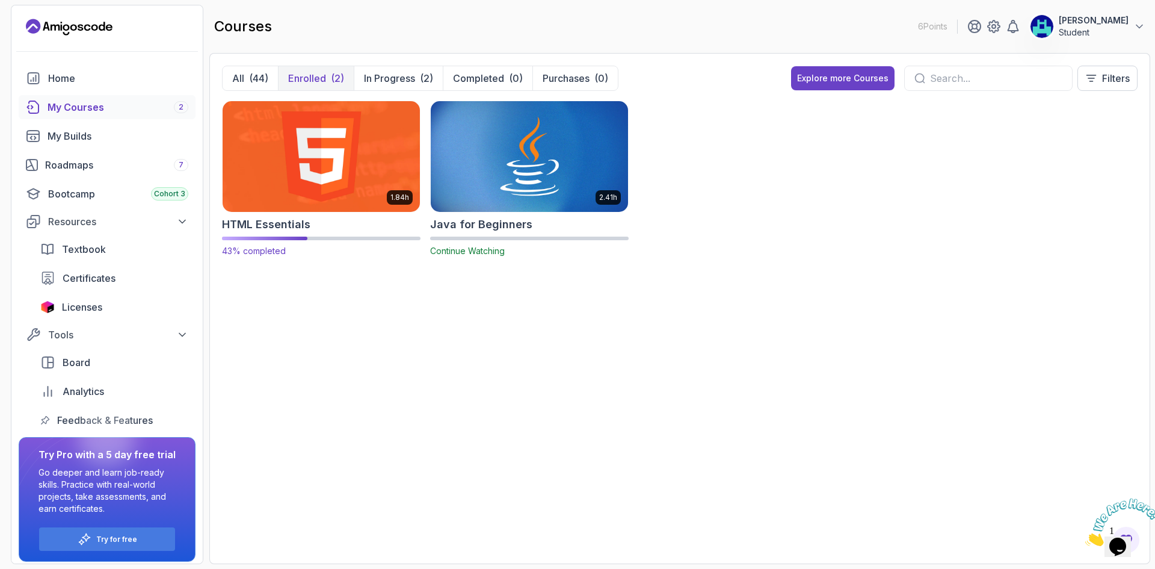
click at [362, 177] on img at bounding box center [321, 156] width 207 height 116
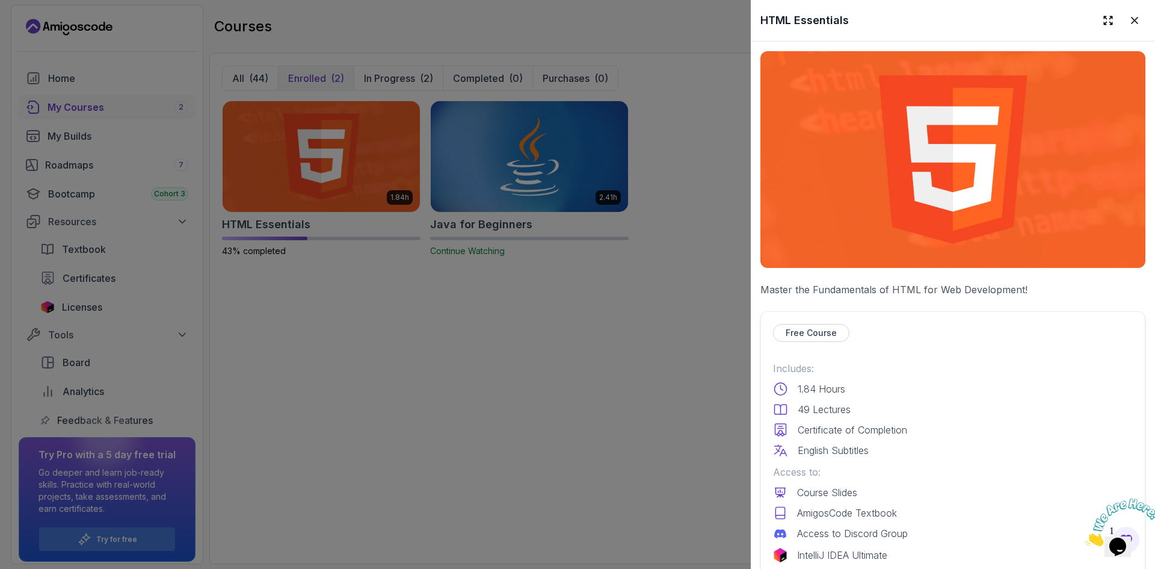
scroll to position [200, 0]
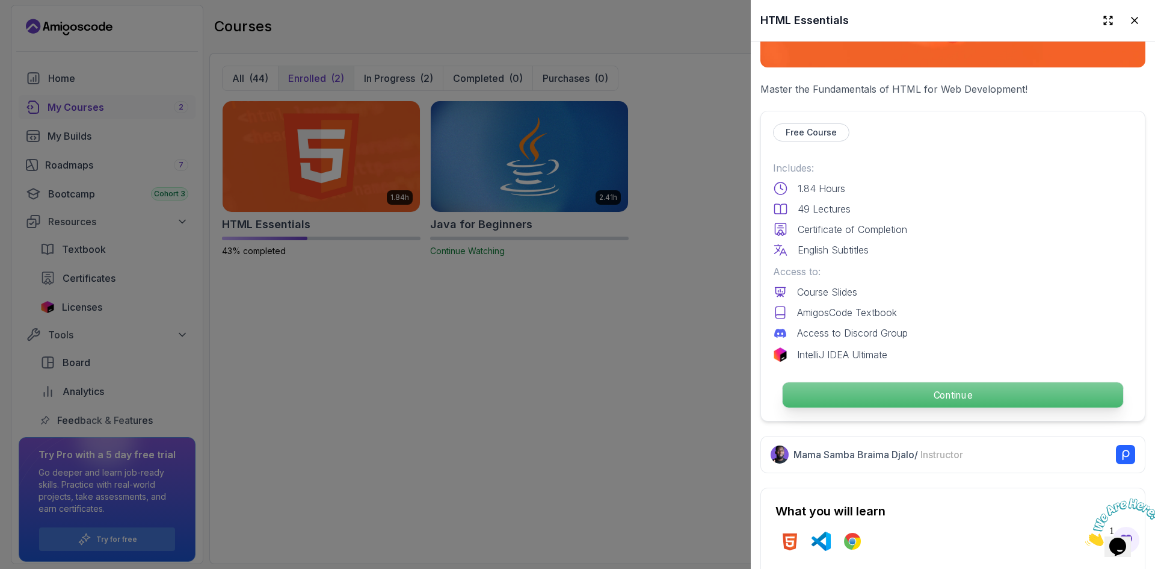
click at [898, 385] on p "Continue" at bounding box center [953, 394] width 341 height 25
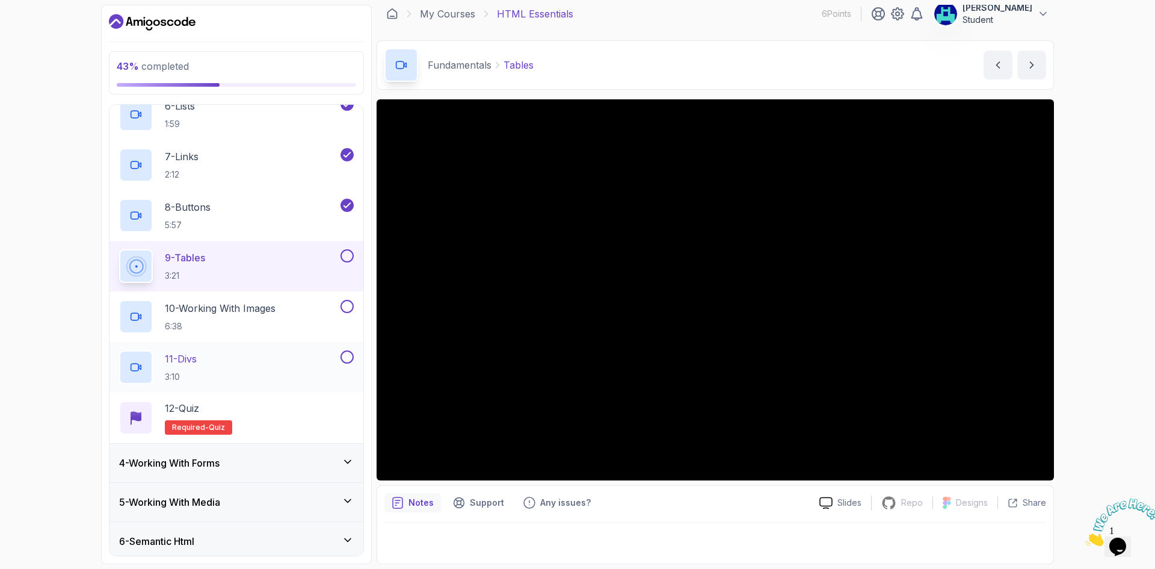
scroll to position [401, 0]
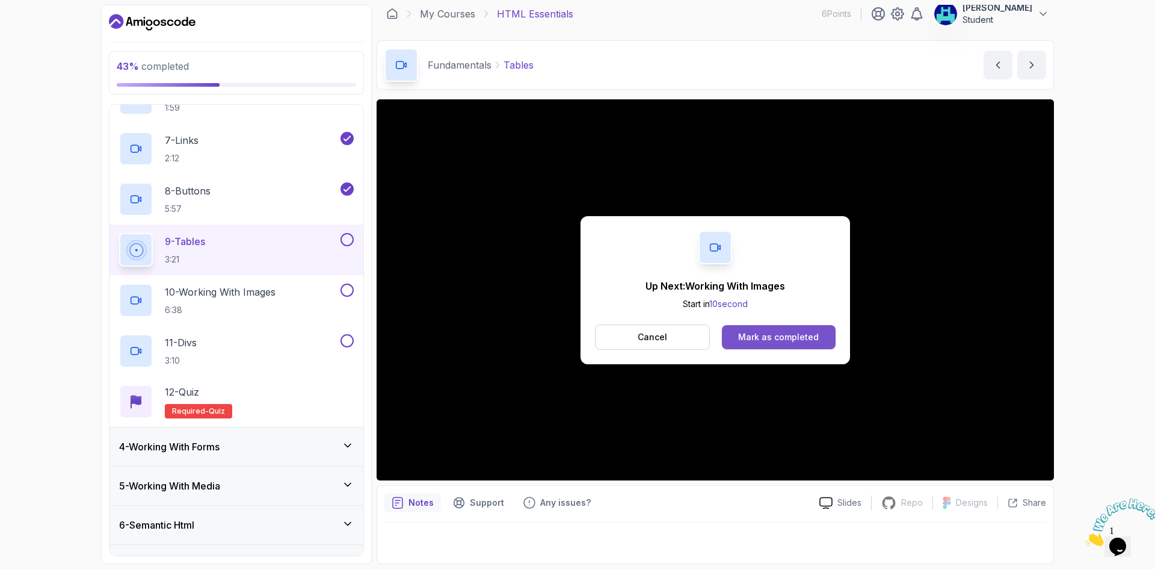
click at [803, 336] on div "Mark as completed" at bounding box center [778, 337] width 81 height 12
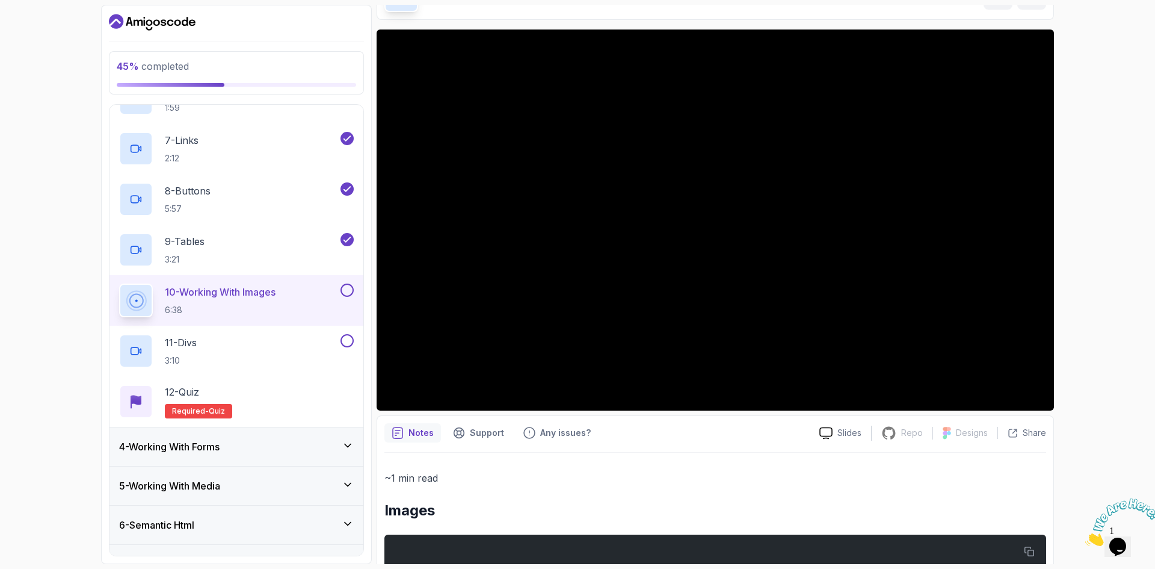
scroll to position [52, 0]
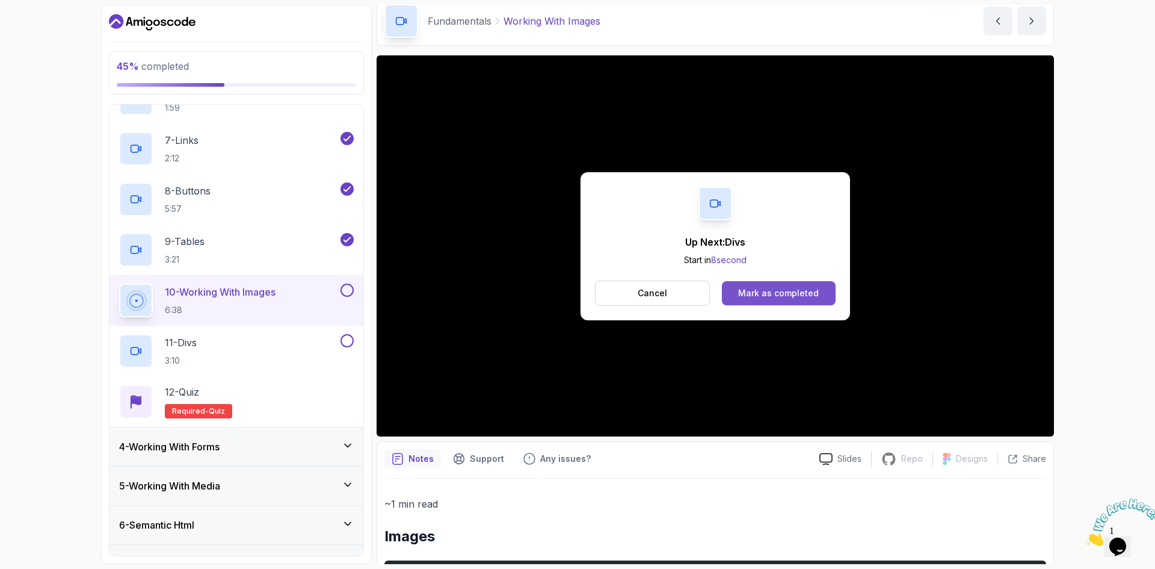
click at [798, 295] on div "Mark as completed" at bounding box center [778, 293] width 81 height 12
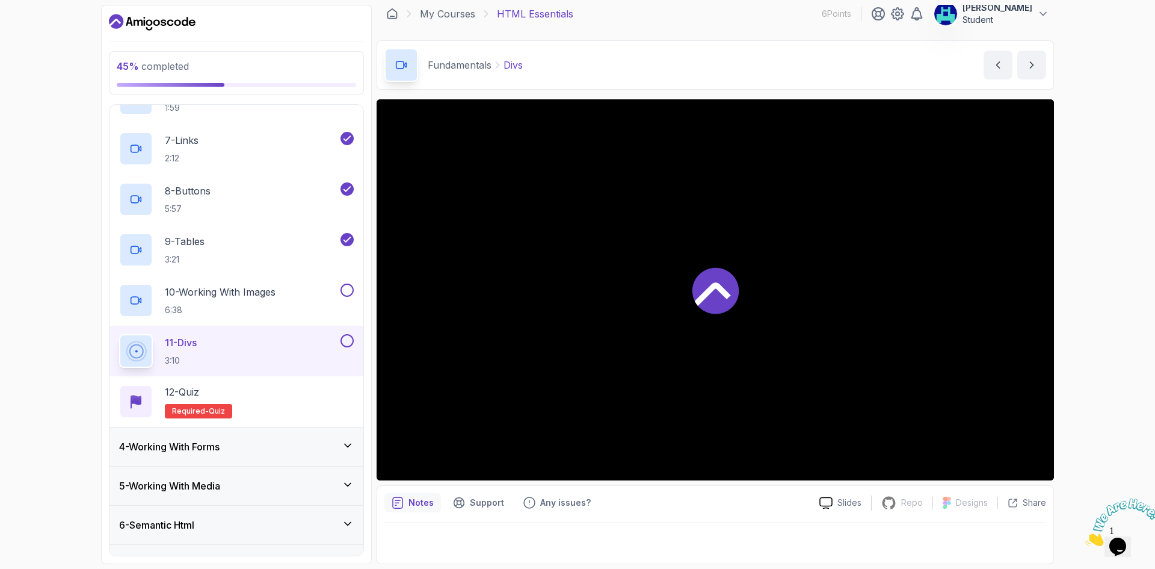
scroll to position [8, 0]
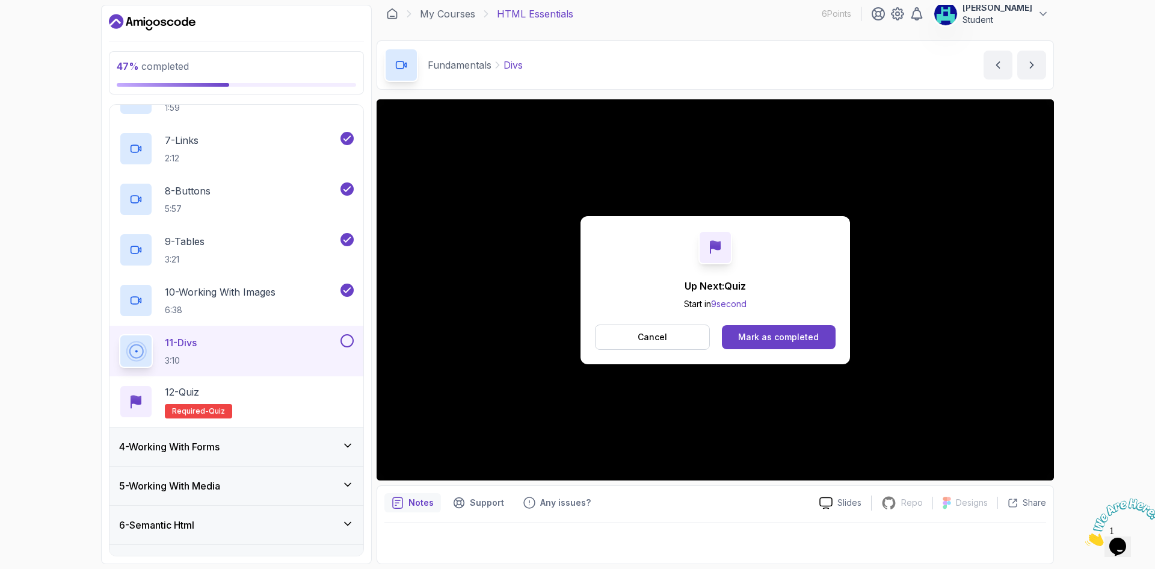
click at [687, 339] on button "Cancel" at bounding box center [652, 336] width 115 height 25
click at [788, 338] on div "Mark as completed" at bounding box center [778, 337] width 81 height 12
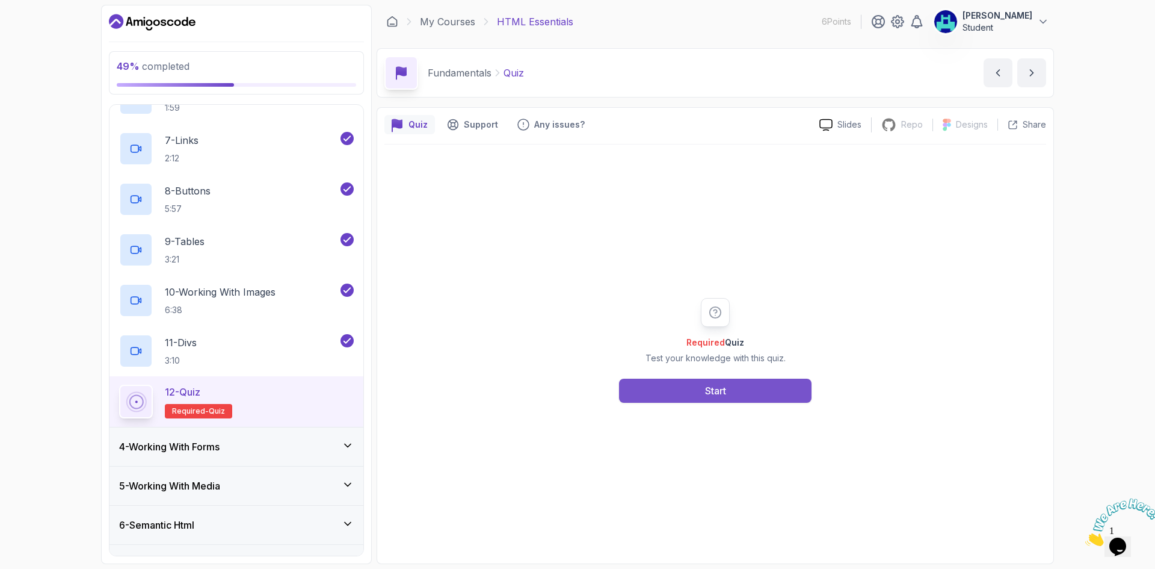
click at [727, 389] on button "Start" at bounding box center [715, 391] width 193 height 24
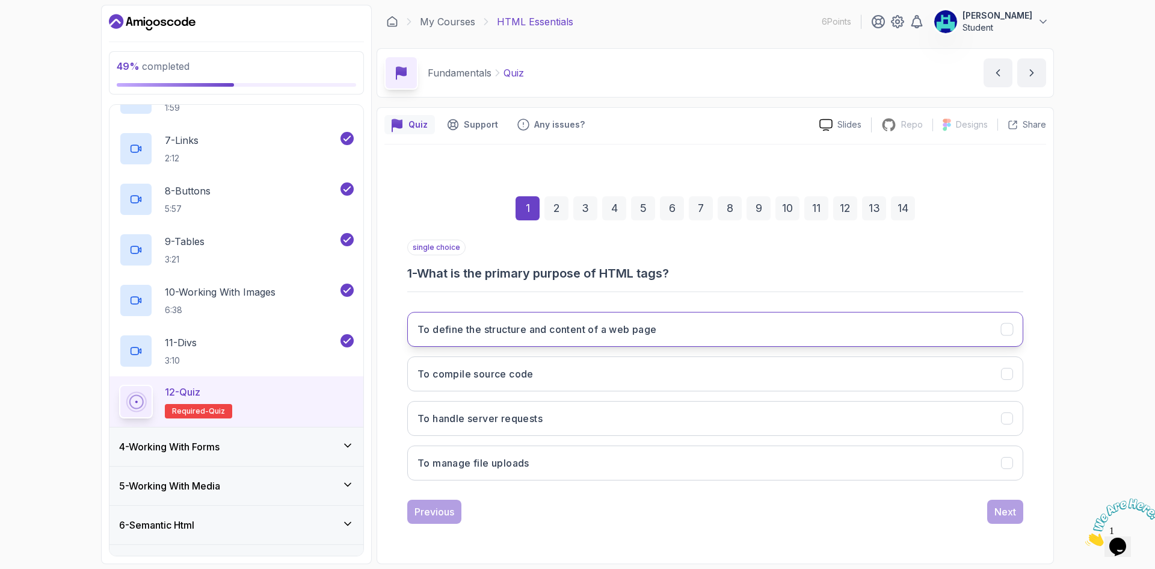
click at [533, 332] on h3 "To define the structure and content of a web page" at bounding box center [538, 329] width 240 height 14
click at [1010, 518] on div "Next" at bounding box center [1006, 511] width 22 height 14
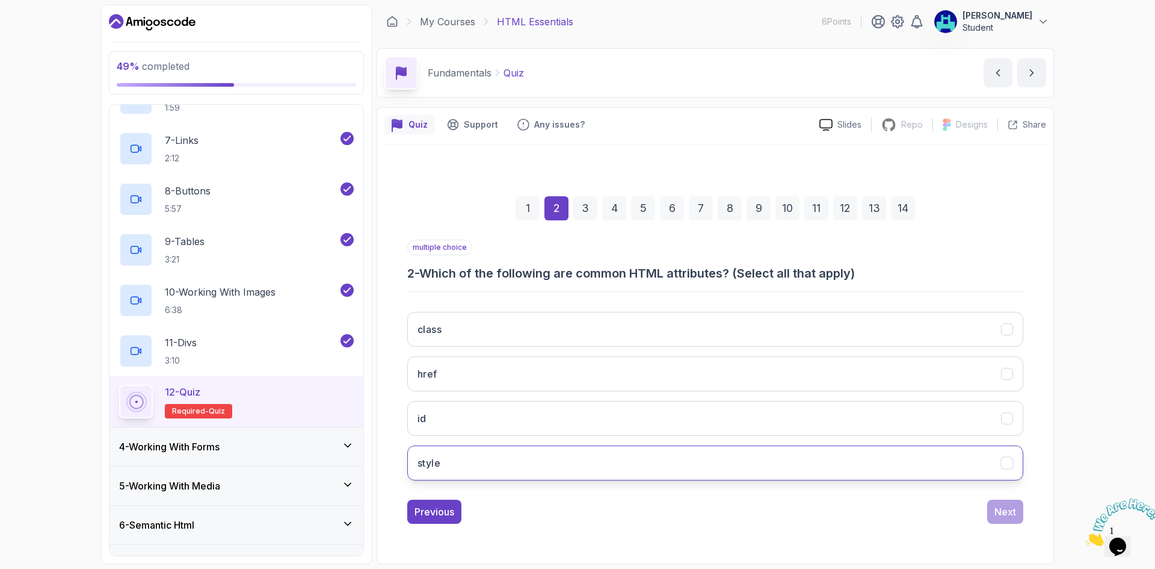
click at [505, 460] on button "style" at bounding box center [715, 462] width 616 height 35
click at [997, 424] on button "id" at bounding box center [715, 418] width 616 height 35
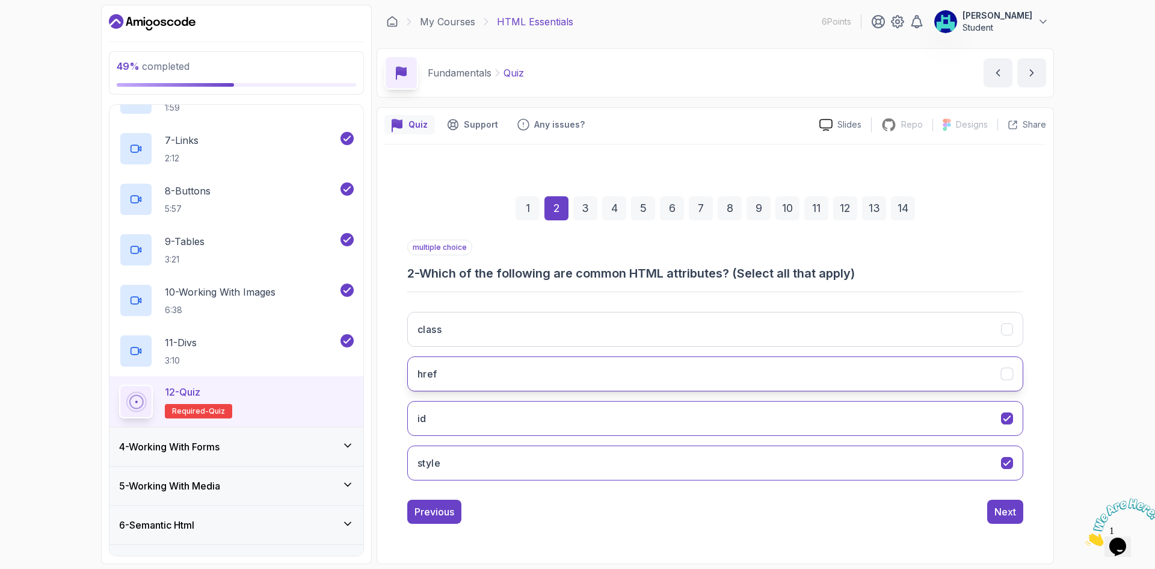
click at [968, 387] on button "href" at bounding box center [715, 373] width 616 height 35
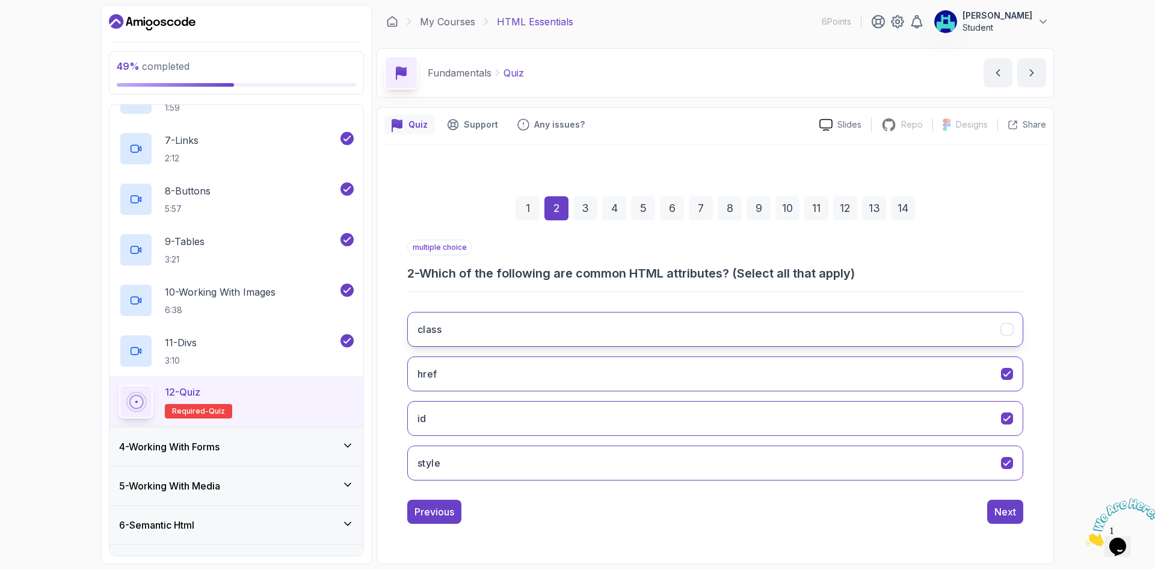
click at [978, 328] on button "class" at bounding box center [715, 329] width 616 height 35
click at [1004, 507] on div "Next" at bounding box center [1006, 511] width 22 height 14
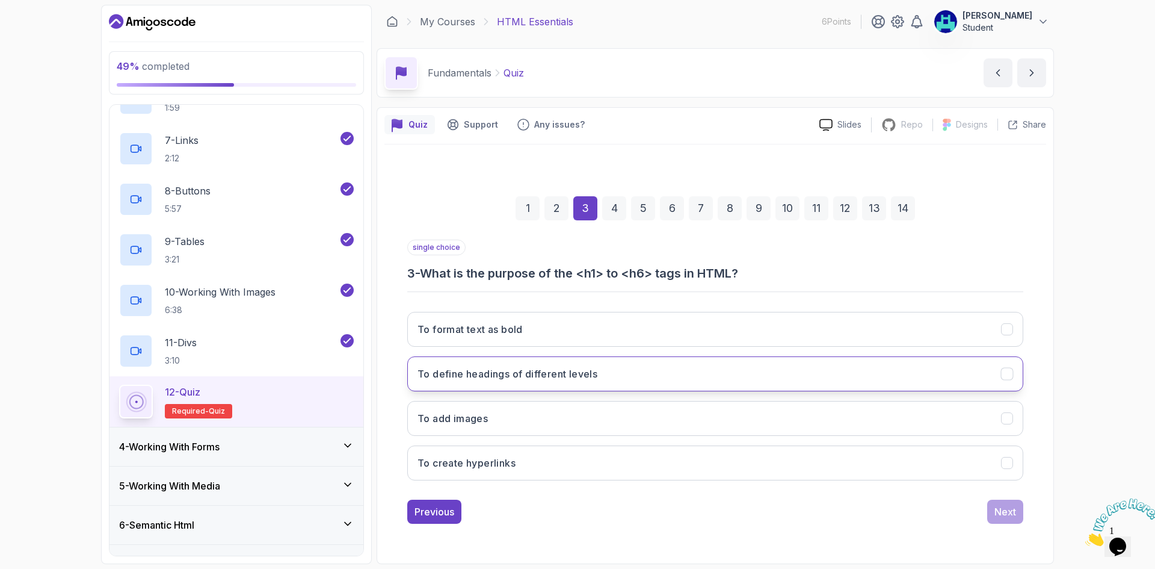
click at [556, 383] on button "To define headings of different levels" at bounding box center [715, 373] width 616 height 35
click at [1001, 510] on div "Next" at bounding box center [1006, 511] width 22 height 14
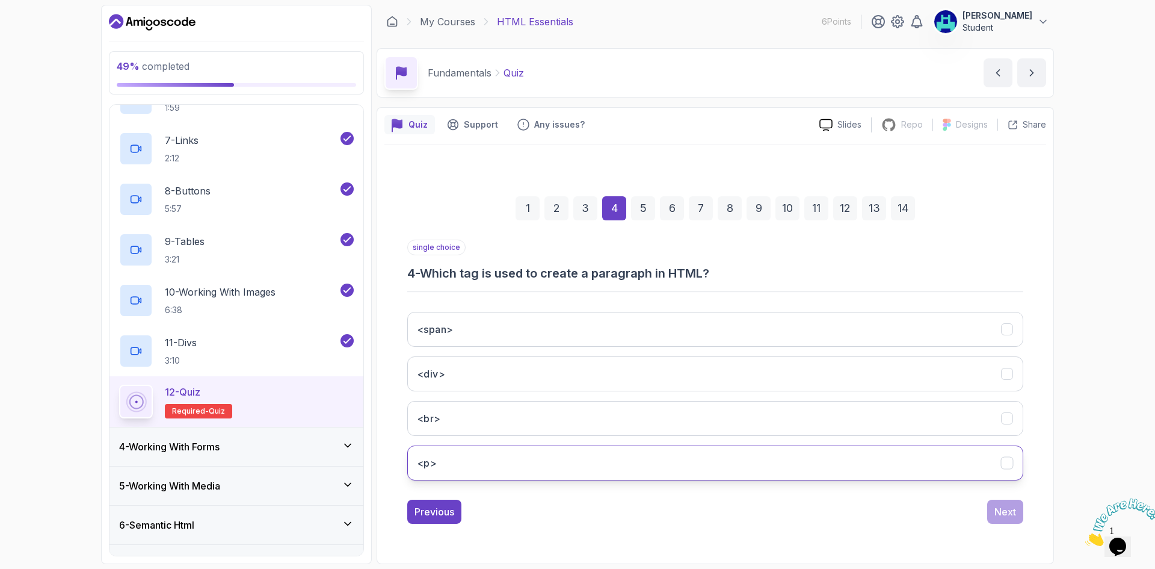
click at [578, 453] on button "<p>" at bounding box center [715, 462] width 616 height 35
click at [998, 504] on div "Next" at bounding box center [1006, 511] width 22 height 14
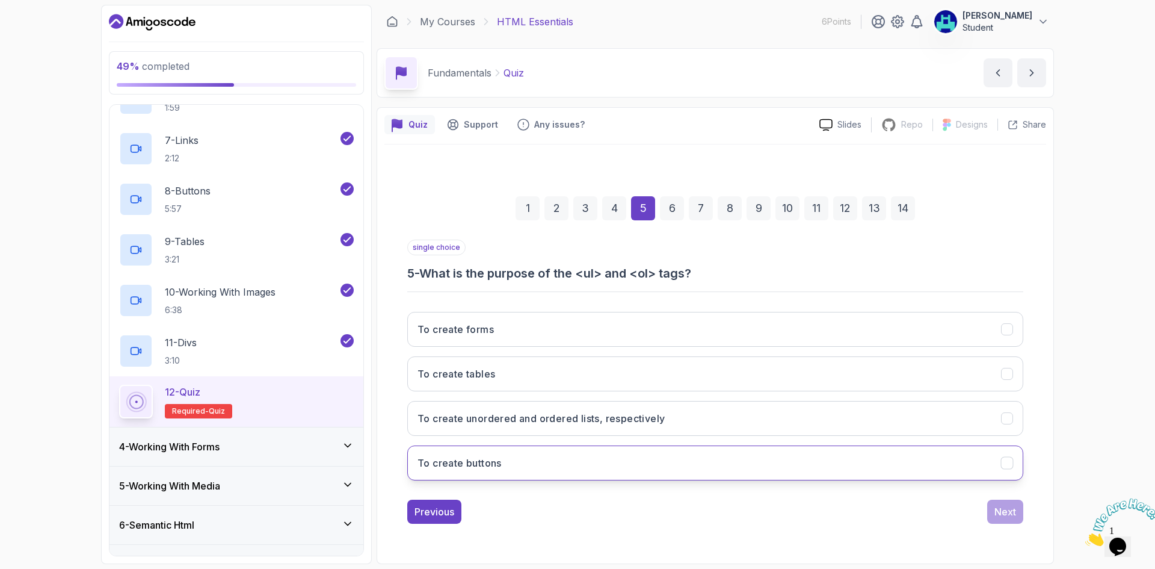
click at [555, 462] on button "To create buttons" at bounding box center [715, 462] width 616 height 35
click at [991, 513] on button "Next" at bounding box center [1005, 511] width 36 height 24
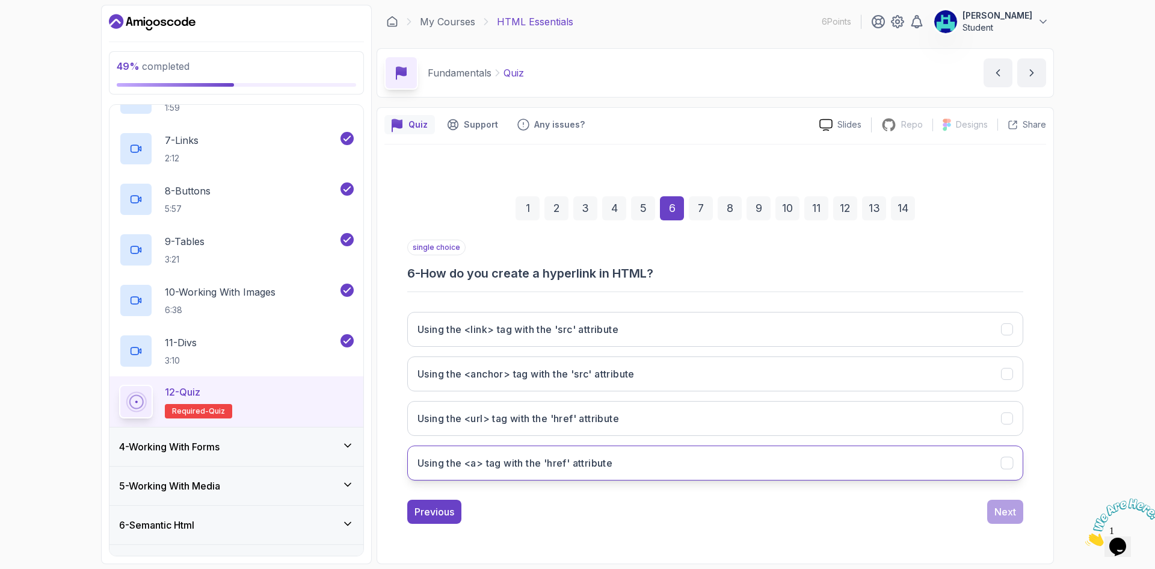
click at [595, 464] on h3 "Using the <a> tag with the 'href' attribute" at bounding box center [515, 463] width 195 height 14
click at [993, 505] on button "Next" at bounding box center [1005, 511] width 36 height 24
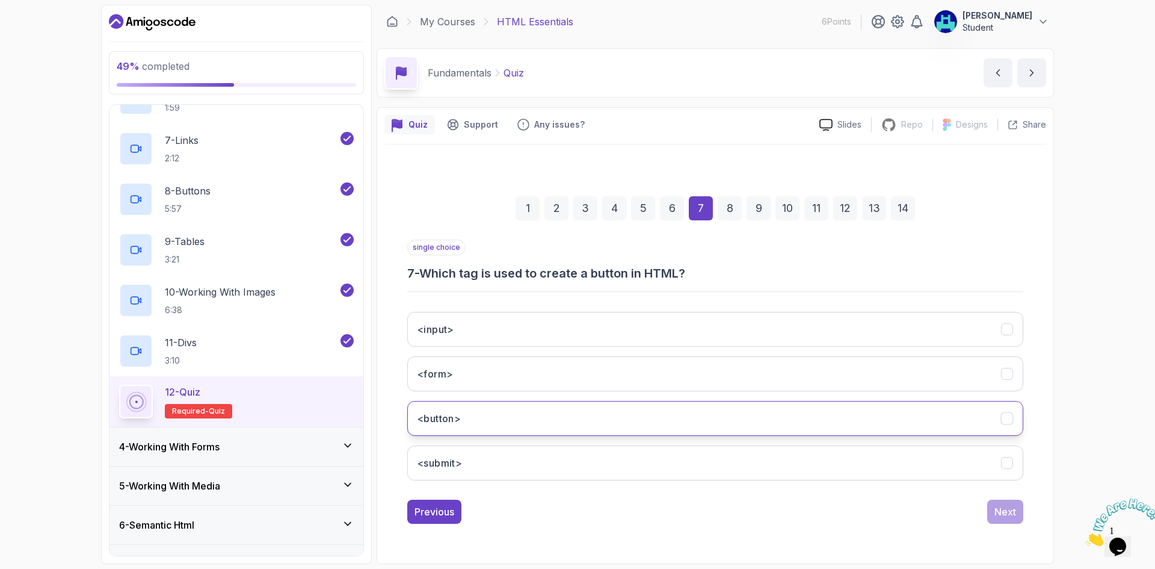
click at [473, 416] on button "<button>" at bounding box center [715, 418] width 616 height 35
click at [432, 508] on div "Previous" at bounding box center [435, 511] width 40 height 14
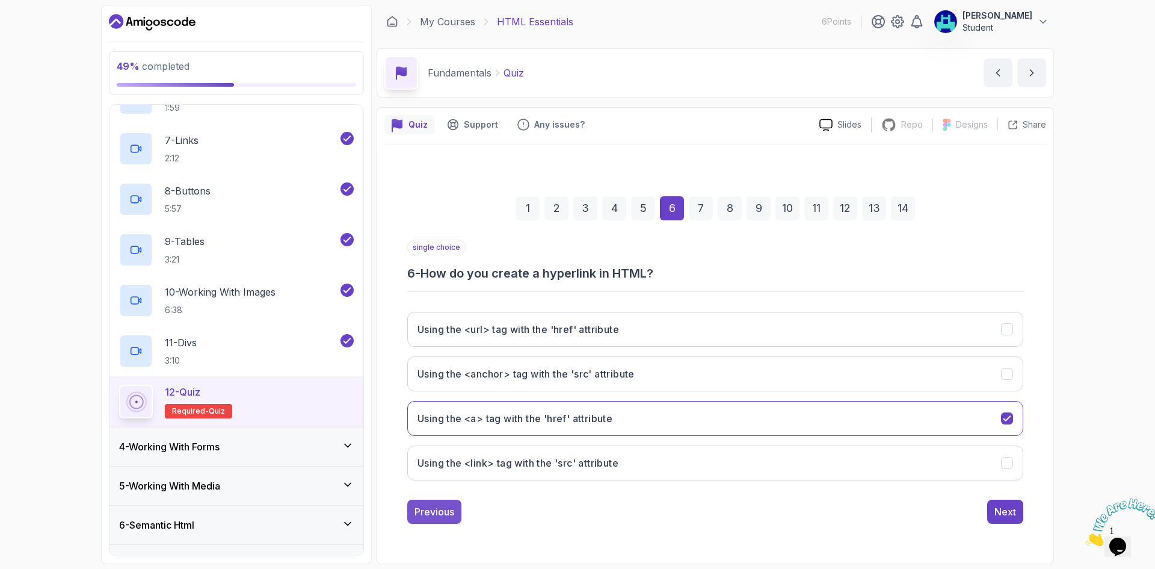
click at [428, 515] on div "Previous" at bounding box center [435, 511] width 40 height 14
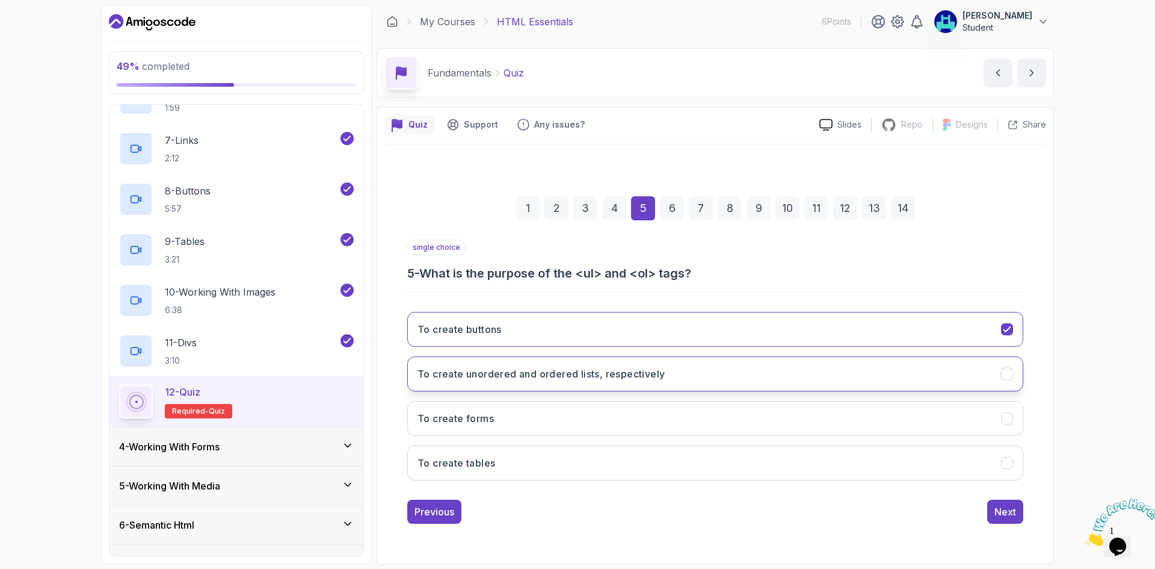
click at [585, 382] on button "To create unordered and ordered lists, respectively" at bounding box center [715, 373] width 616 height 35
click at [1011, 514] on div "Next" at bounding box center [1006, 511] width 22 height 14
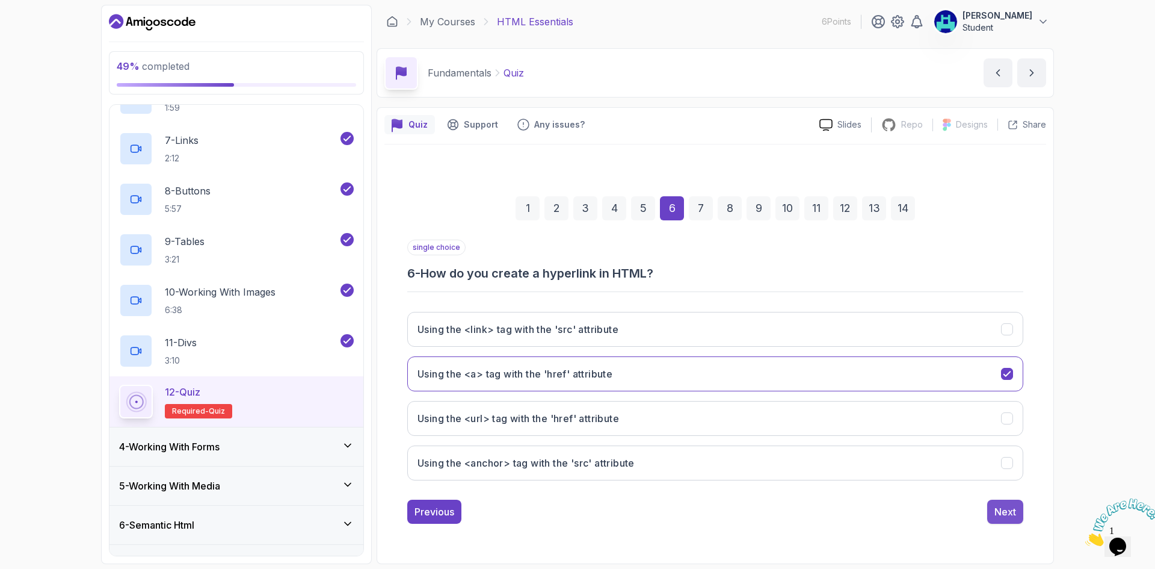
click at [1006, 513] on div "Next" at bounding box center [1006, 511] width 22 height 14
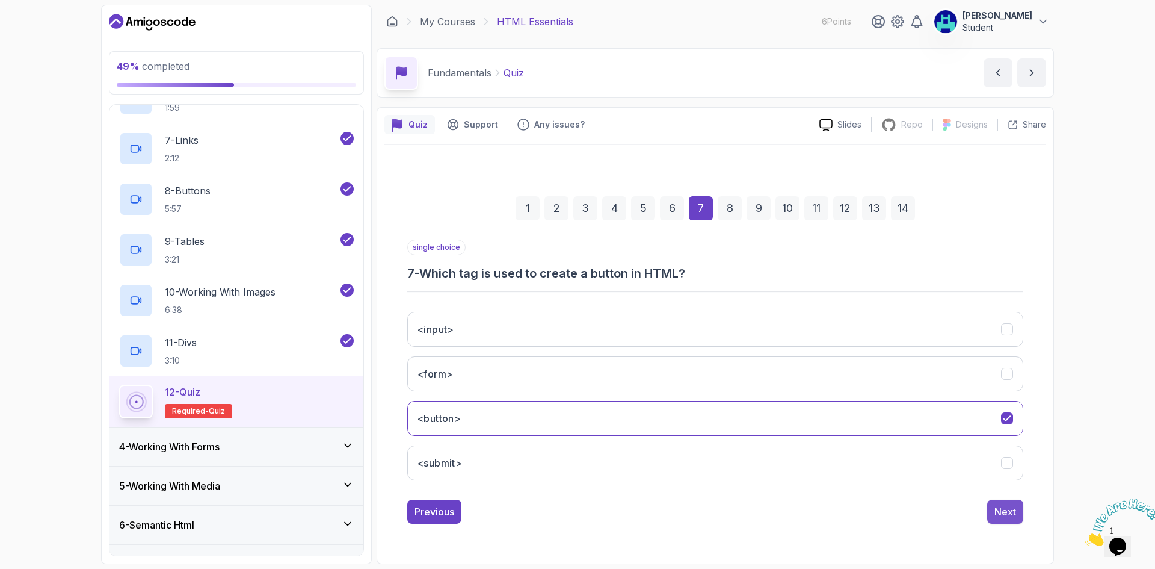
click at [1005, 511] on div "Next" at bounding box center [1006, 511] width 22 height 14
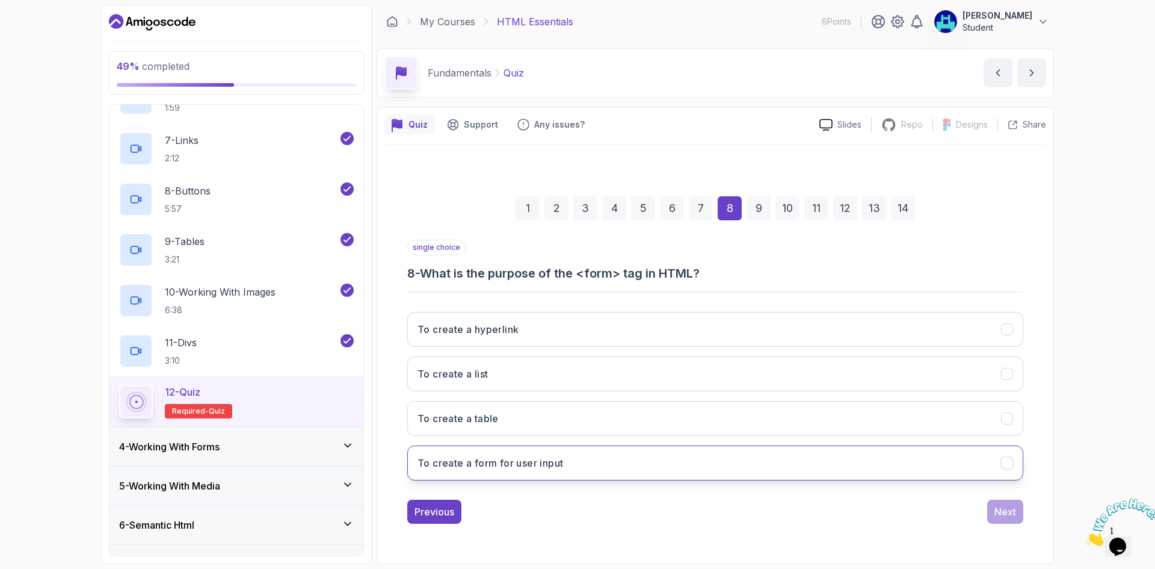
click at [583, 471] on button "To create a form for user input" at bounding box center [715, 462] width 616 height 35
click at [991, 512] on button "Next" at bounding box center [1005, 511] width 36 height 24
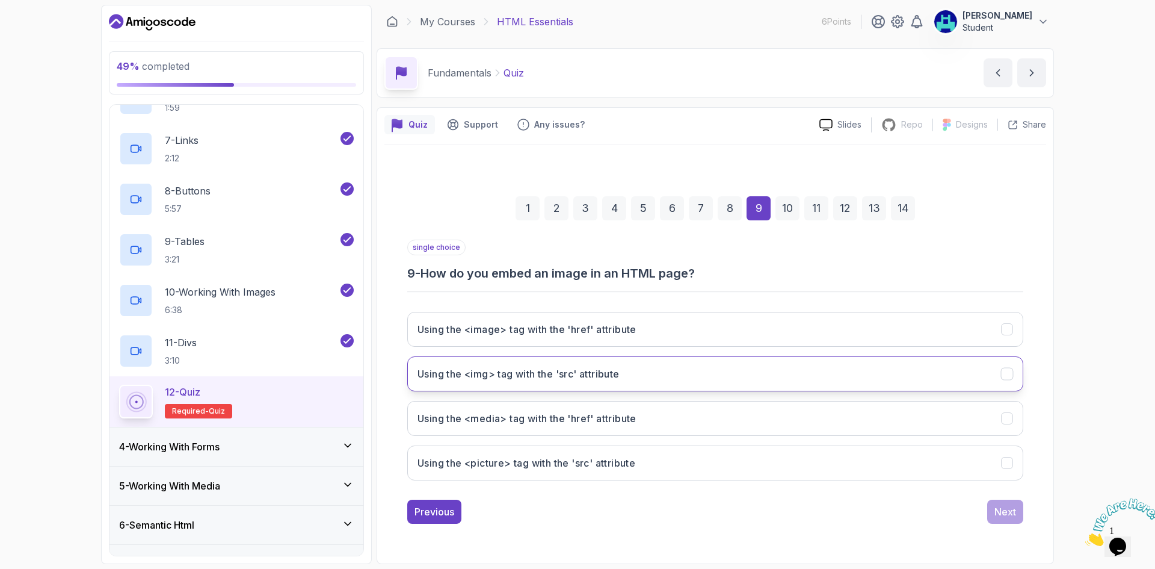
click at [651, 376] on button "Using the <img> tag with the 'src' attribute" at bounding box center [715, 373] width 616 height 35
click at [1013, 515] on div "Next" at bounding box center [1006, 511] width 22 height 14
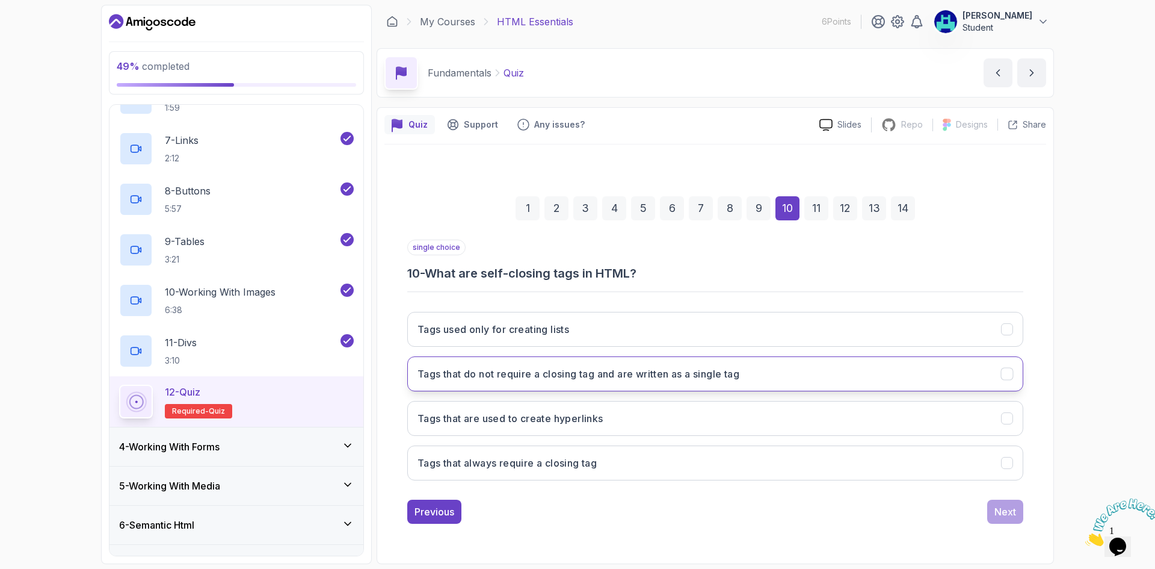
click at [611, 380] on h3 "Tags that do not require a closing tag and are written as a single tag" at bounding box center [579, 373] width 322 height 14
click at [1016, 505] on button "Next" at bounding box center [1005, 511] width 36 height 24
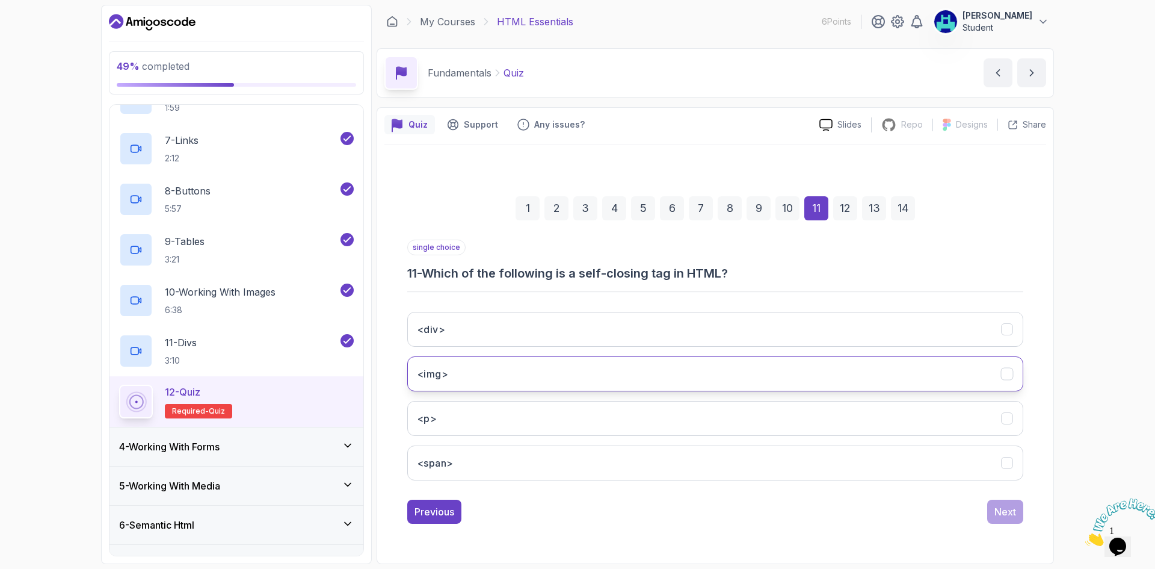
click at [454, 378] on button "<img>" at bounding box center [715, 373] width 616 height 35
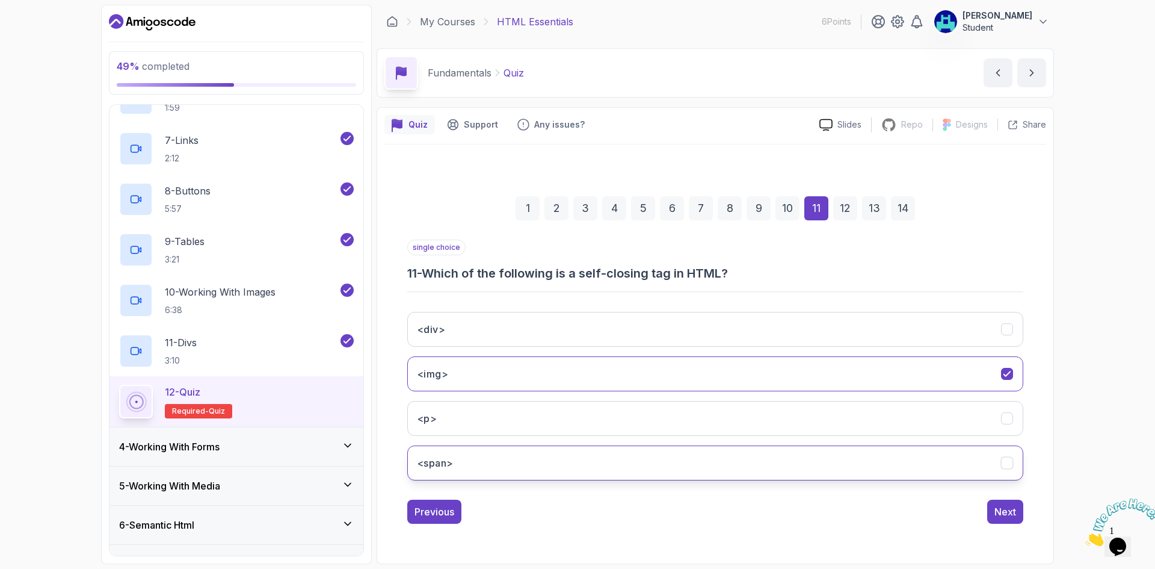
click at [478, 466] on button "<span>" at bounding box center [715, 462] width 616 height 35
click at [756, 357] on button "<img>" at bounding box center [715, 373] width 616 height 35
click at [1025, 504] on div "1 2 3 4 5 6 7 8 9 10 11 12 13 14 single choice 11 - Which of the following is a…" at bounding box center [716, 350] width 662 height 366
click at [1013, 507] on div "Next" at bounding box center [1006, 511] width 22 height 14
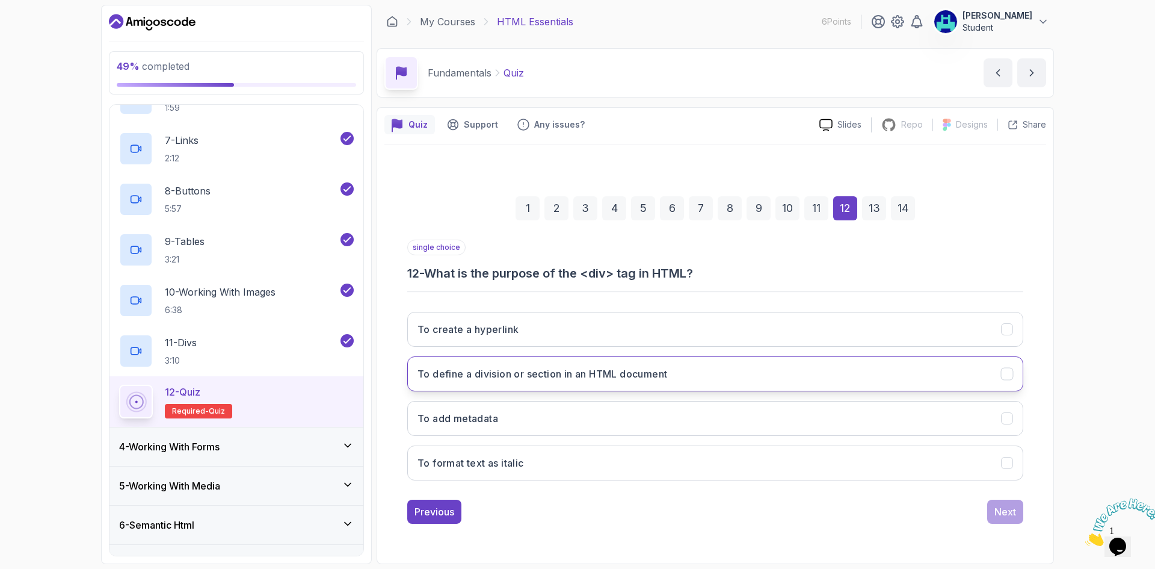
click at [558, 379] on h3 "To define a division or section in an HTML document" at bounding box center [543, 373] width 250 height 14
click at [1012, 513] on div "Next" at bounding box center [1006, 511] width 22 height 14
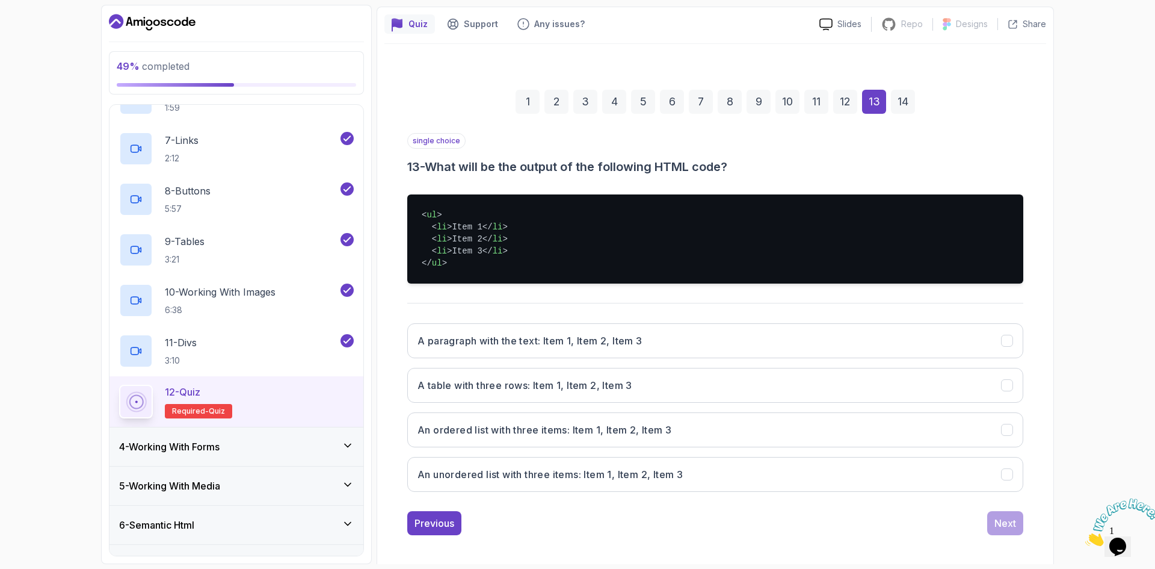
scroll to position [106, 0]
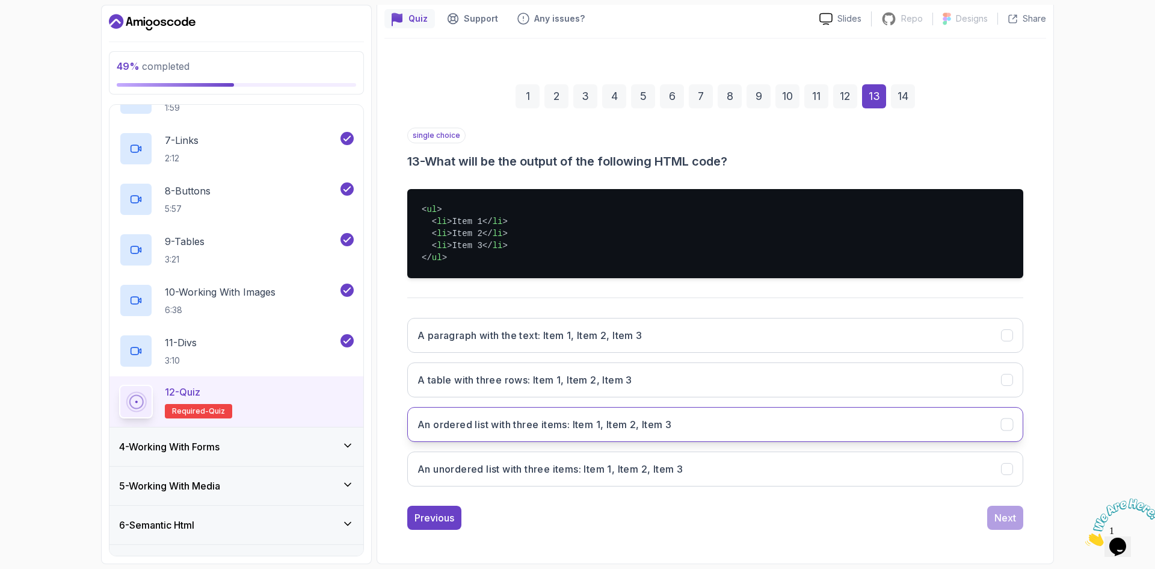
click at [573, 430] on h3 "An ordered list with three items: Item 1, Item 2, Item 3" at bounding box center [545, 424] width 254 height 14
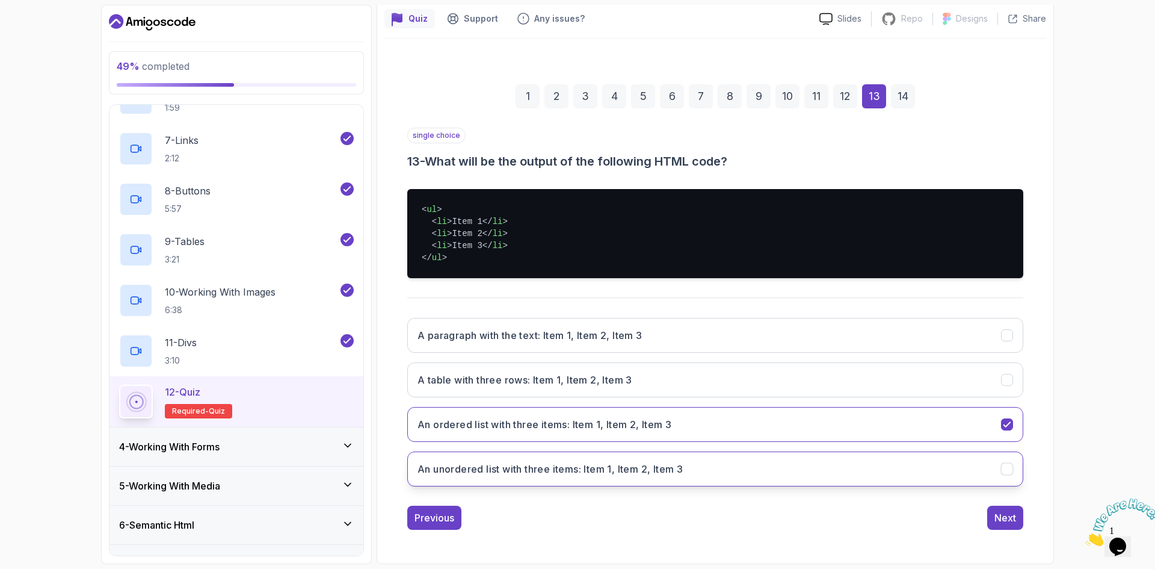
click at [575, 466] on h3 "An unordered list with three items: Item 1, Item 2, Item 3" at bounding box center [550, 469] width 265 height 14
click at [1009, 521] on div "Next" at bounding box center [1006, 517] width 22 height 14
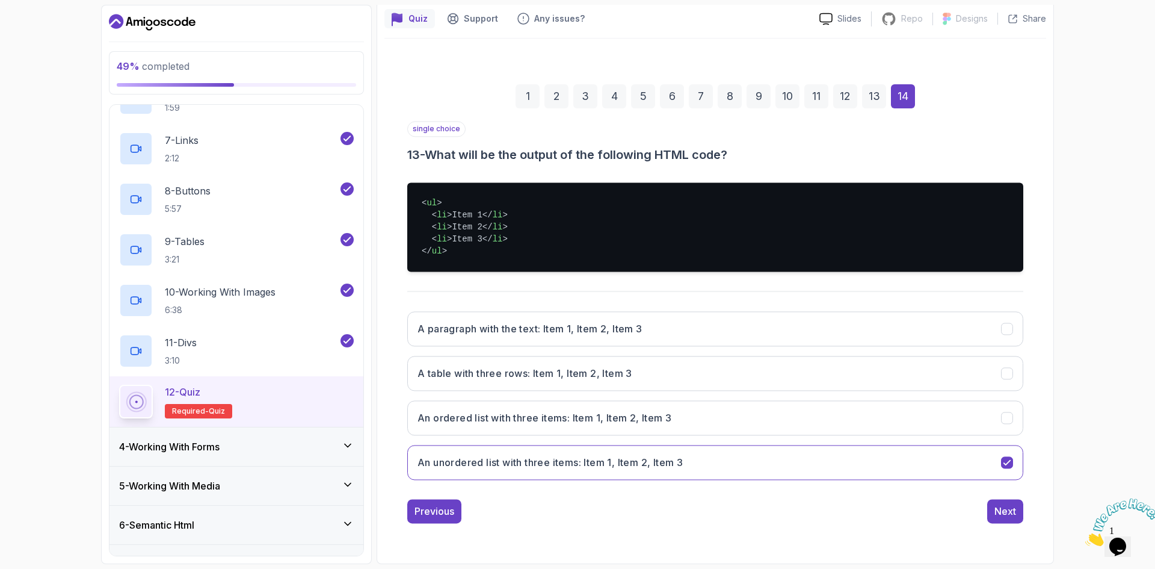
scroll to position [58, 0]
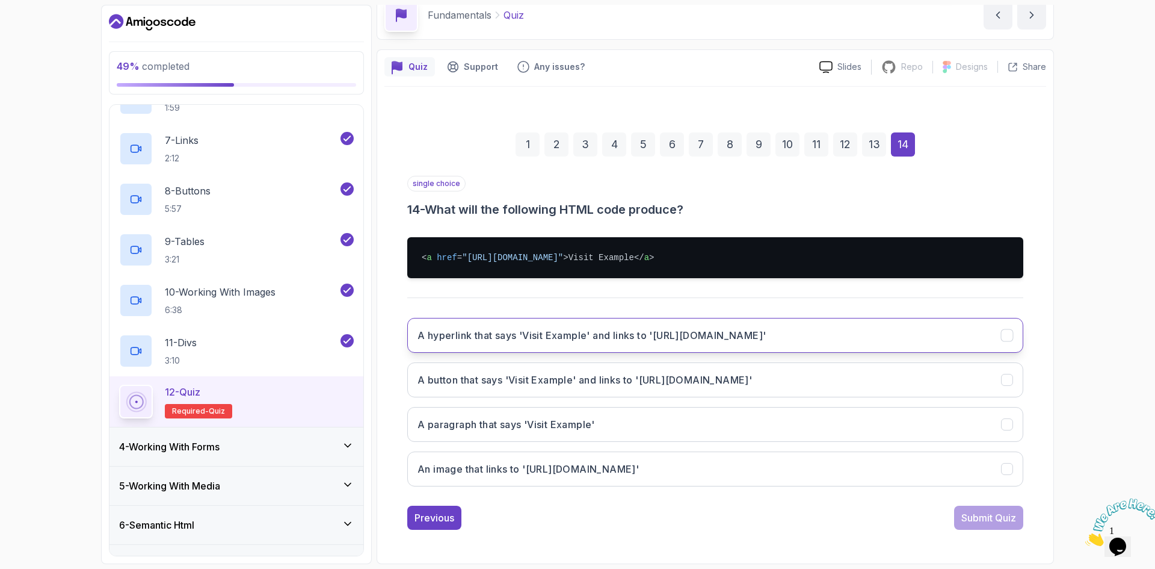
click at [525, 345] on button "A hyperlink that says 'Visit Example' and links to 'https://example.com'" at bounding box center [715, 335] width 616 height 35
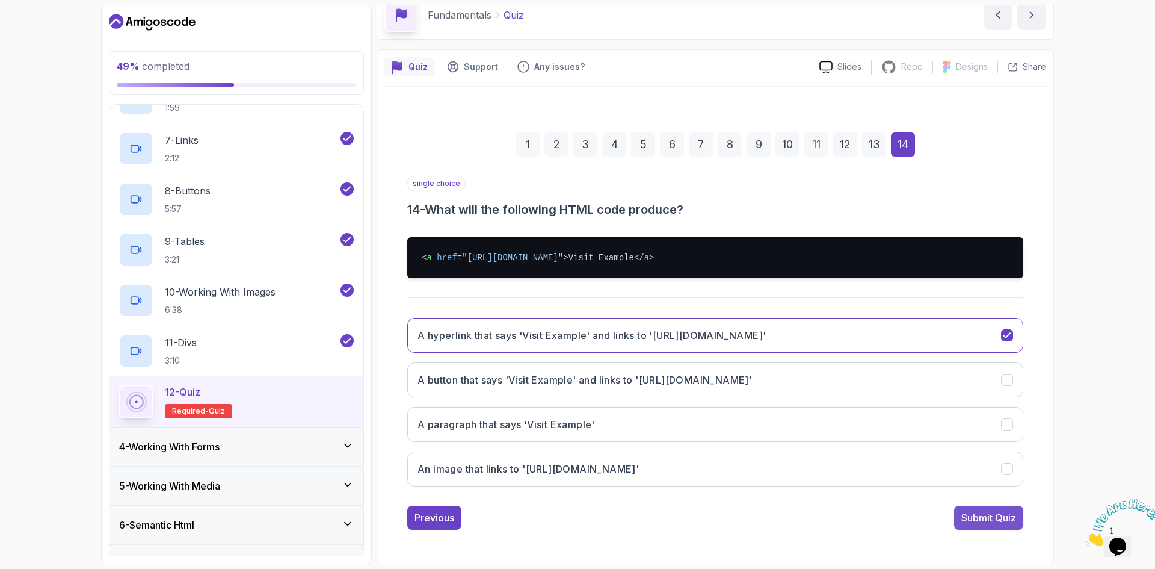
click at [995, 515] on div "Submit Quiz" at bounding box center [989, 517] width 55 height 14
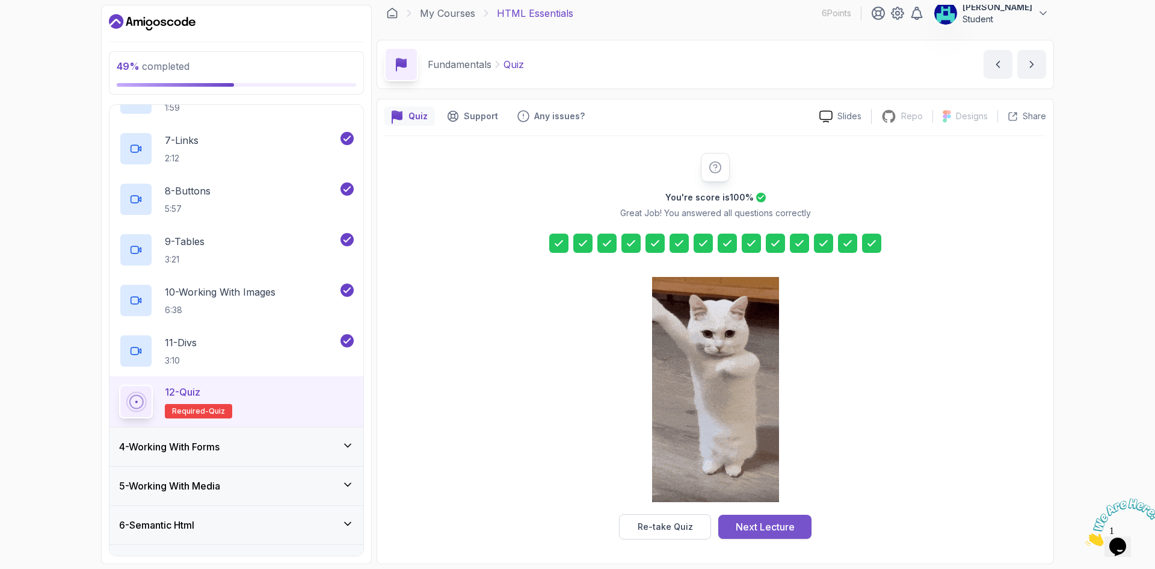
click at [784, 525] on div "Next Lecture" at bounding box center [765, 526] width 59 height 14
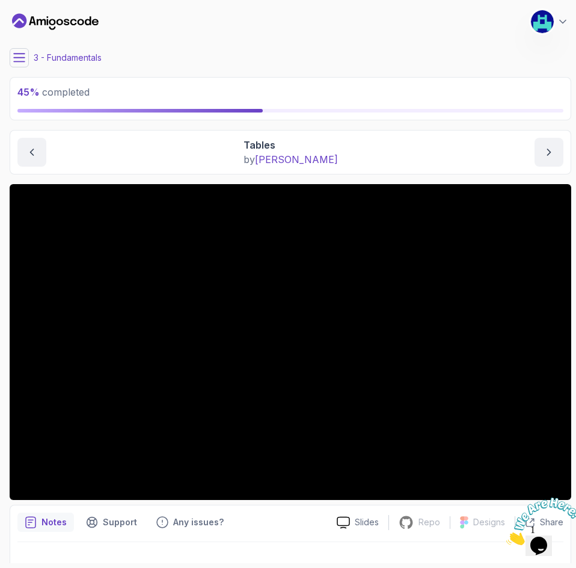
click at [60, 26] on icon "Dashboard" at bounding box center [55, 21] width 87 height 19
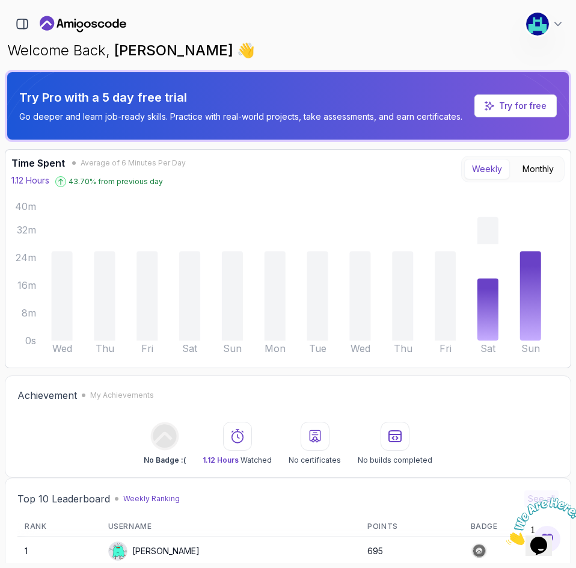
click at [72, 29] on icon "Landing page" at bounding box center [83, 23] width 87 height 19
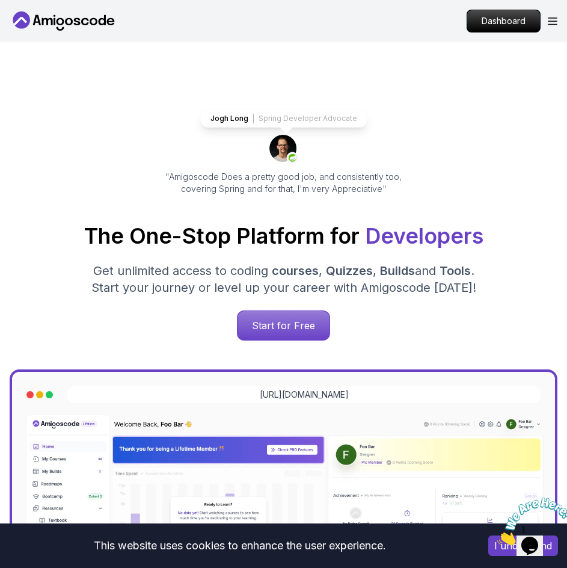
click at [61, 28] on icon at bounding box center [64, 20] width 108 height 19
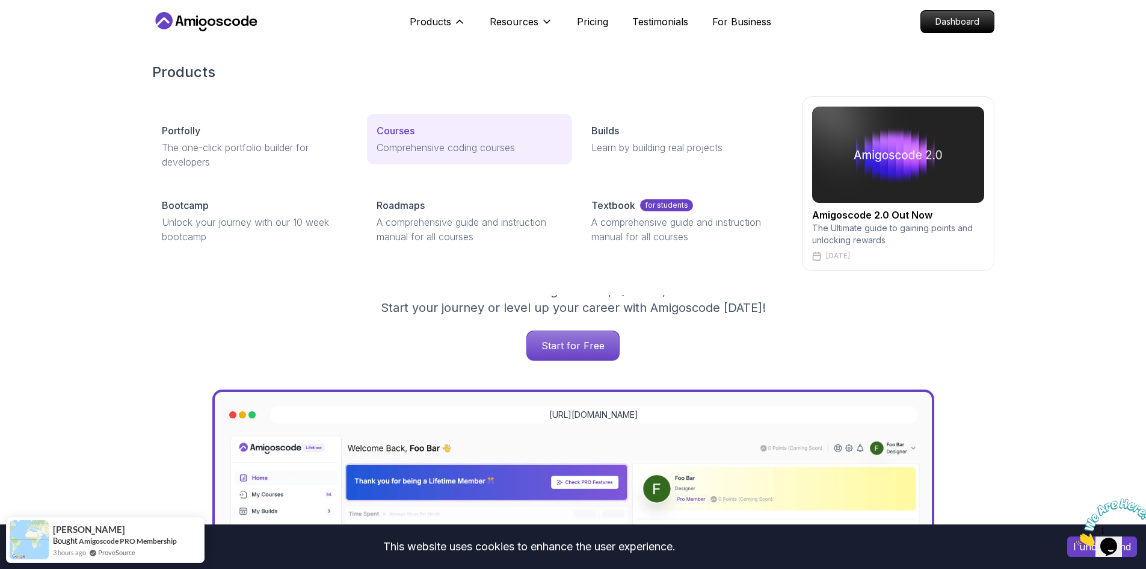
click at [395, 129] on p "Courses" at bounding box center [396, 130] width 38 height 14
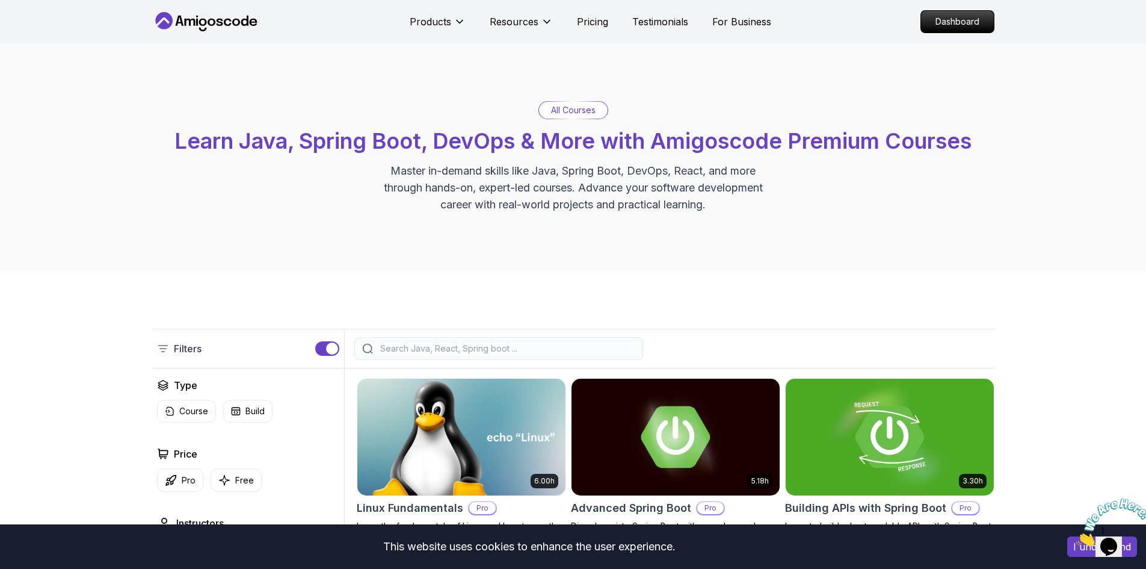
click at [465, 413] on img at bounding box center [461, 437] width 218 height 122
